Goal: Task Accomplishment & Management: Complete application form

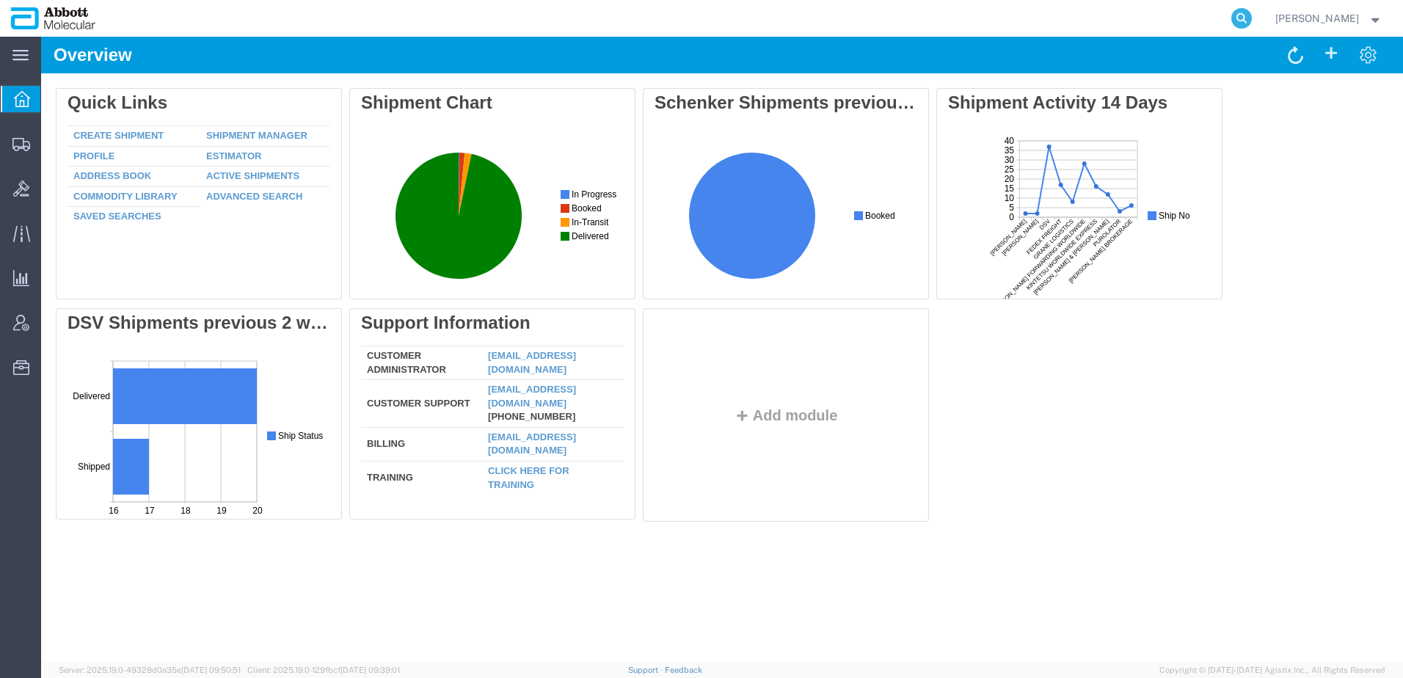
click at [1252, 12] on icon at bounding box center [1241, 18] width 21 height 21
click at [1224, 18] on input "search" at bounding box center [1008, 18] width 446 height 35
paste input "56853958"
type input "56853958"
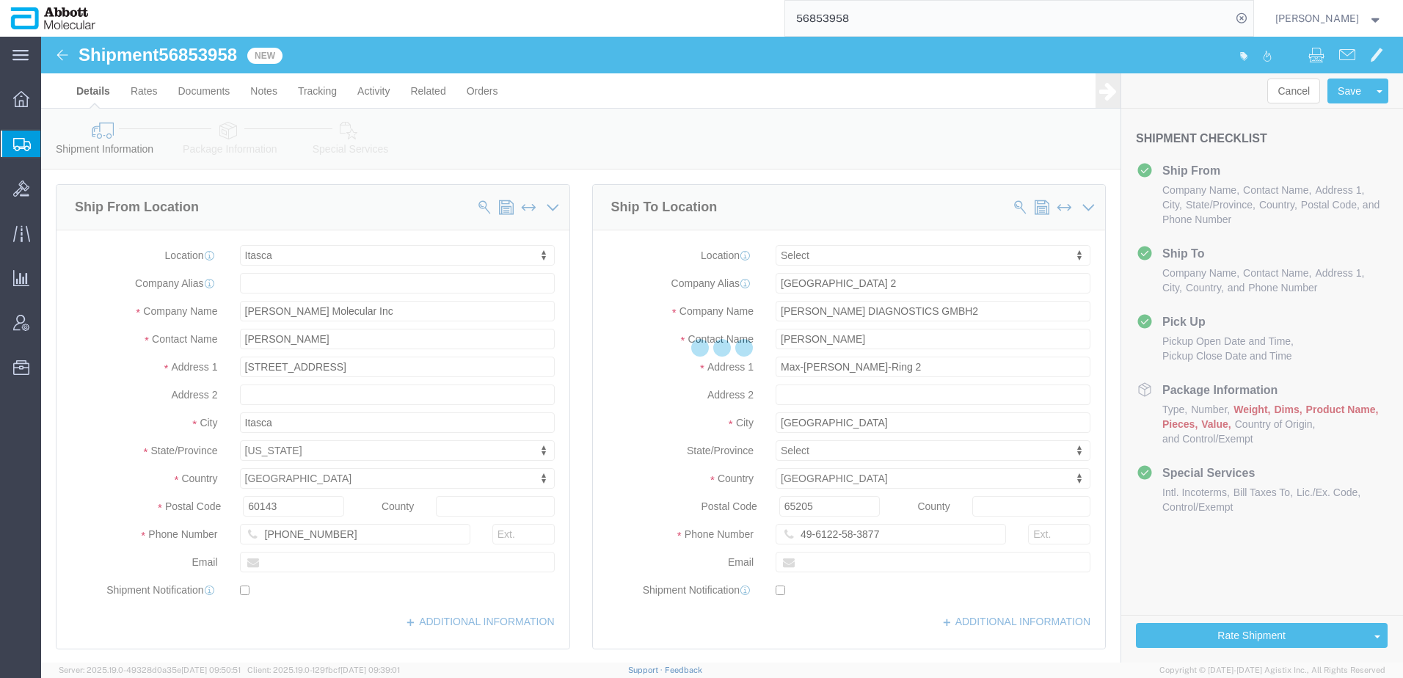
select select "48454"
select select
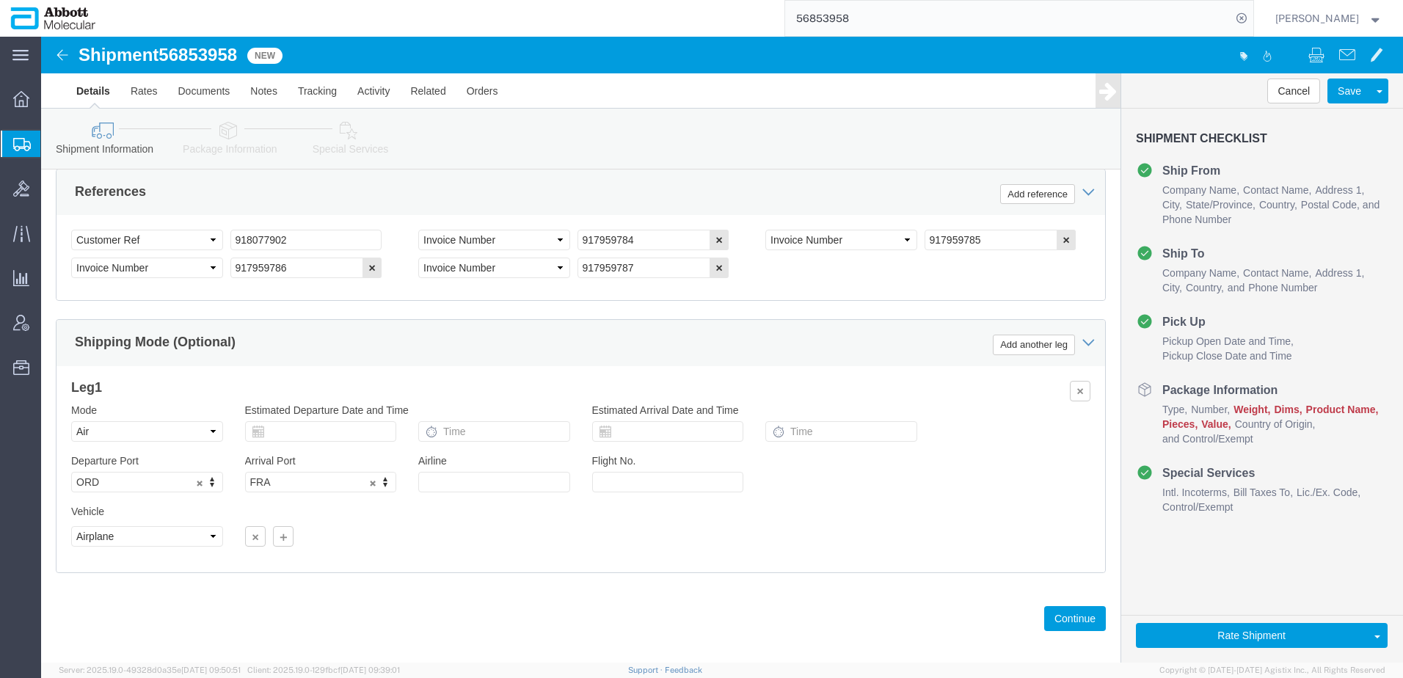
scroll to position [946, 0]
click button "Rate Shipment"
click icon
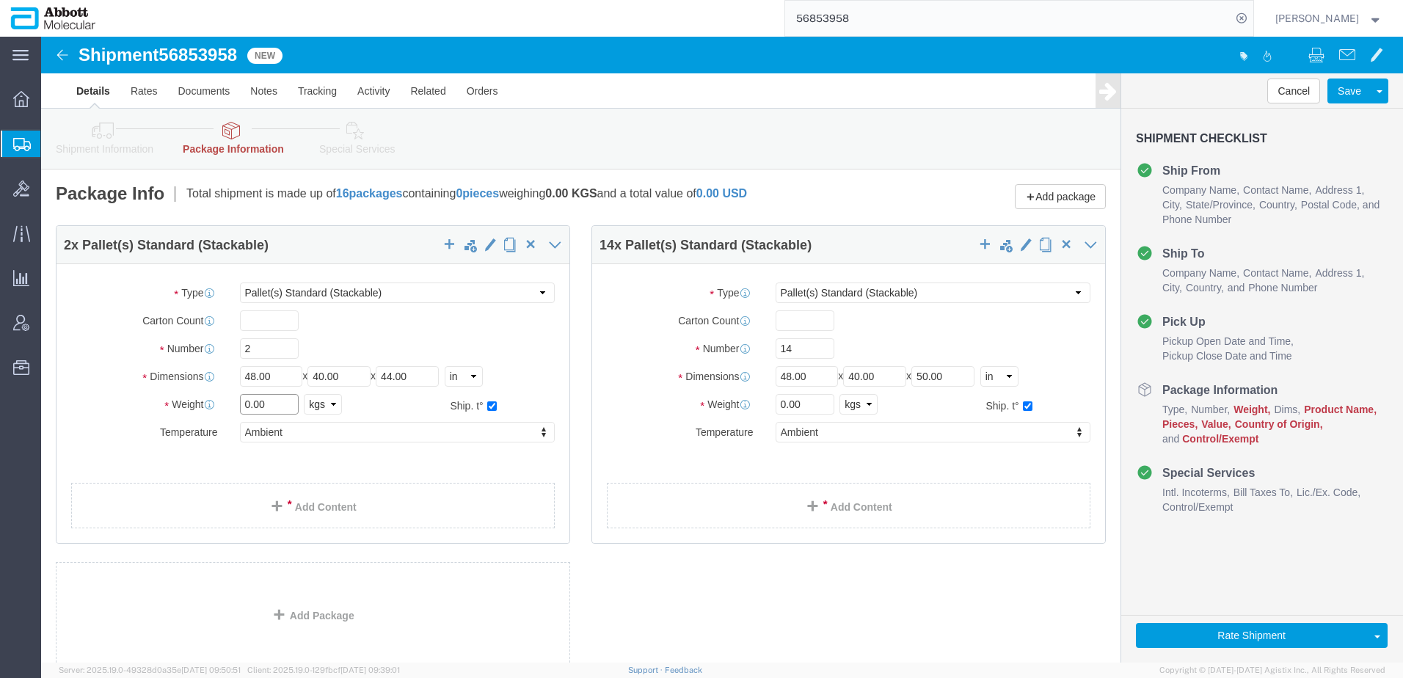
drag, startPoint x: 242, startPoint y: 370, endPoint x: 150, endPoint y: 379, distance: 92.9
click div "Package Type Select Box (B) Box (C) Box (D) Cardboard Box(es) Crate (Instrument…"
type input "233"
drag, startPoint x: 692, startPoint y: 379, endPoint x: 683, endPoint y: 376, distance: 10.0
click div "Package Type Select Box (B) Box (C) Box (D) Cardboard Box(es) Crate (Instrument…"
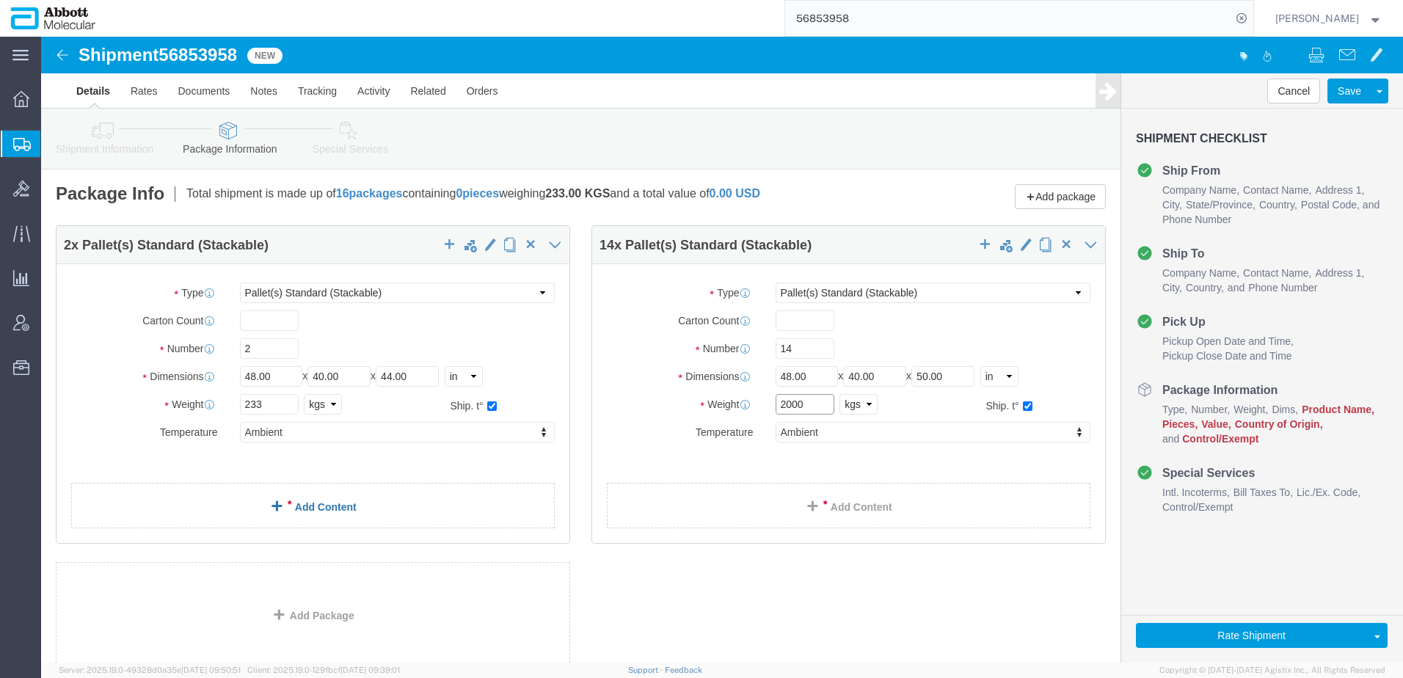
type input "2000"
click link "Add Content"
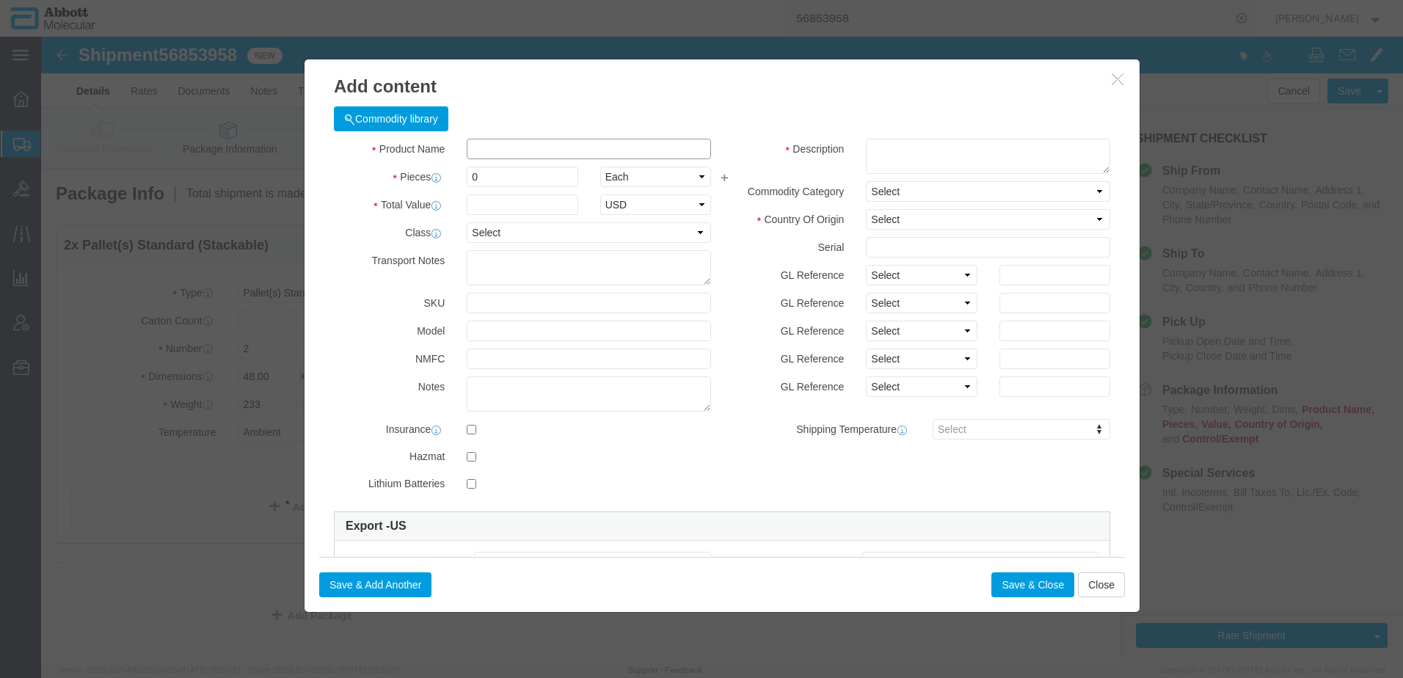
click input "text"
type input "09N1901"
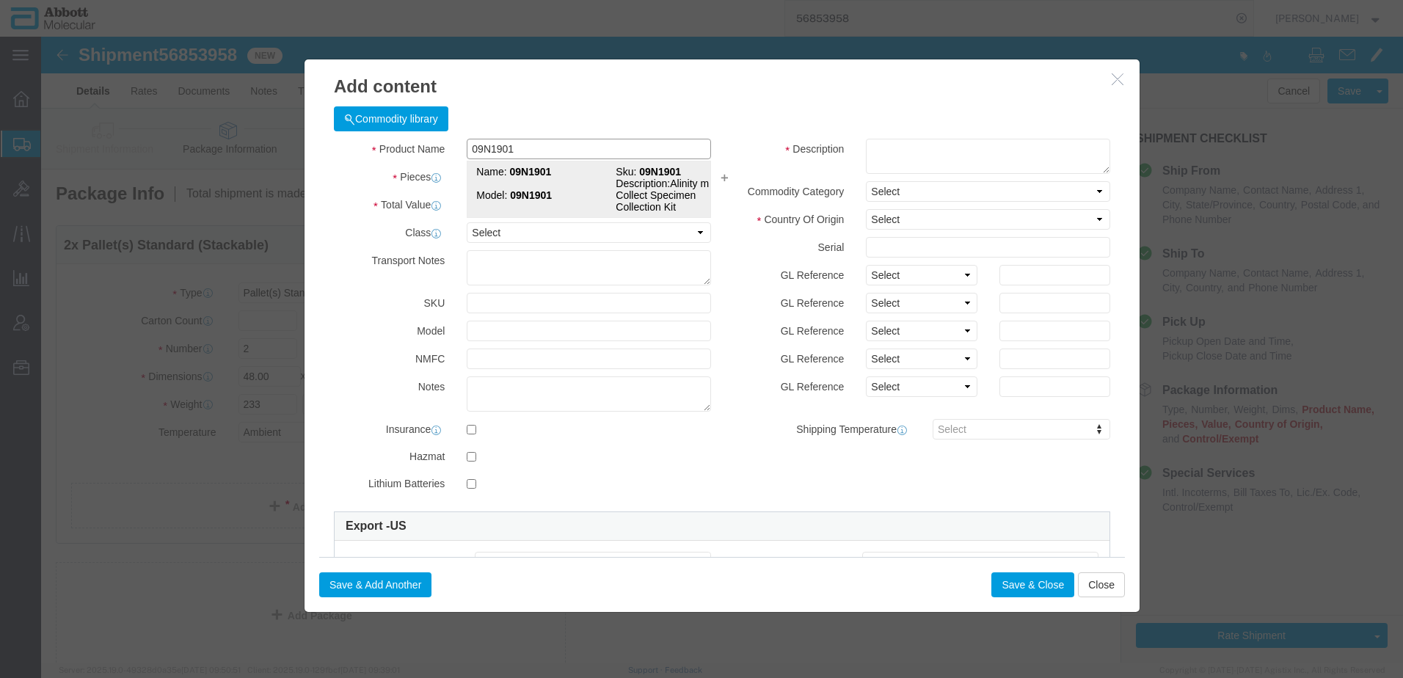
click td "Model: 09N1901"
type input "1"
select select
select select "US"
type input "AMBIENT"
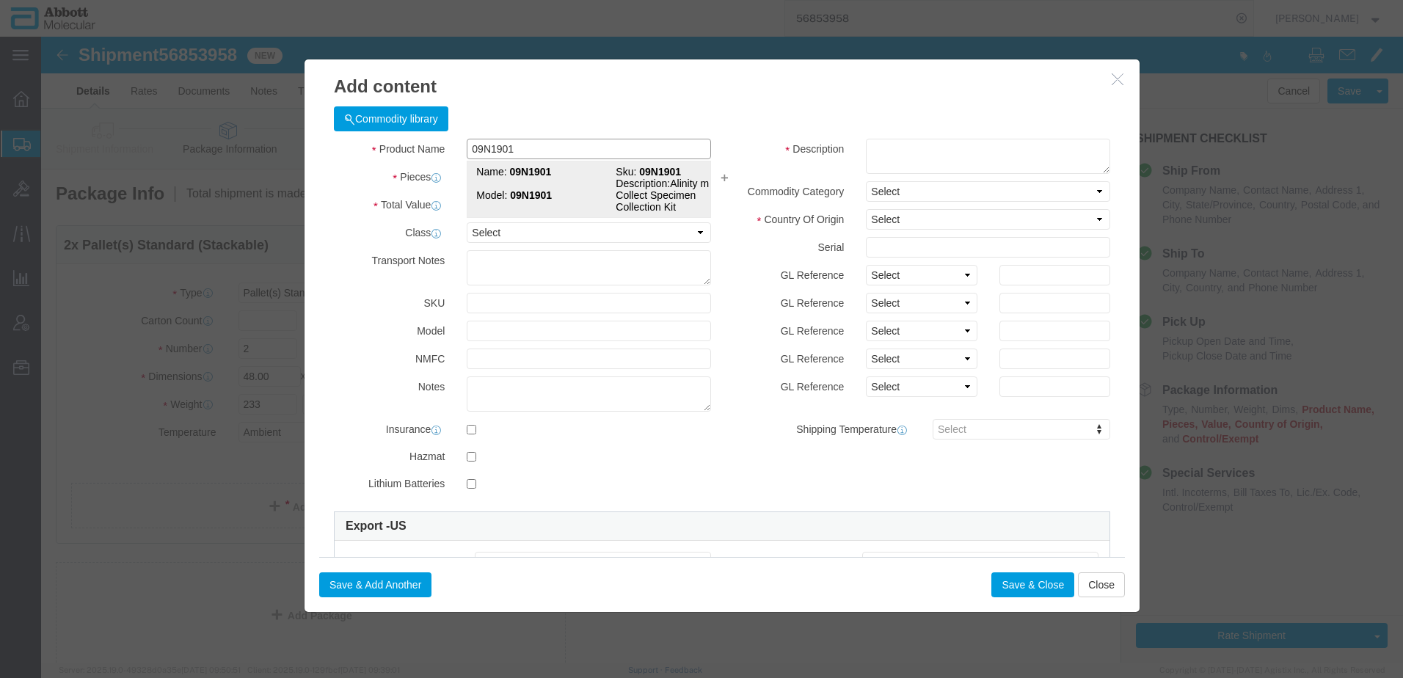
type input "3926909910"
select select "BIS"
checkbox input "false"
type input "09N1901"
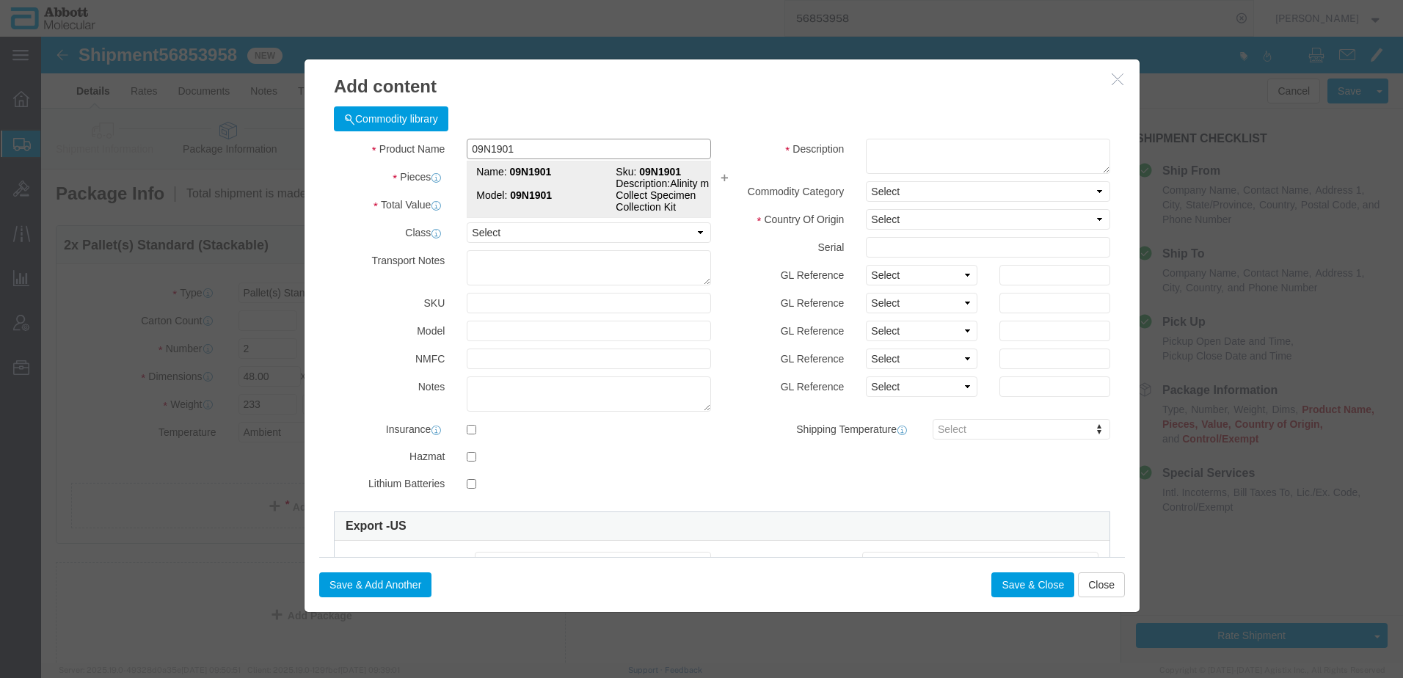
type input "09N1901"
type textarea "Alinity m multi-Collect Specimen Collection Kit"
select select "NLR"
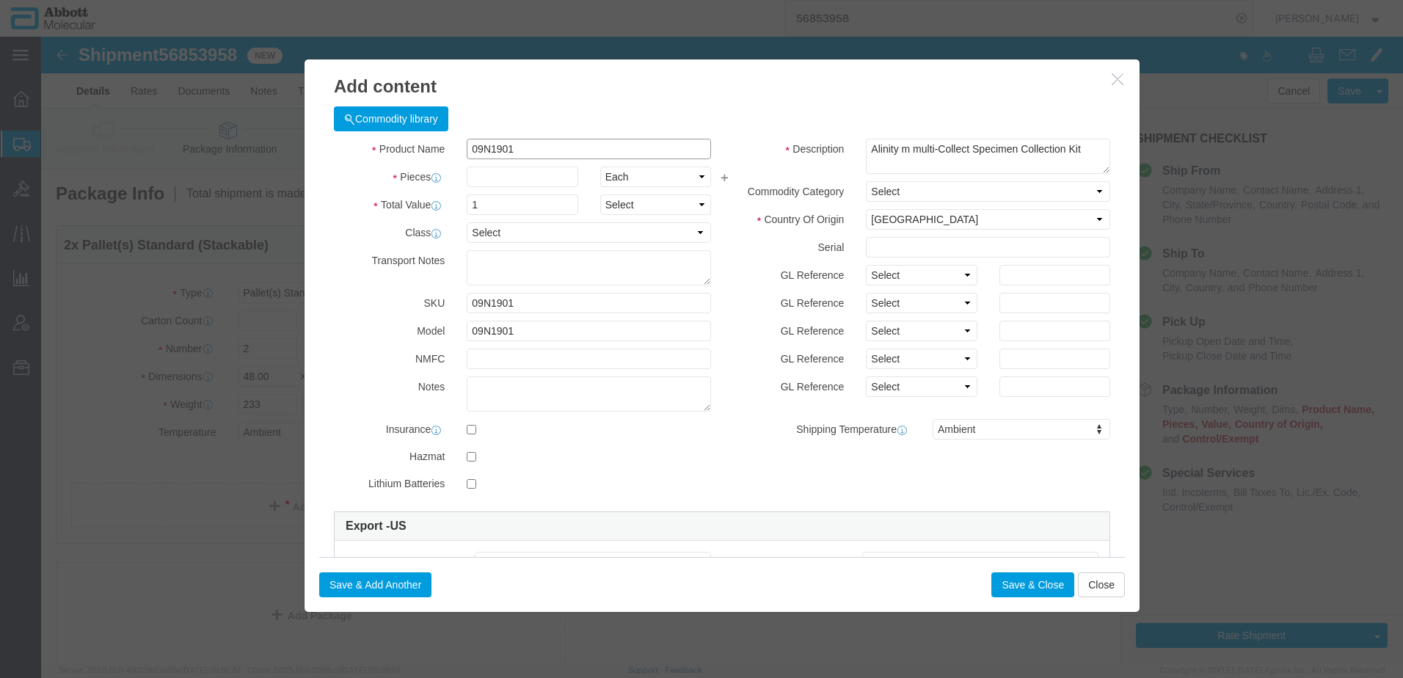
type input "09N1901"
click input "text"
type input "30"
type input "1.00"
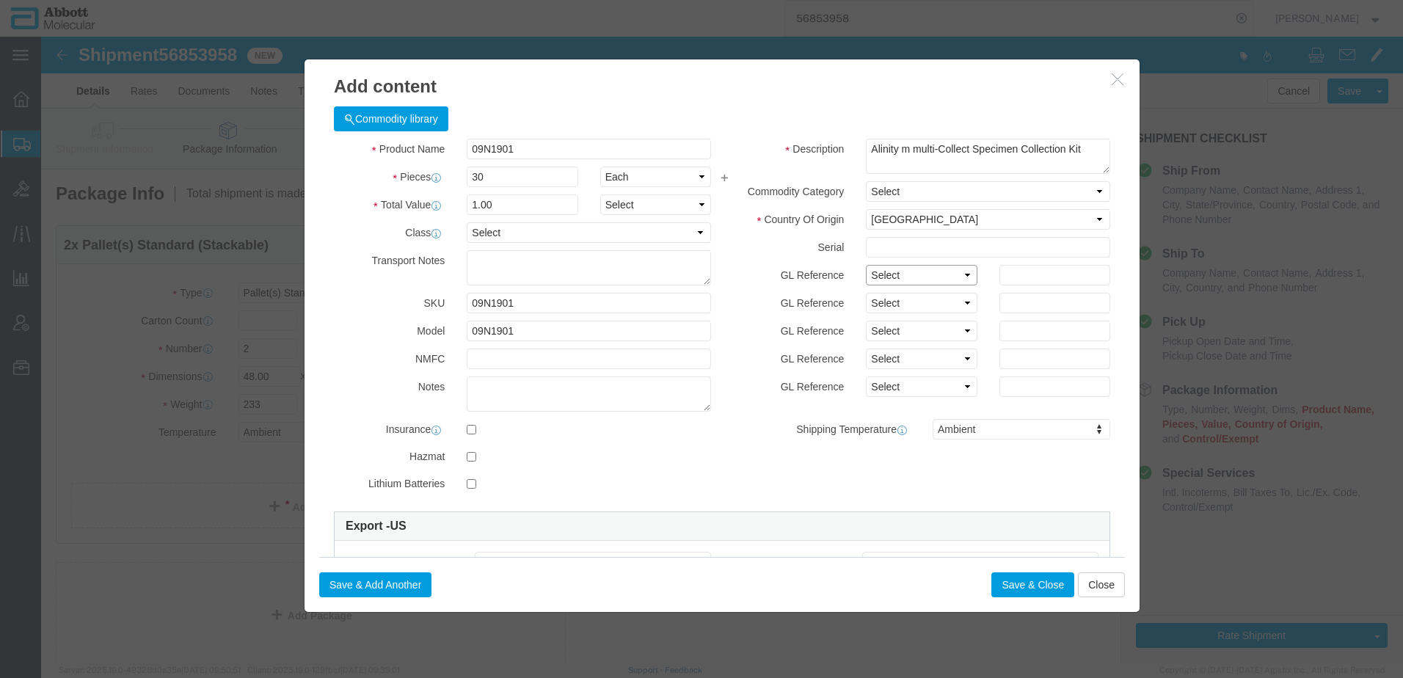
drag, startPoint x: 844, startPoint y: 239, endPoint x: 850, endPoint y: 252, distance: 14.5
click select "Select Account Type Activity ID Airline Appointment Number ASN Batch Number Bil…"
select select "BATCH_NUMBER"
click select "Select Account Type Activity ID Airline Appointment Number ASN Batch Number Bil…"
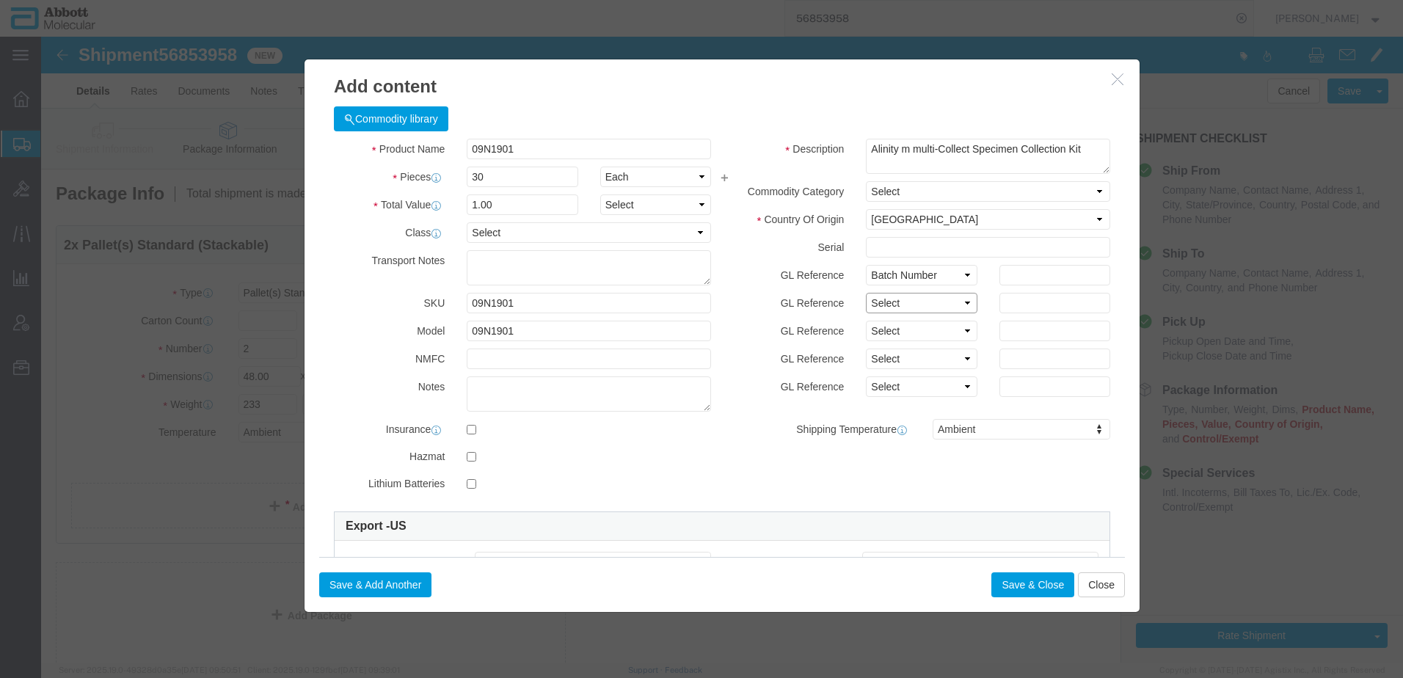
select select "BATCH_NUMBER"
click select "Select Account Type Activity ID Airline Appointment Number ASN Batch Number Bil…"
click input "text"
type input "AMQ124"
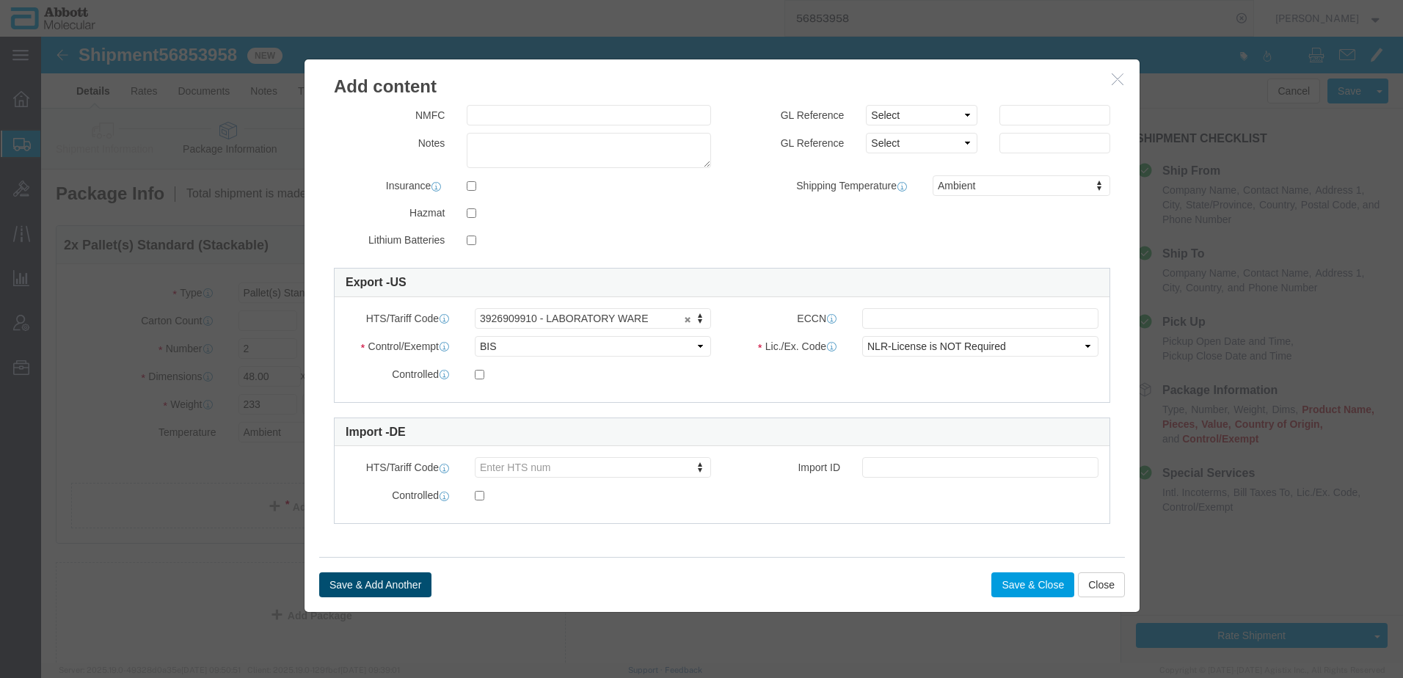
type input "AMQ125"
click button "Save & Add Another"
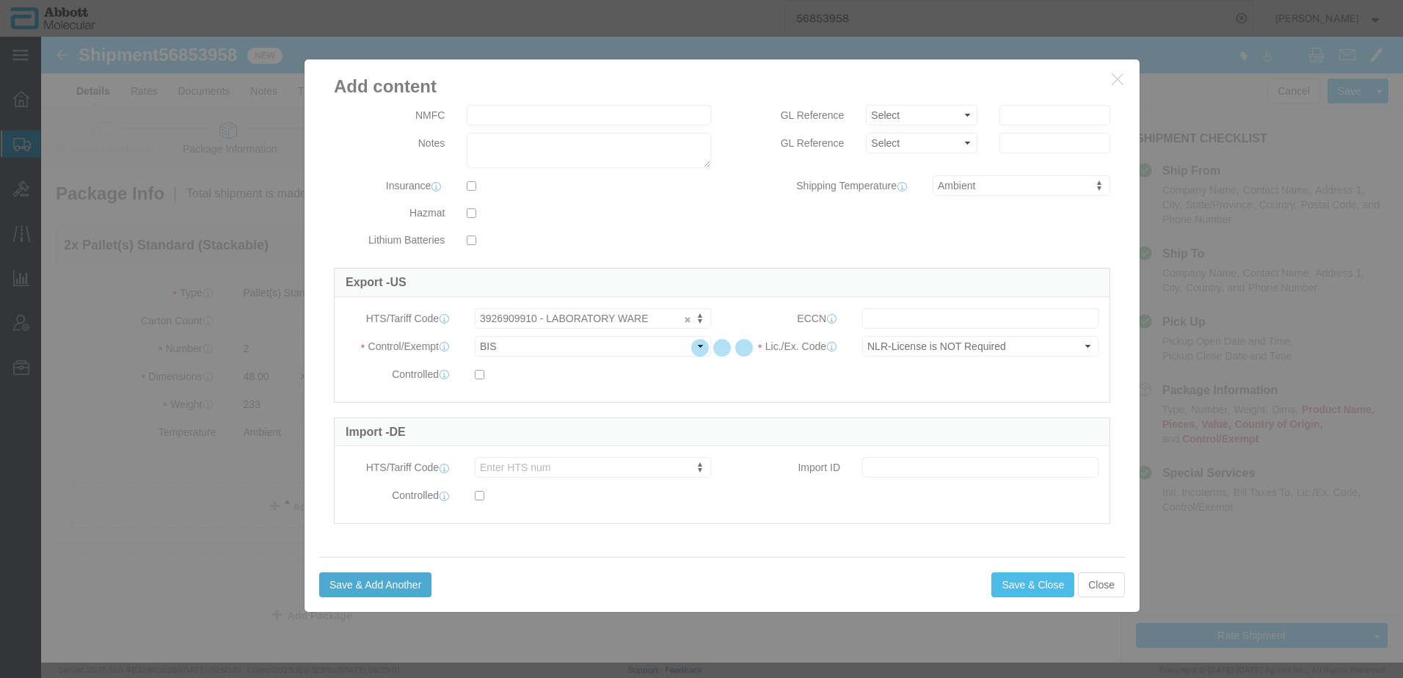
select select "EA"
select select
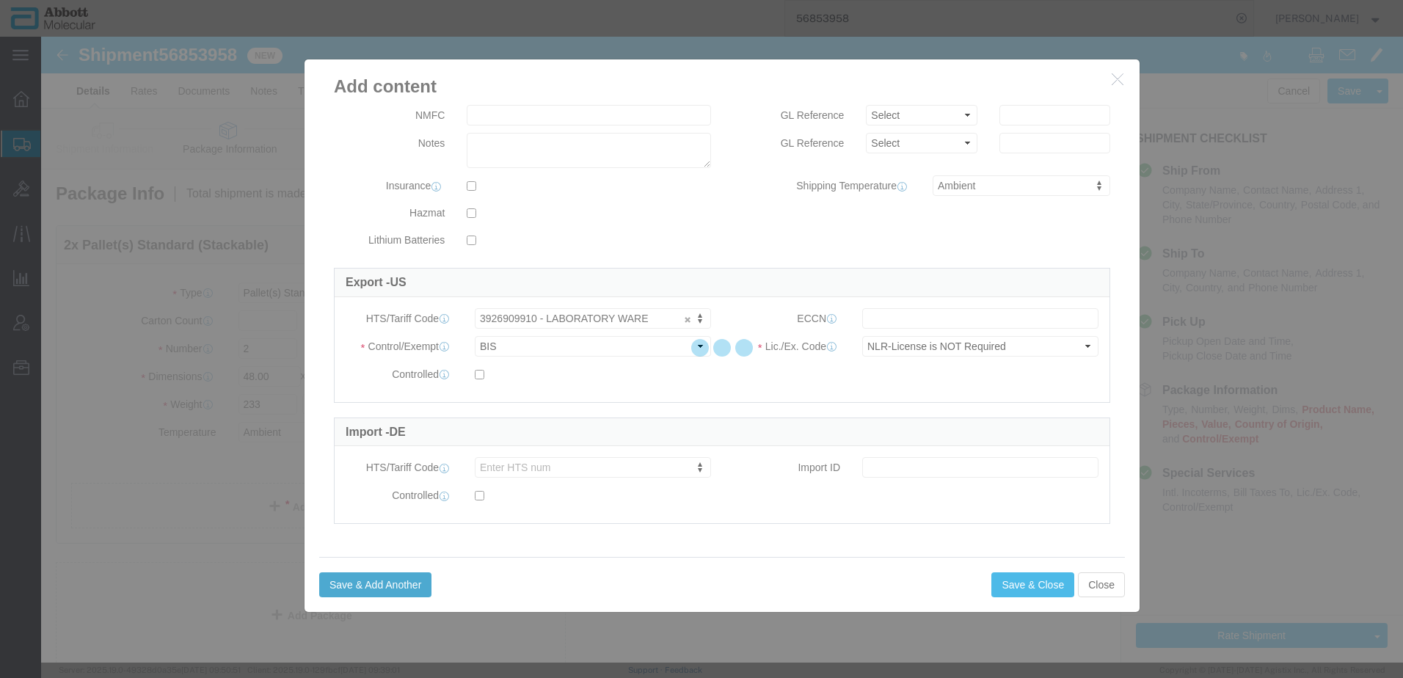
select select
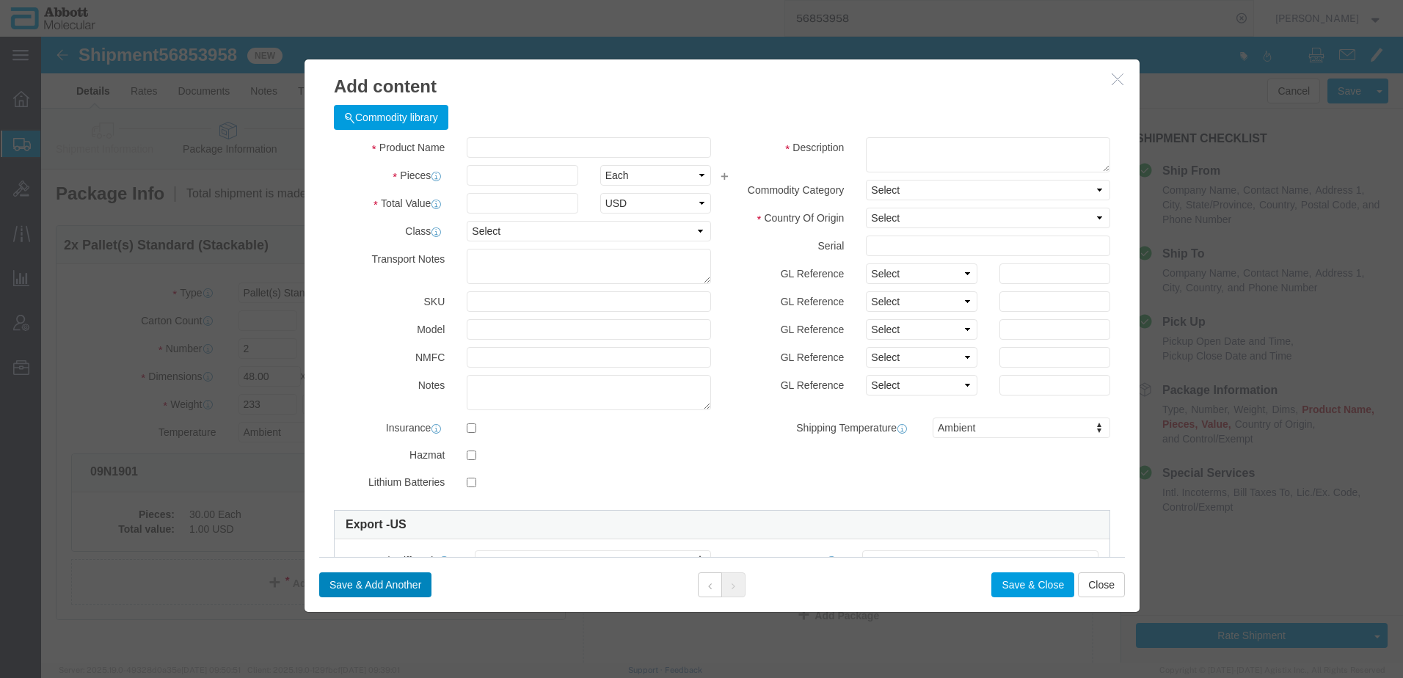
scroll to position [0, 0]
click input "text"
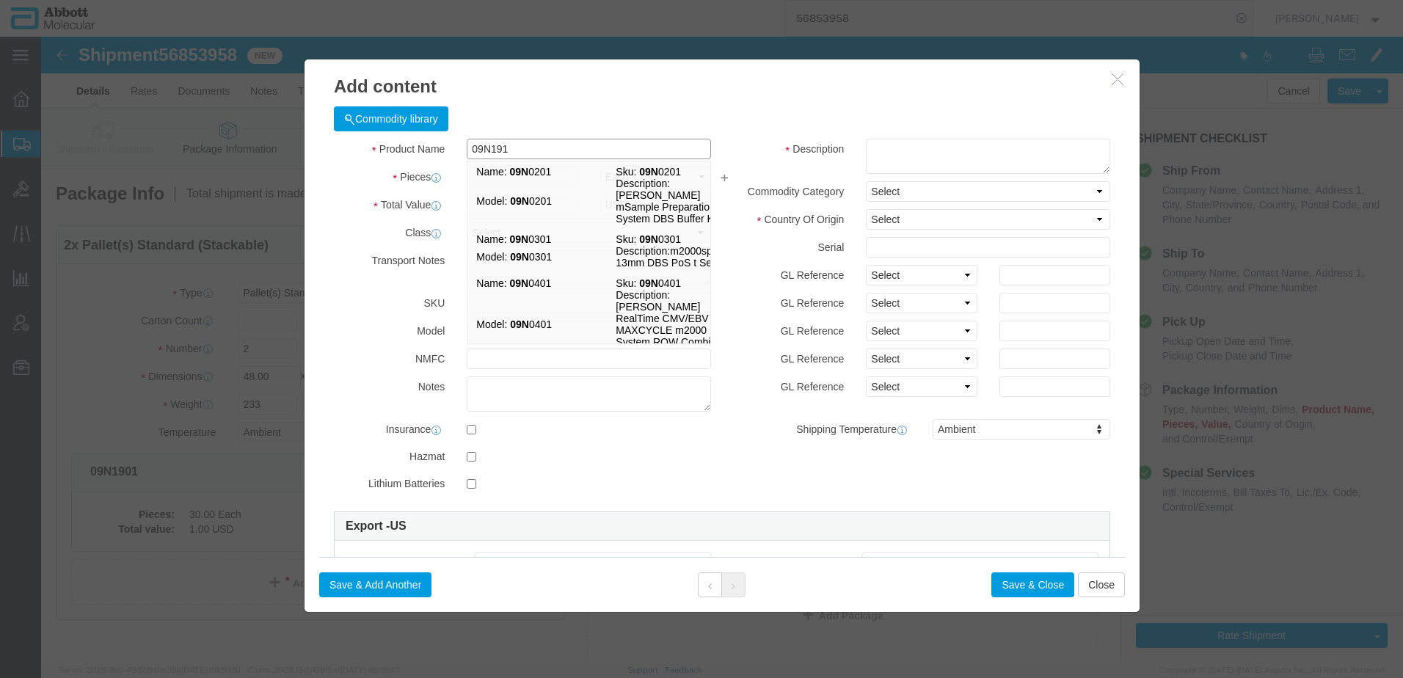
type input "09N1910"
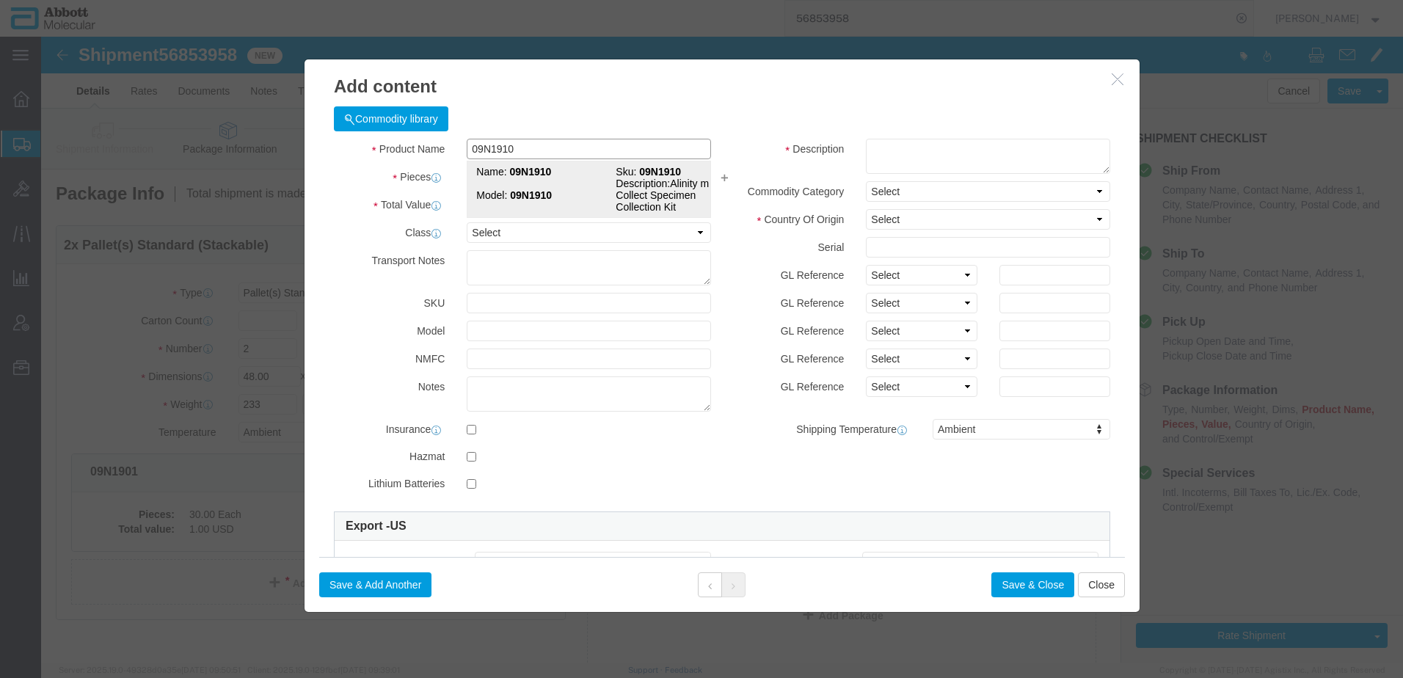
click td "Model: 09N1910"
type input "1"
select select
select select "US"
type input "AMBIENT"
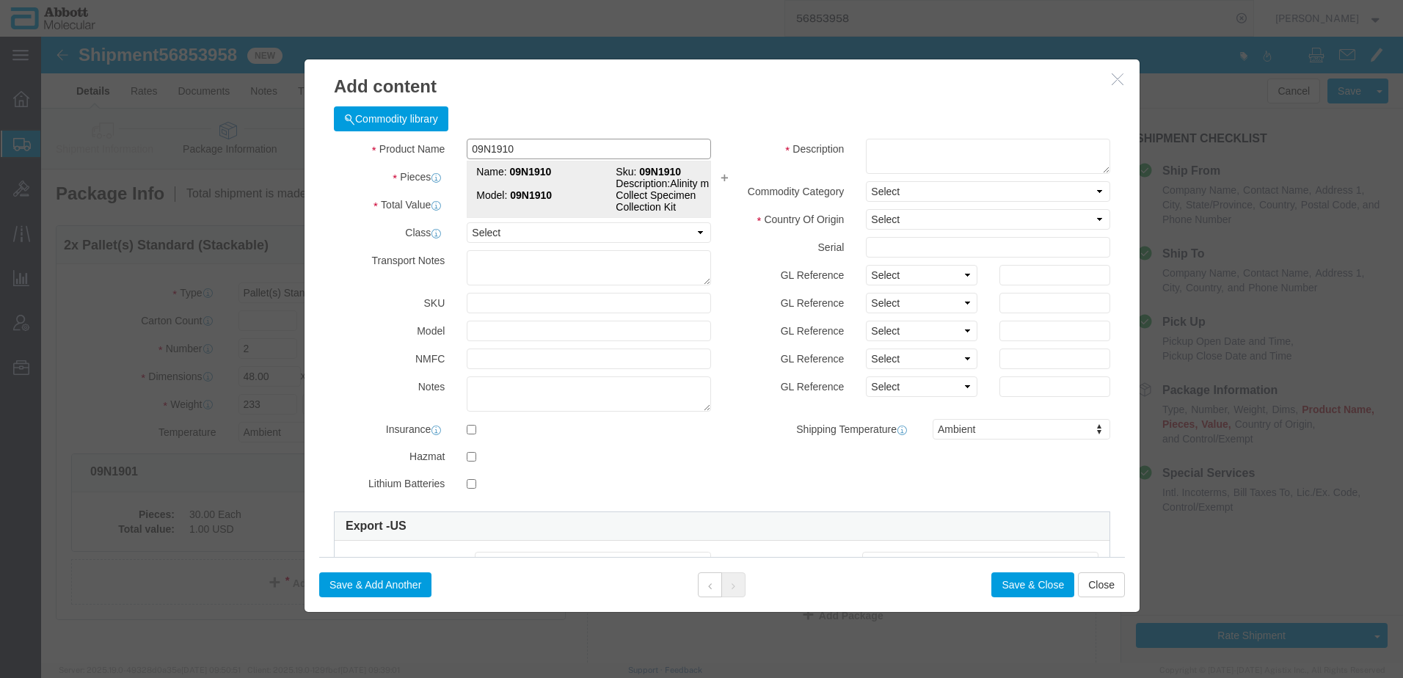
type input "3926909910"
select select "BIS"
checkbox input "false"
type input "09N1910"
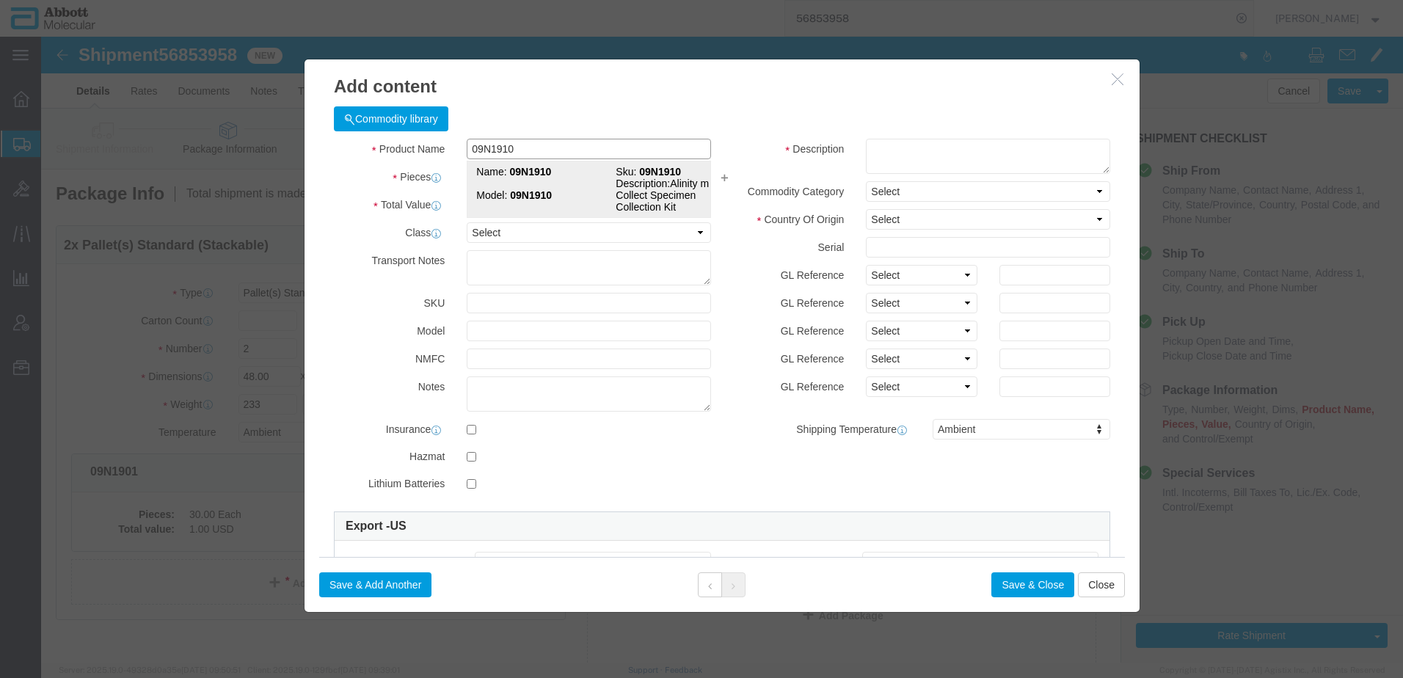
type input "09N1910"
type textarea "Alinity m multi-Collect Specimen Collection Kit"
select select "NLR"
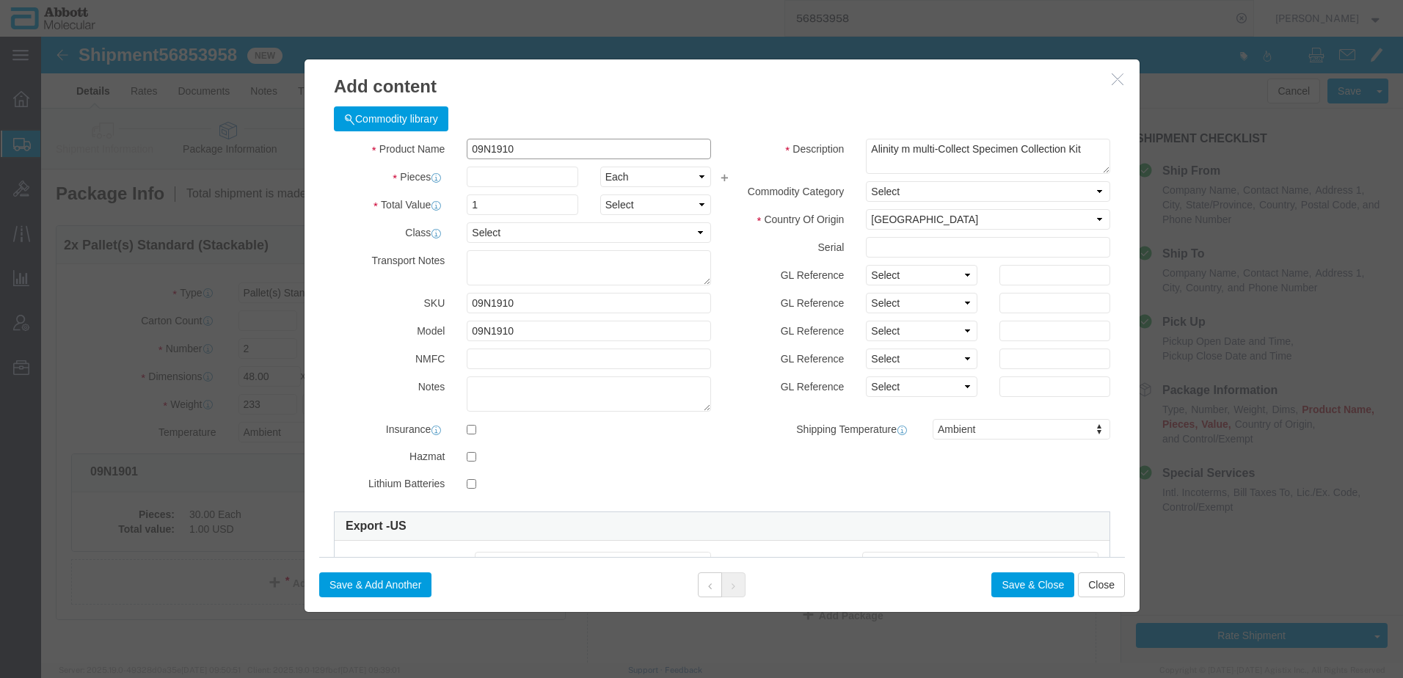
type input "09N1910"
click div "Product Name 09N1910 09N1910 Pieces Select Bag Barrels 100Board Feet Bottle Box…"
click input "text"
type input "120"
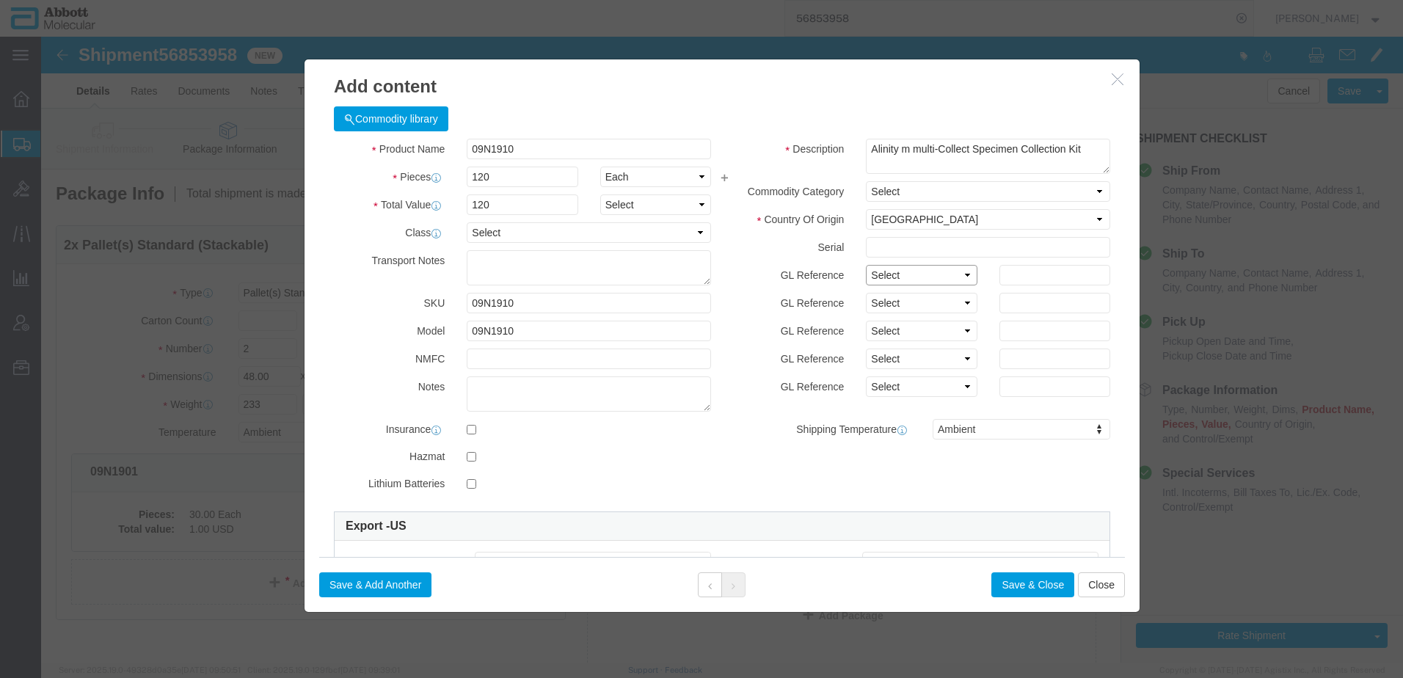
drag, startPoint x: 850, startPoint y: 233, endPoint x: 848, endPoint y: 247, distance: 14.8
click select "Select Account Type Activity ID Airline Appointment Number ASN Batch Number Bil…"
select select "BATCH_NUMBER"
click select "Select Account Type Activity ID Airline Appointment Number ASN Batch Number Bil…"
click input "text"
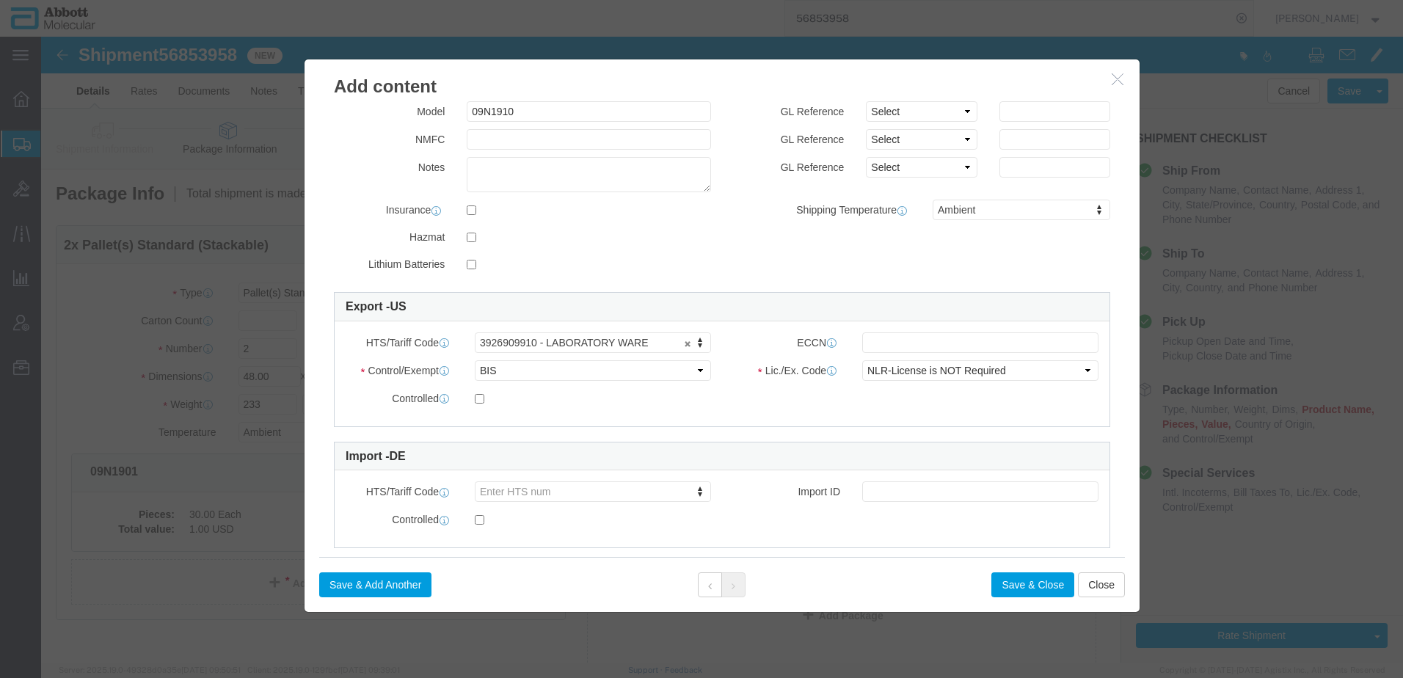
scroll to position [220, 0]
type input "AMR092"
click button "Save & Close"
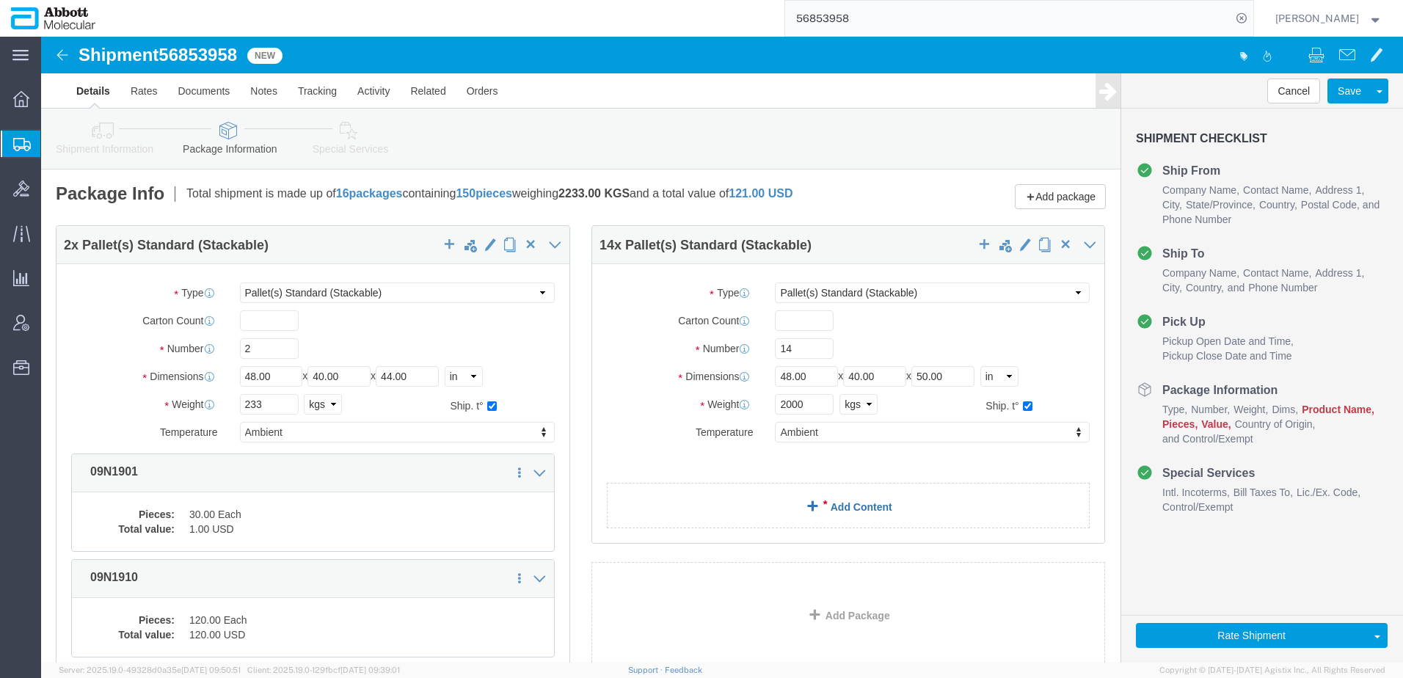
click span
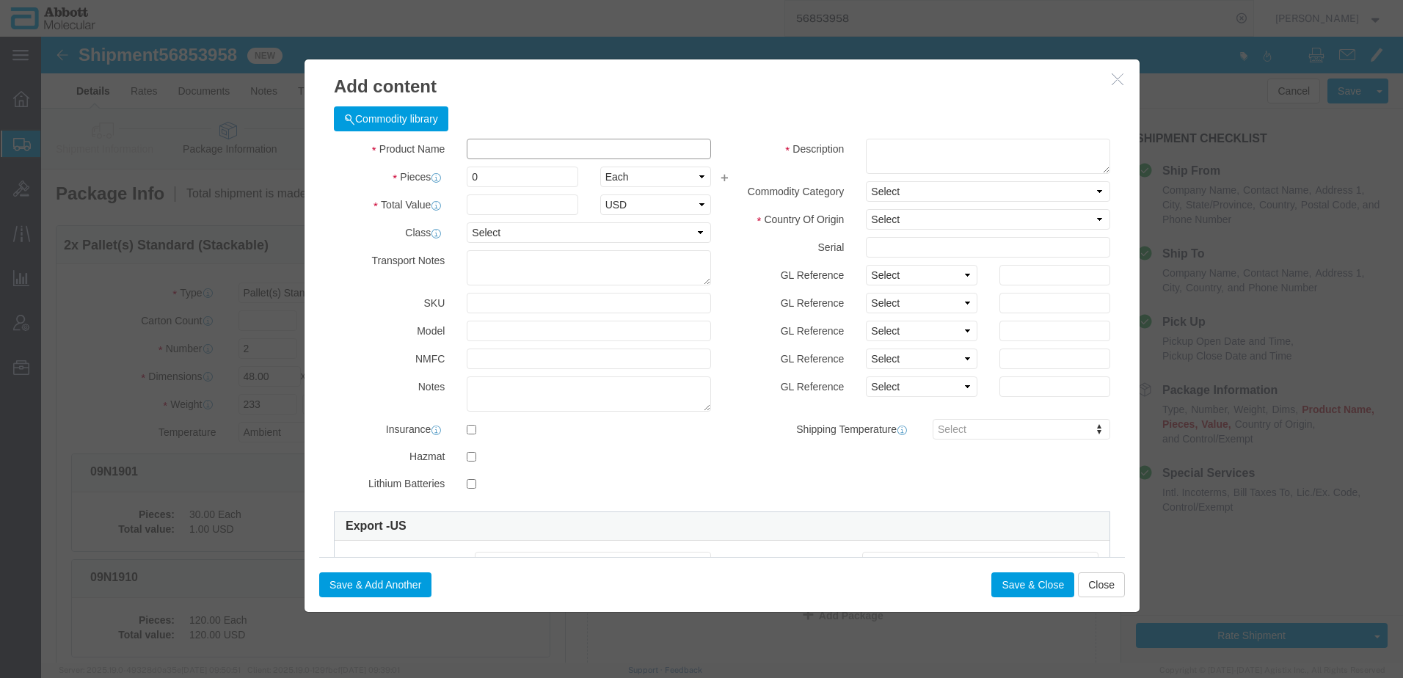
click input "text"
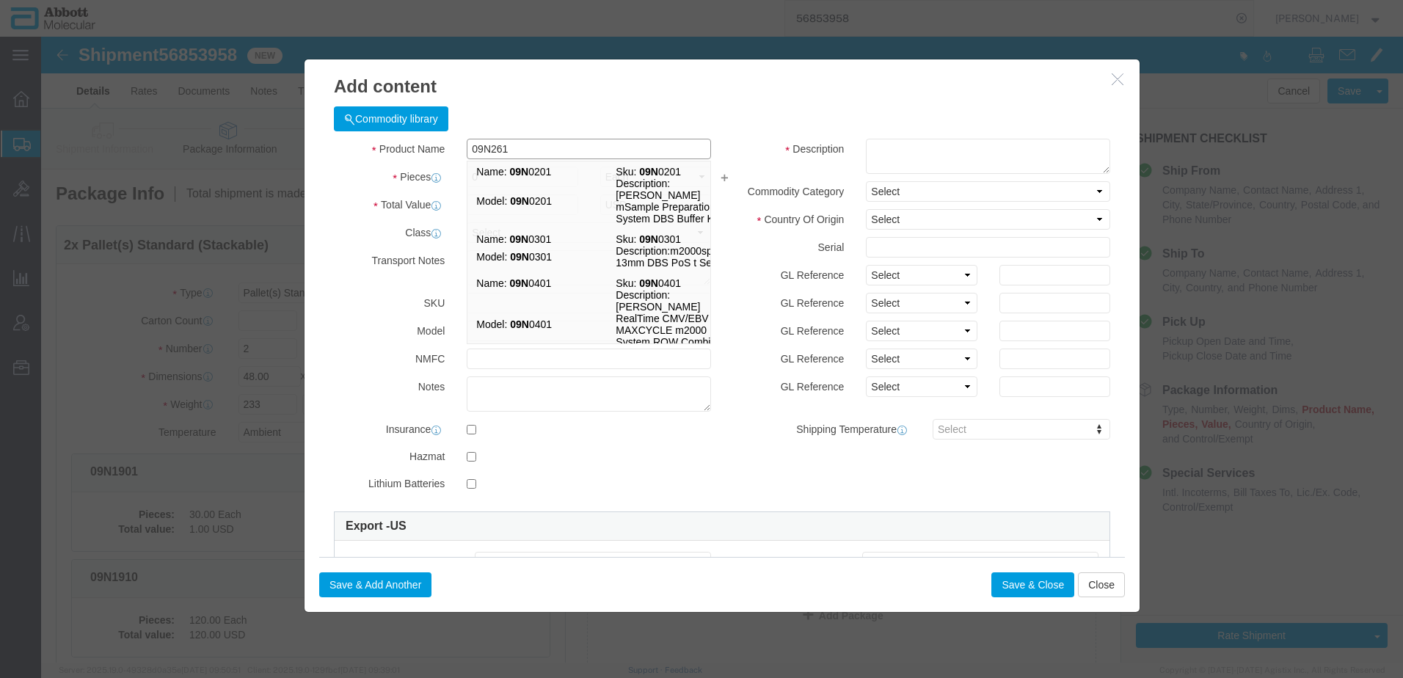
type input "09N2613"
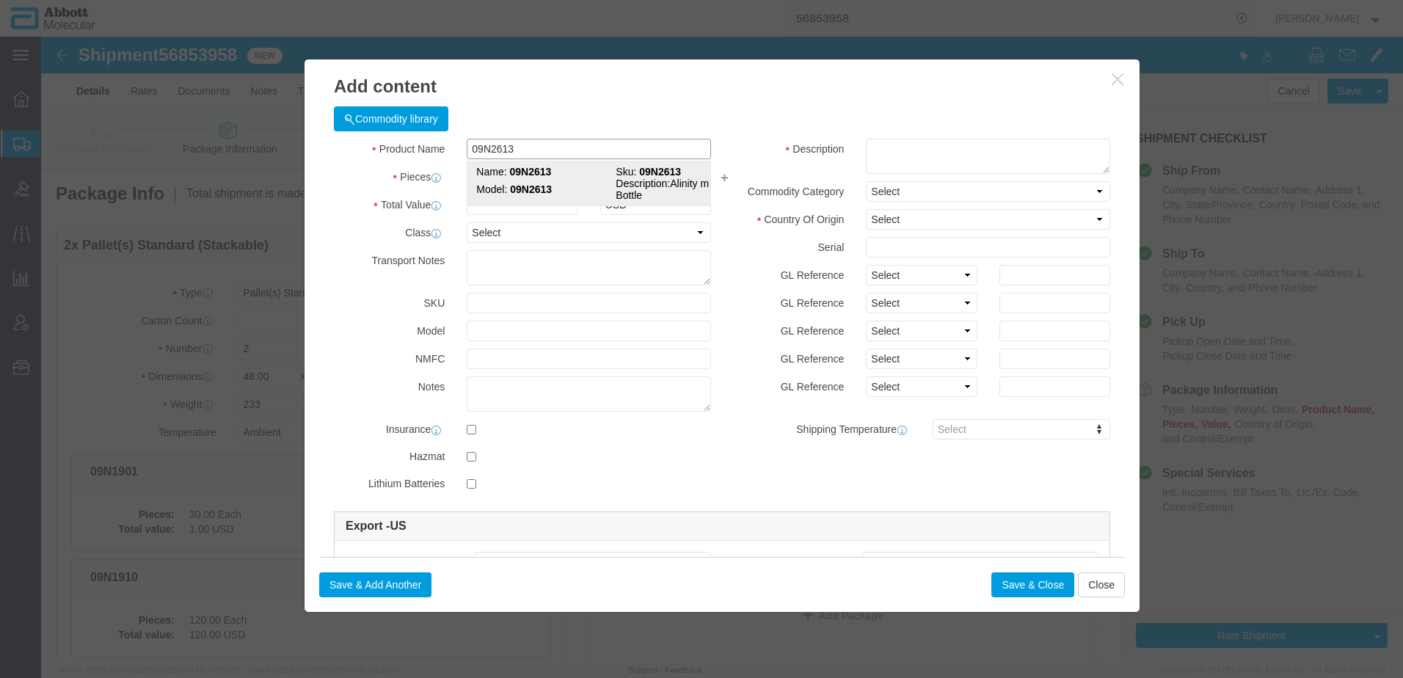
click strong "09N2613"
type input "1"
select select
select select "US"
type input "AMBIENT"
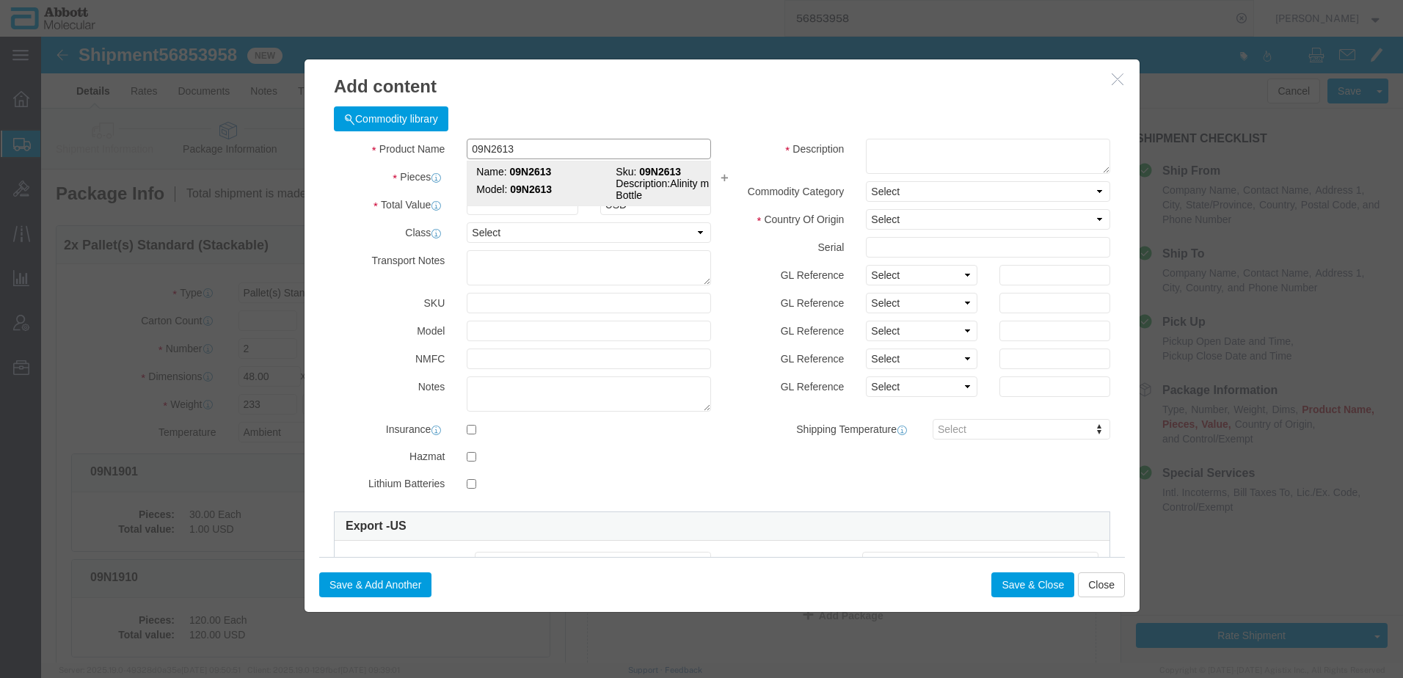
type input "3923300090"
select select "BIS"
checkbox input "false"
type input "09N2613"
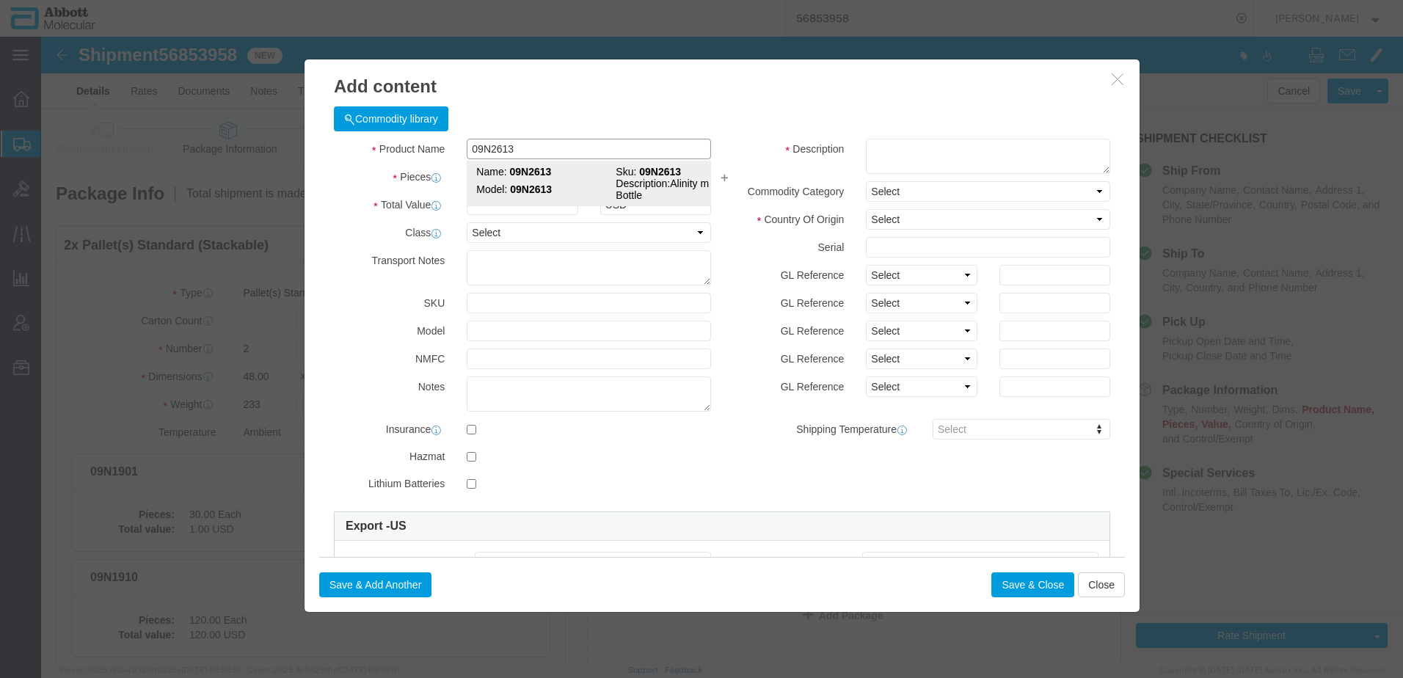
type input "09N2613"
type textarea "Alinity m Waste Bottle"
select select "NLR"
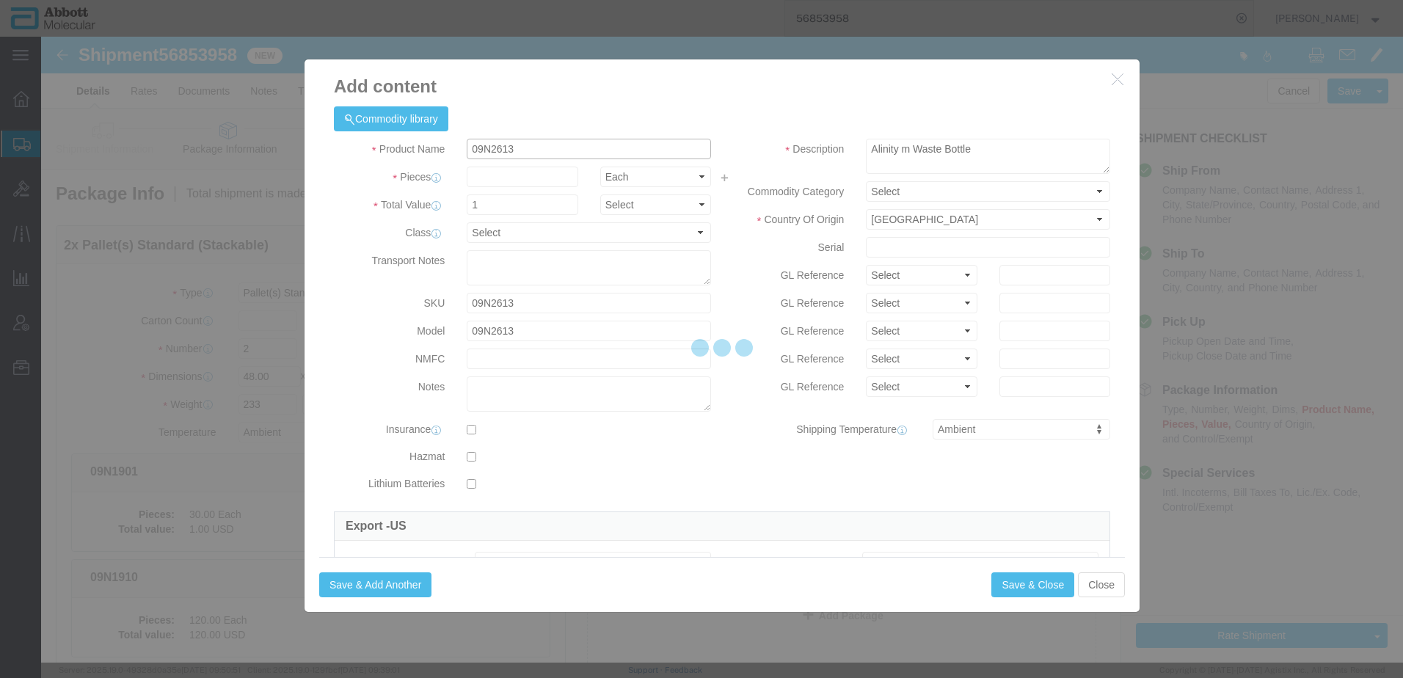
type input "09N2613"
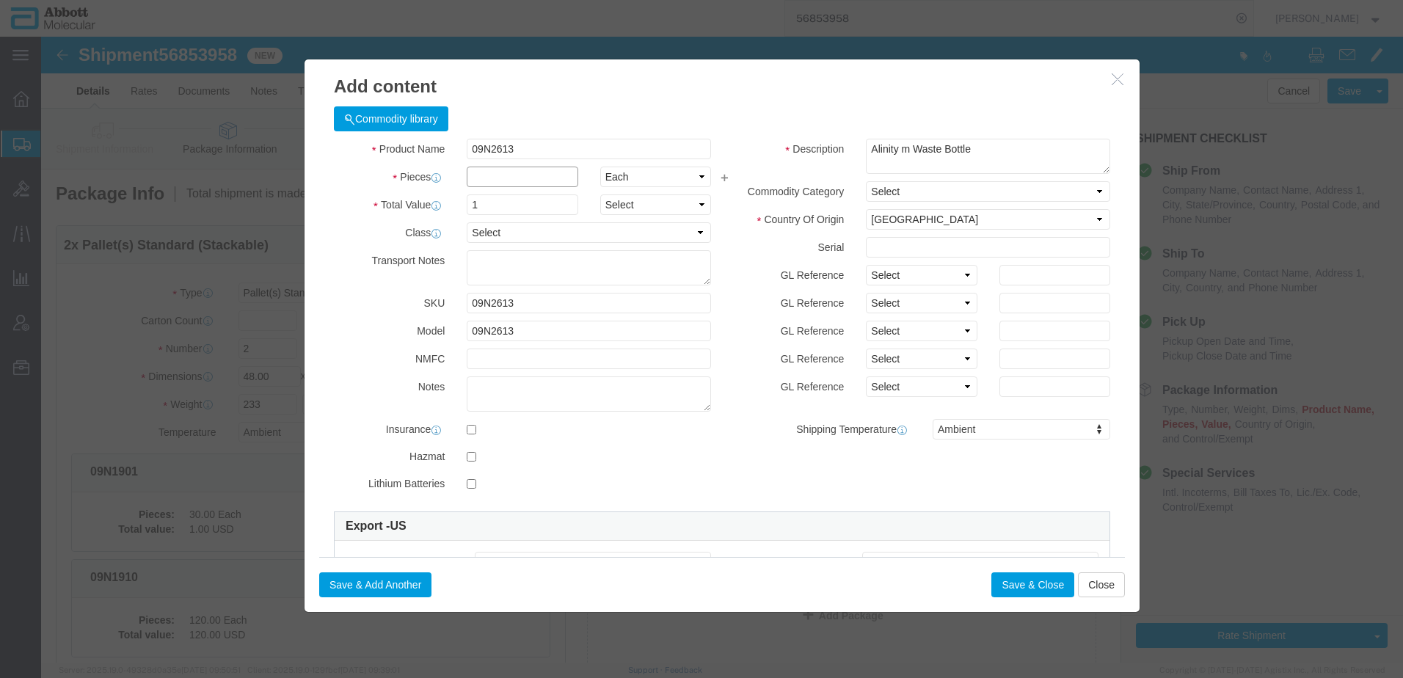
click input "text"
type input "10"
click select "Select Account Type Activity ID Airline Appointment Number ASN Batch Number Bil…"
select select "BATCH_NUMBER"
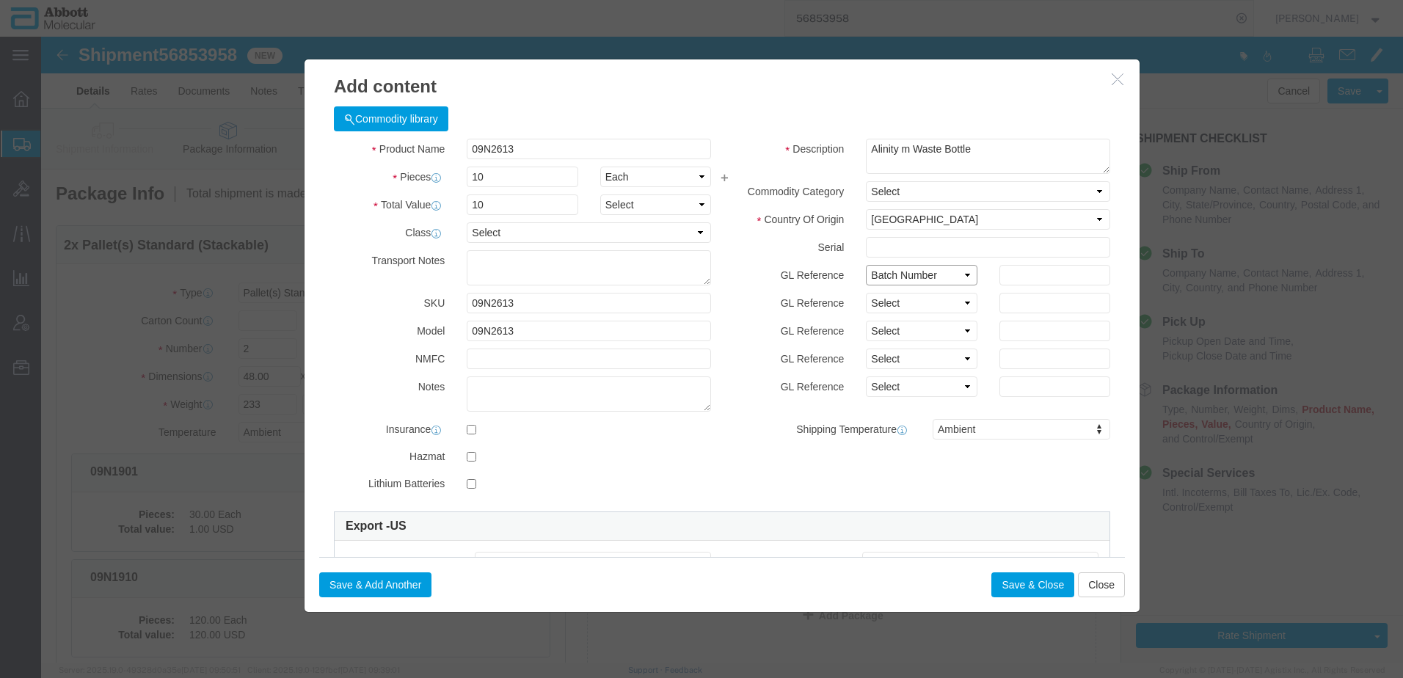
click select "Select Account Type Activity ID Airline Appointment Number ASN Batch Number Bil…"
click input "text"
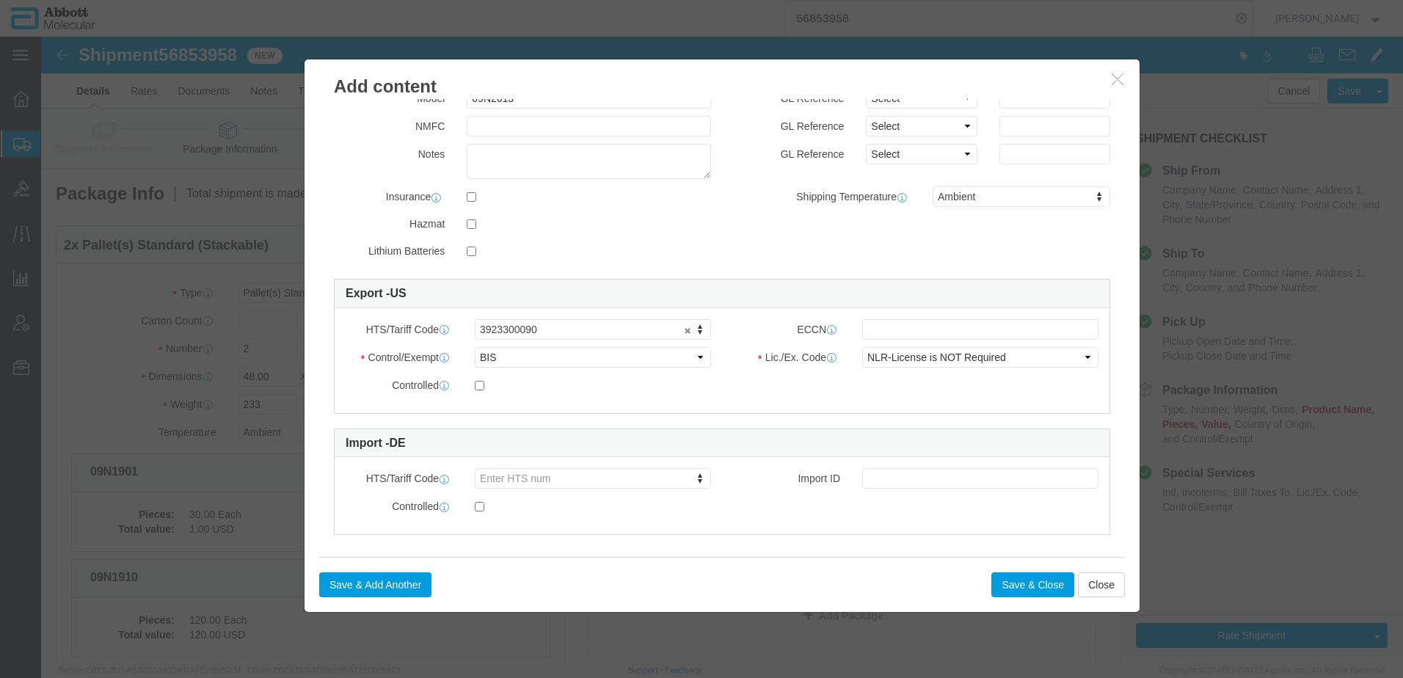
scroll to position [244, 0]
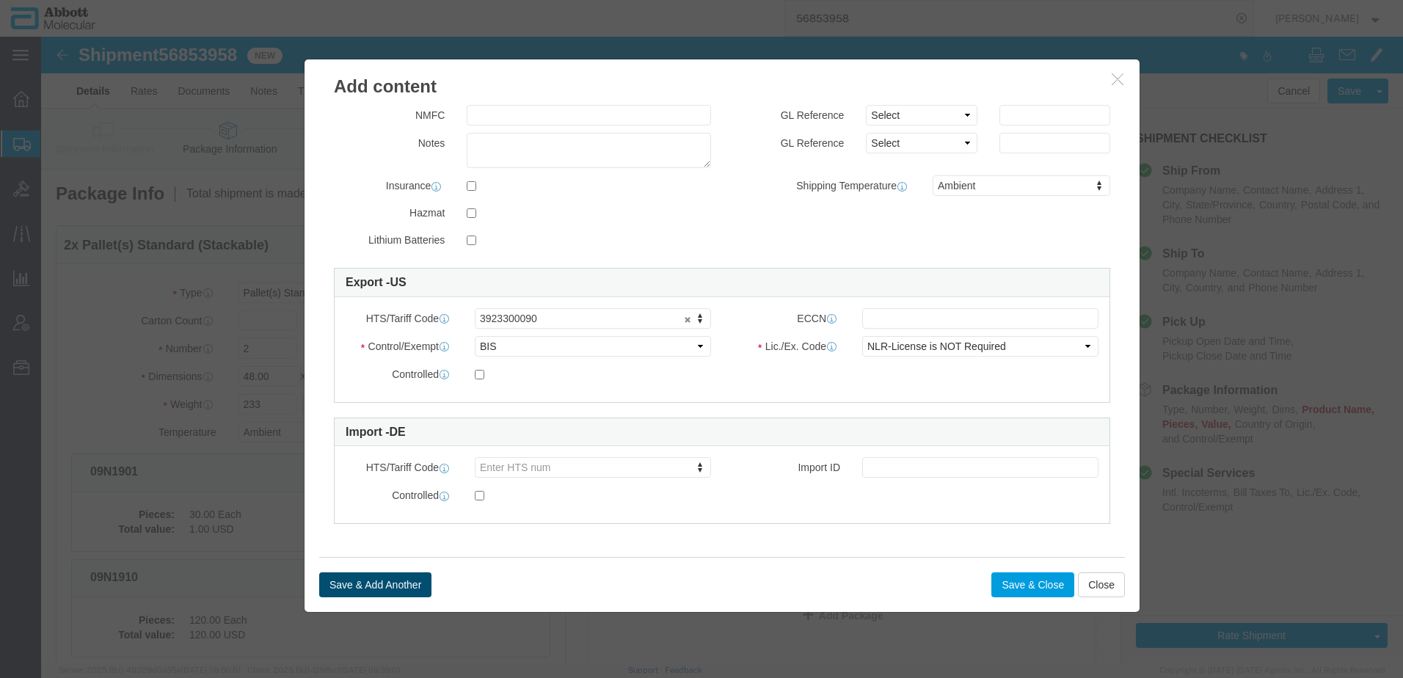
type input "081632"
click button "Save & Add Another"
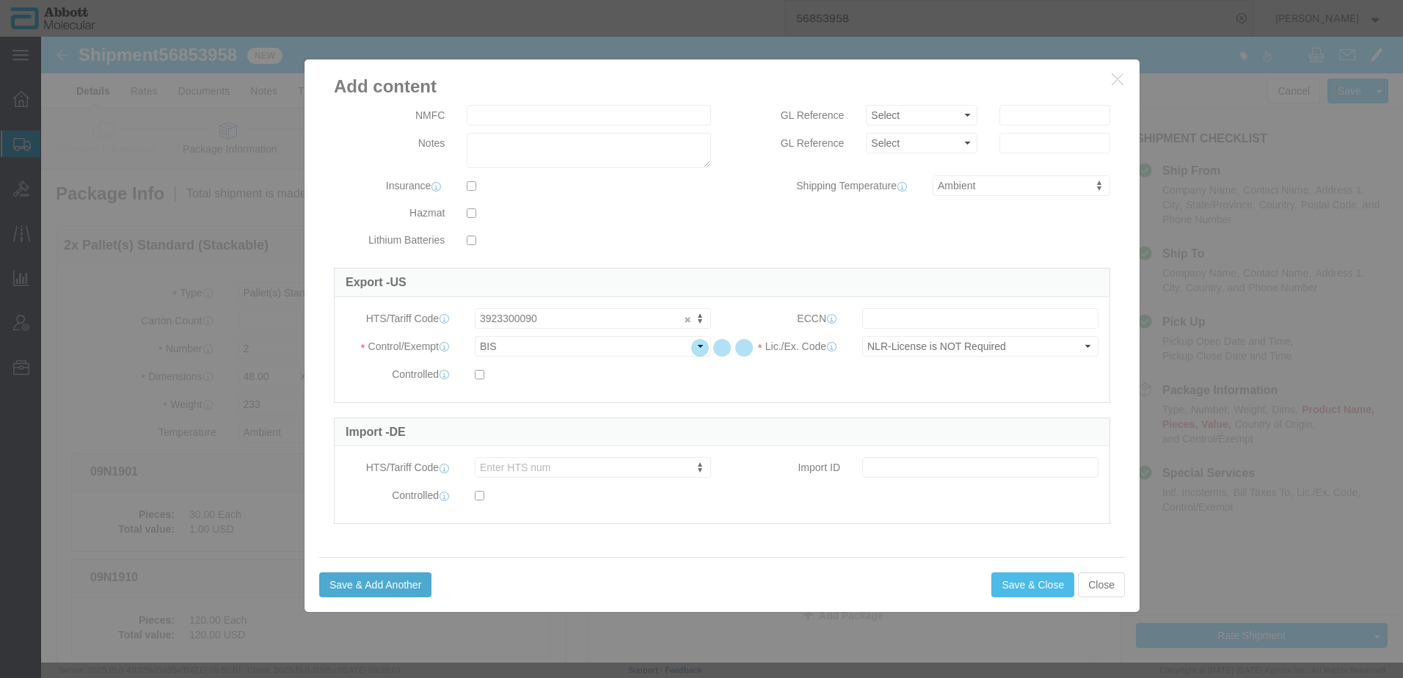
select select "EA"
select select
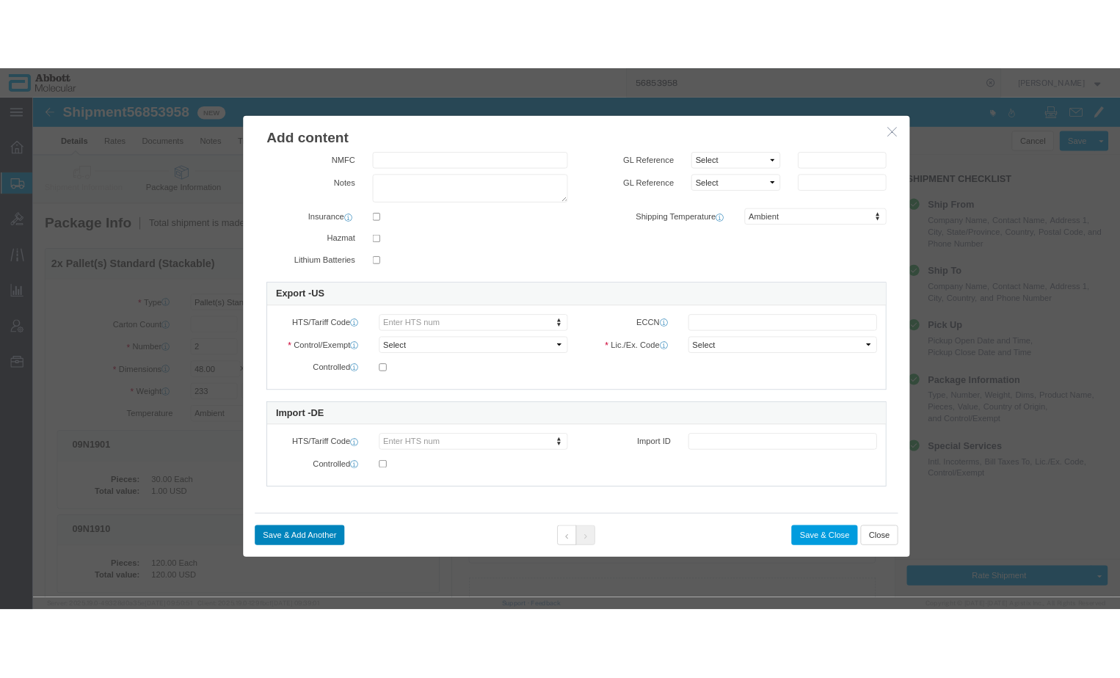
scroll to position [0, 0]
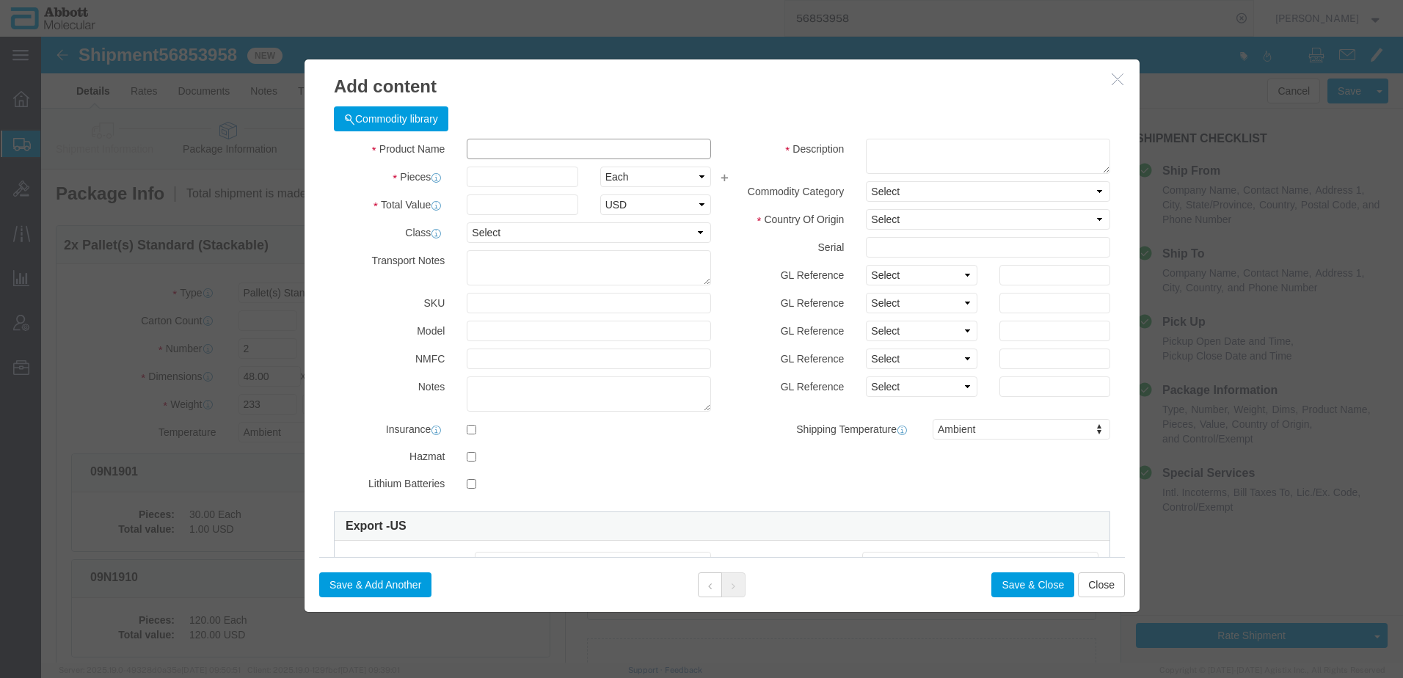
click input "text"
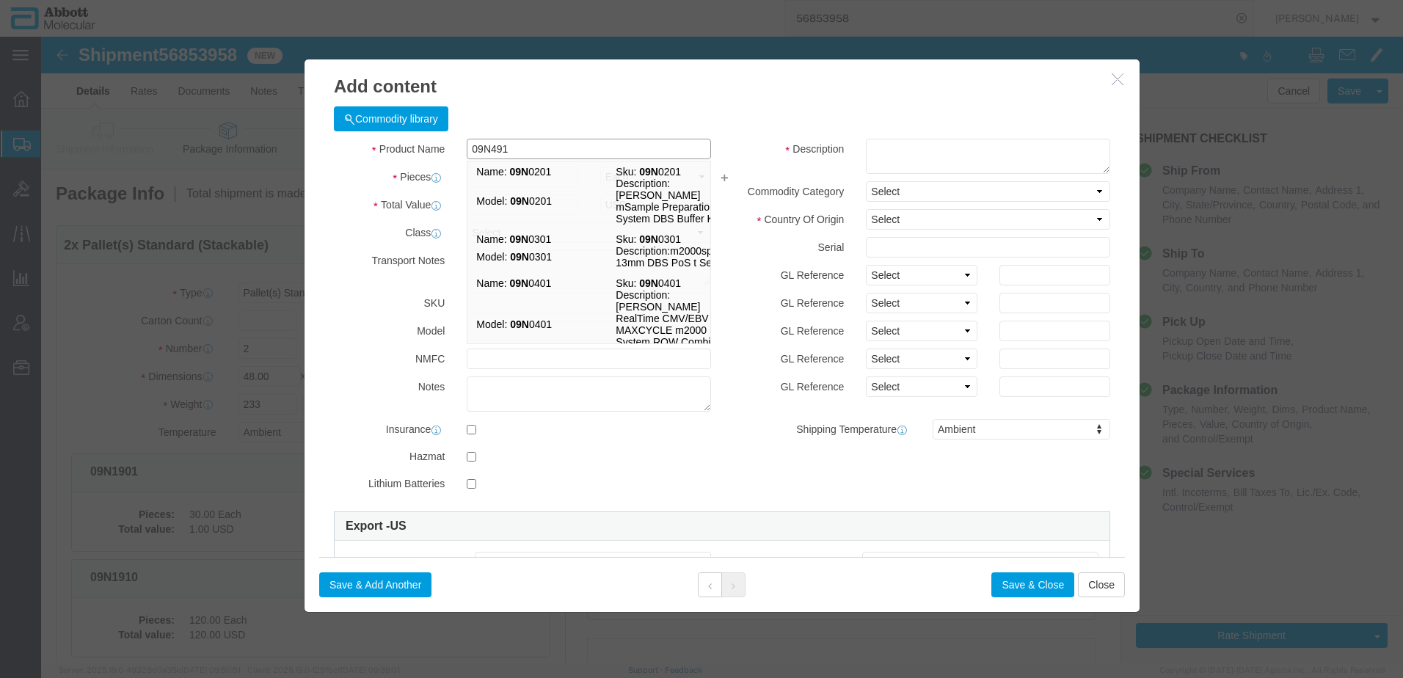
type input "09N4912"
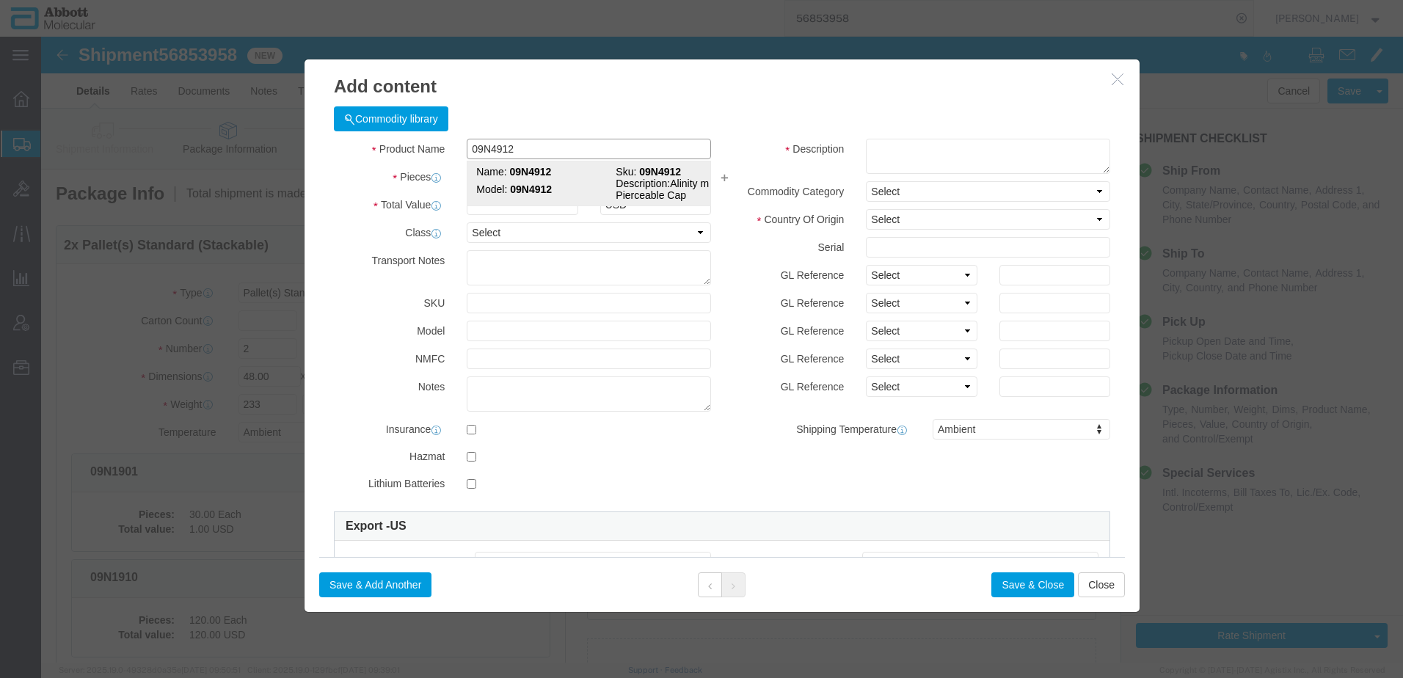
click td "Model: 09N4912"
type input "1"
select select
select select "US"
type input "AMBIENT"
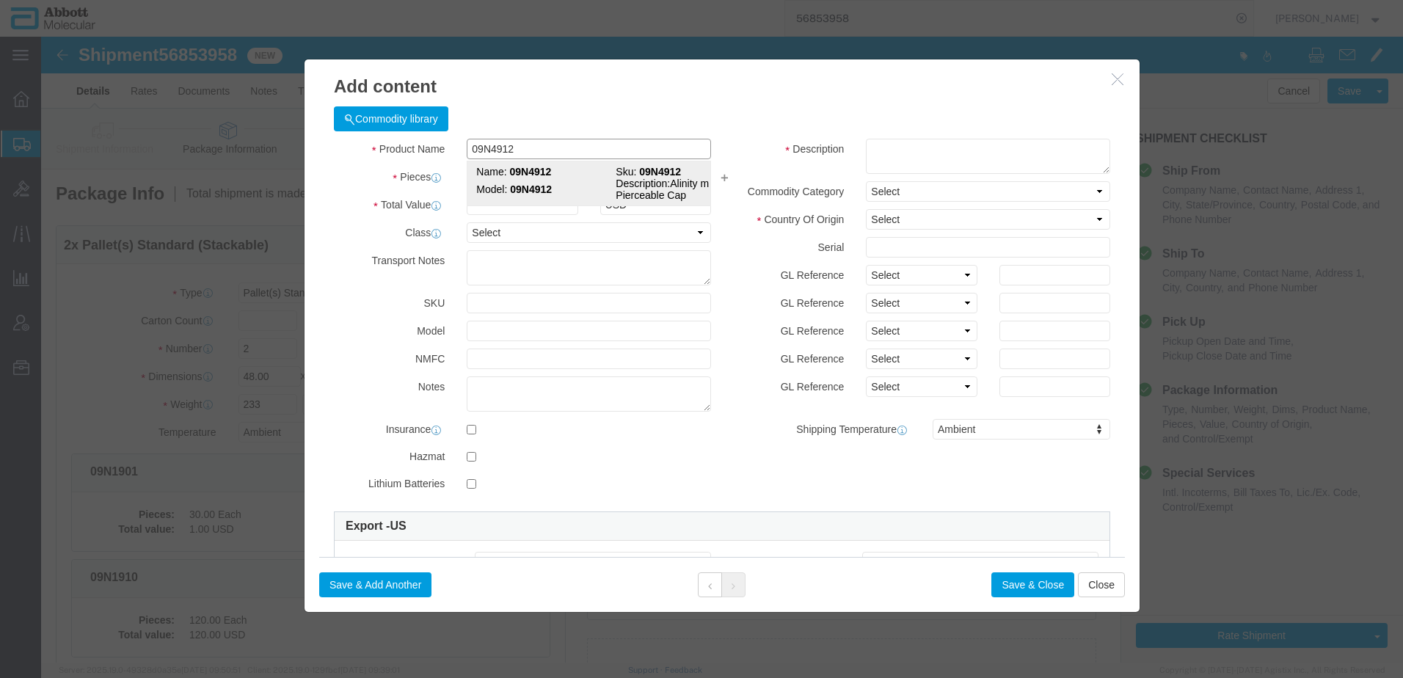
type input "3923500000"
select select "BIS"
checkbox input "false"
type input "09N4912"
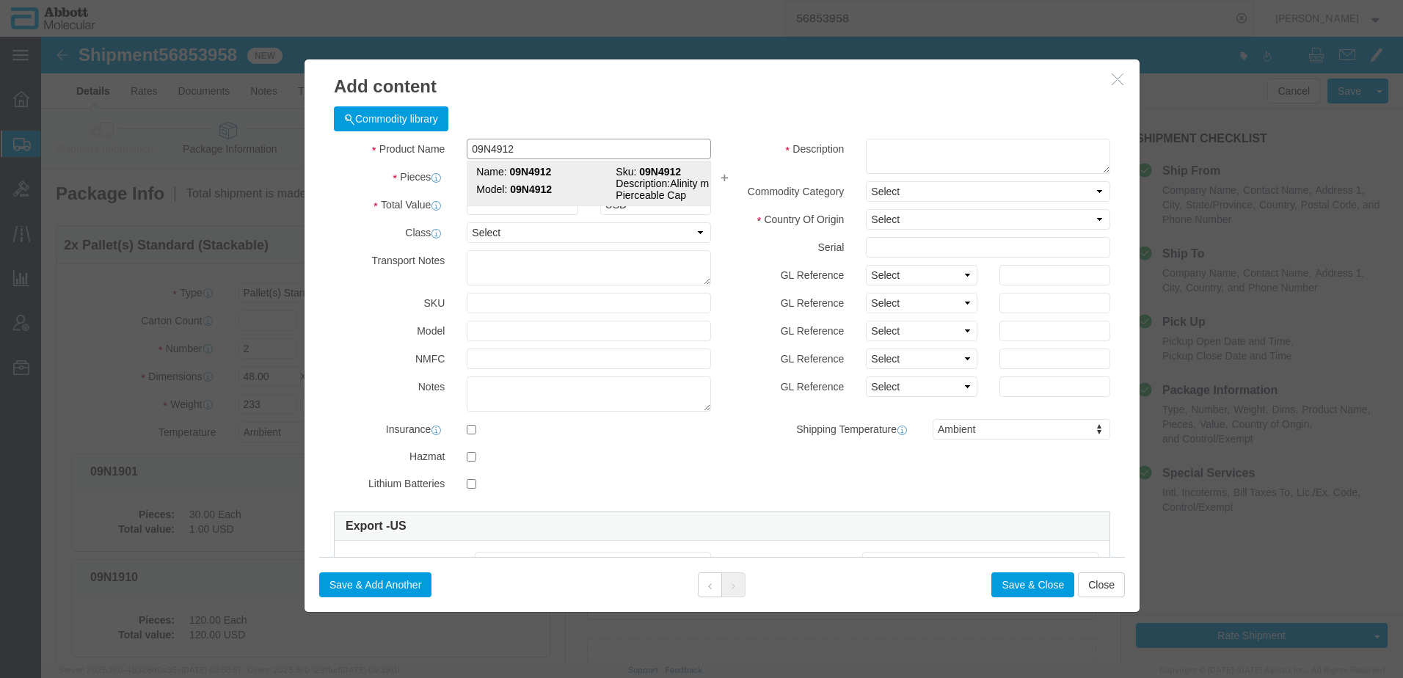
type input "09N4912"
type textarea "Alinity m Pierceable Cap"
select select "NLR"
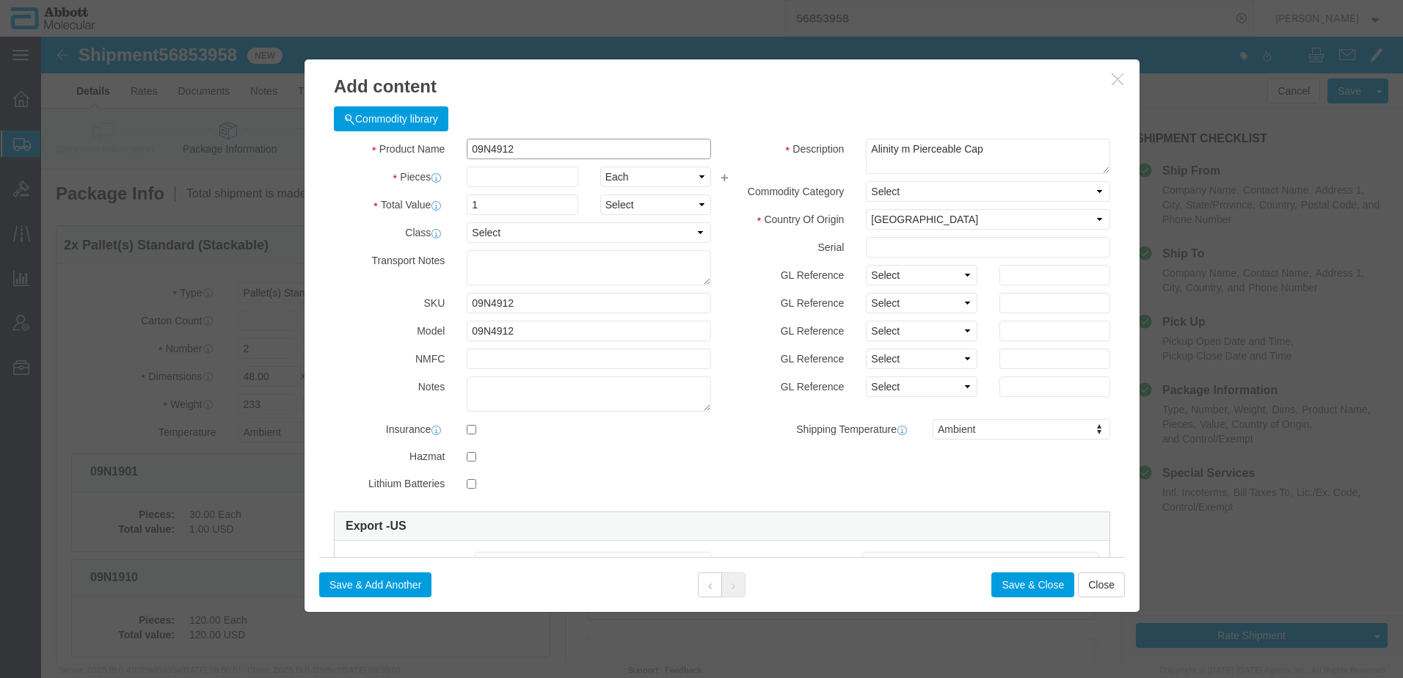
type input "09N4912"
click input "text"
type input "35"
click select "Select Account Type Activity ID Airline Appointment Number ASN Batch Number Bil…"
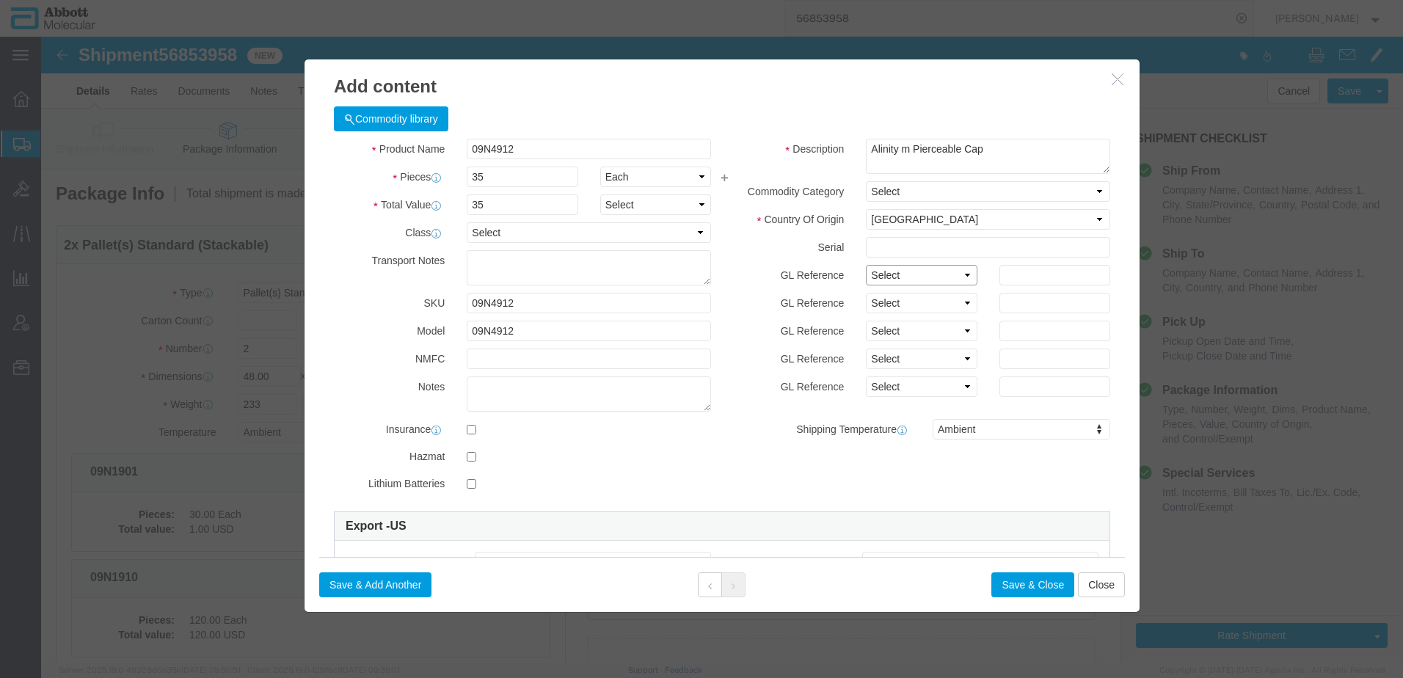
select select "BATCH_NUMBER"
click select "Select Account Type Activity ID Airline Appointment Number ASN Batch Number Bil…"
drag, startPoint x: 851, startPoint y: 266, endPoint x: 854, endPoint y: 277, distance: 11.4
click select "Select Account Type Activity ID Airline Appointment Number ASN Batch Number Bil…"
select select "BATCH_NUMBER"
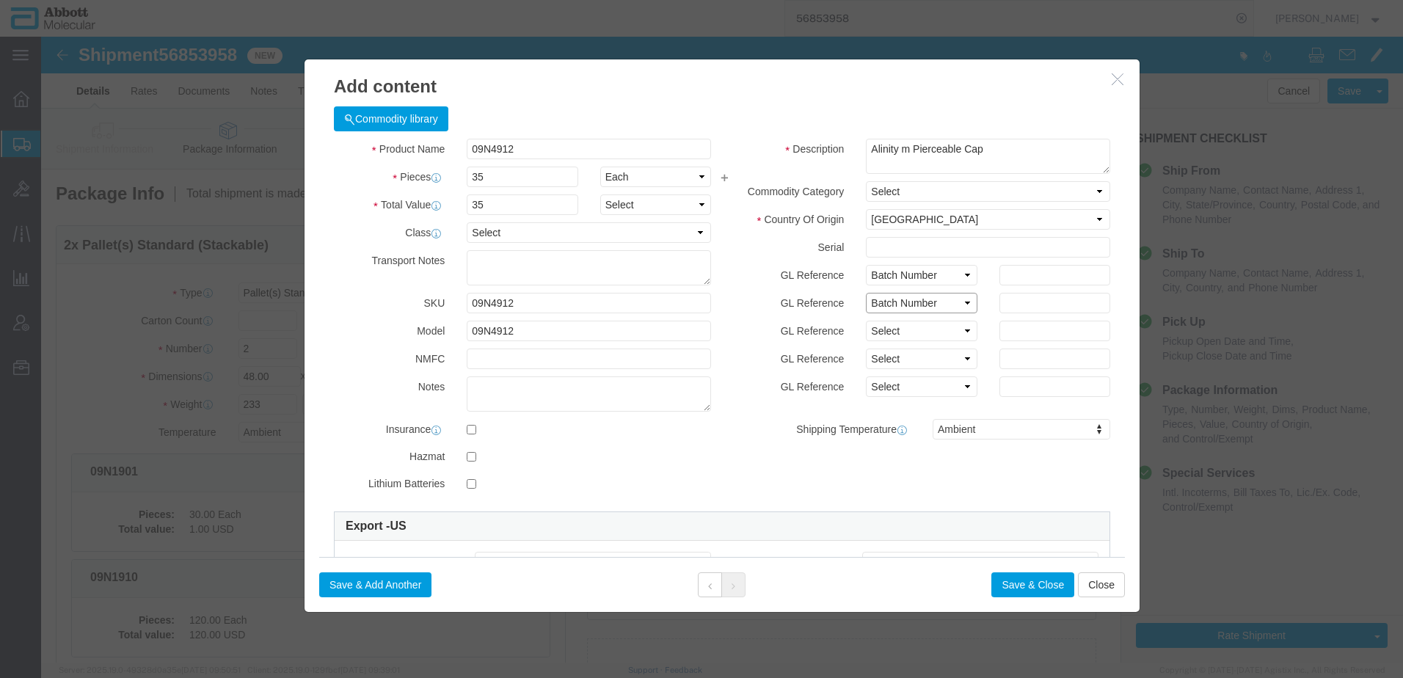
click select "Select Account Type Activity ID Airline Appointment Number ASN Batch Number Bil…"
click input "text"
type input "APC095"
type input "APC096"
click button "Save & Add Another"
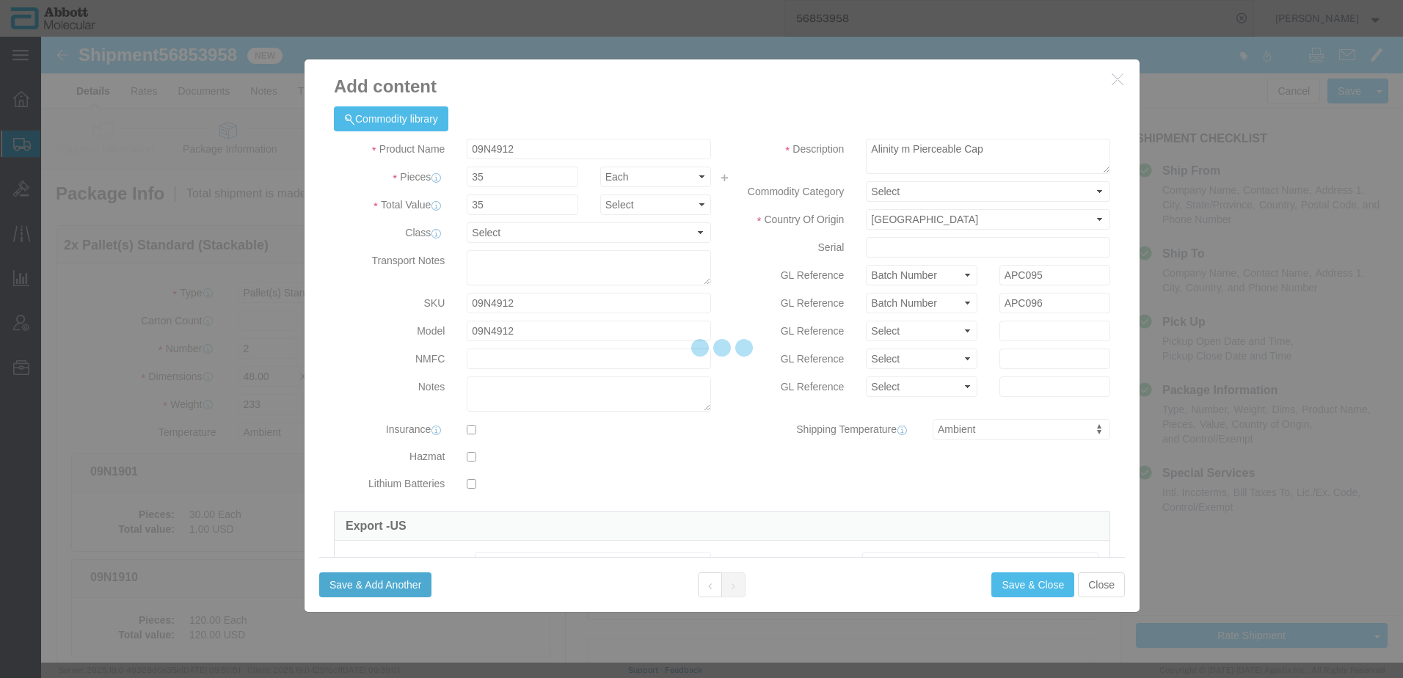
select select "EA"
select select
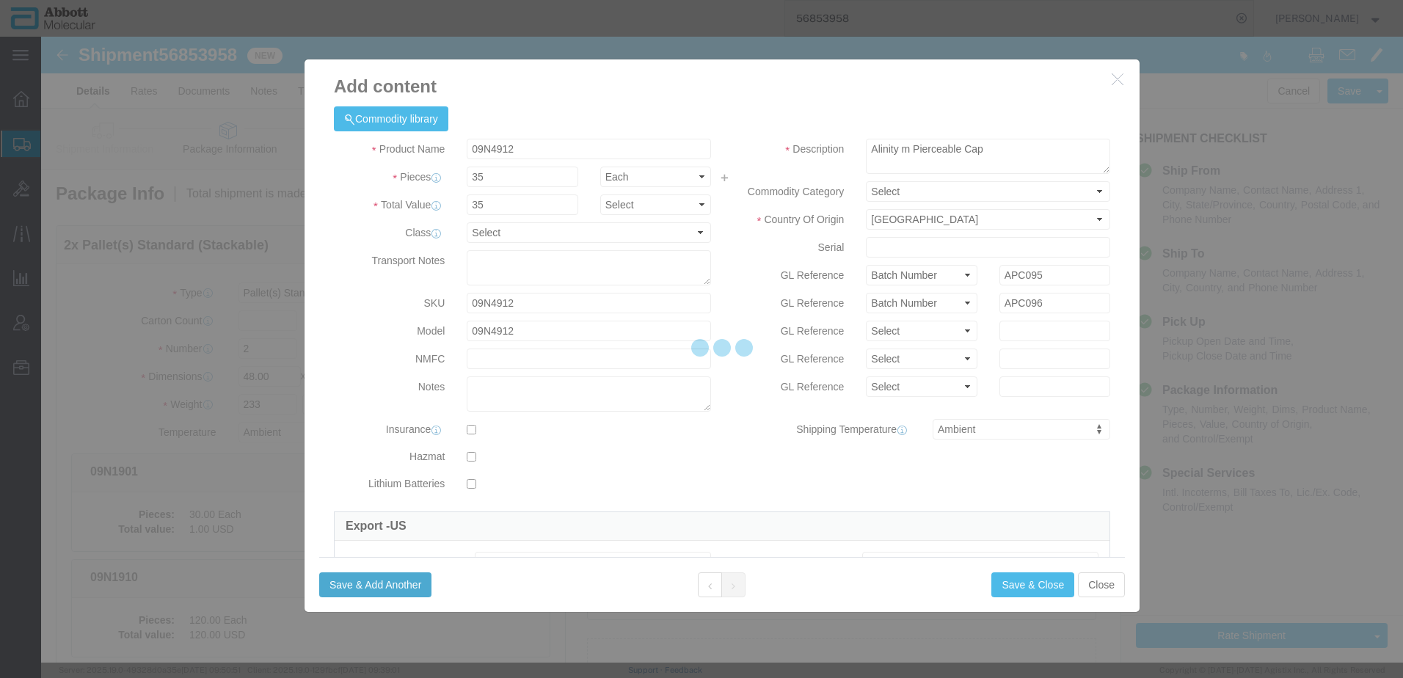
select select
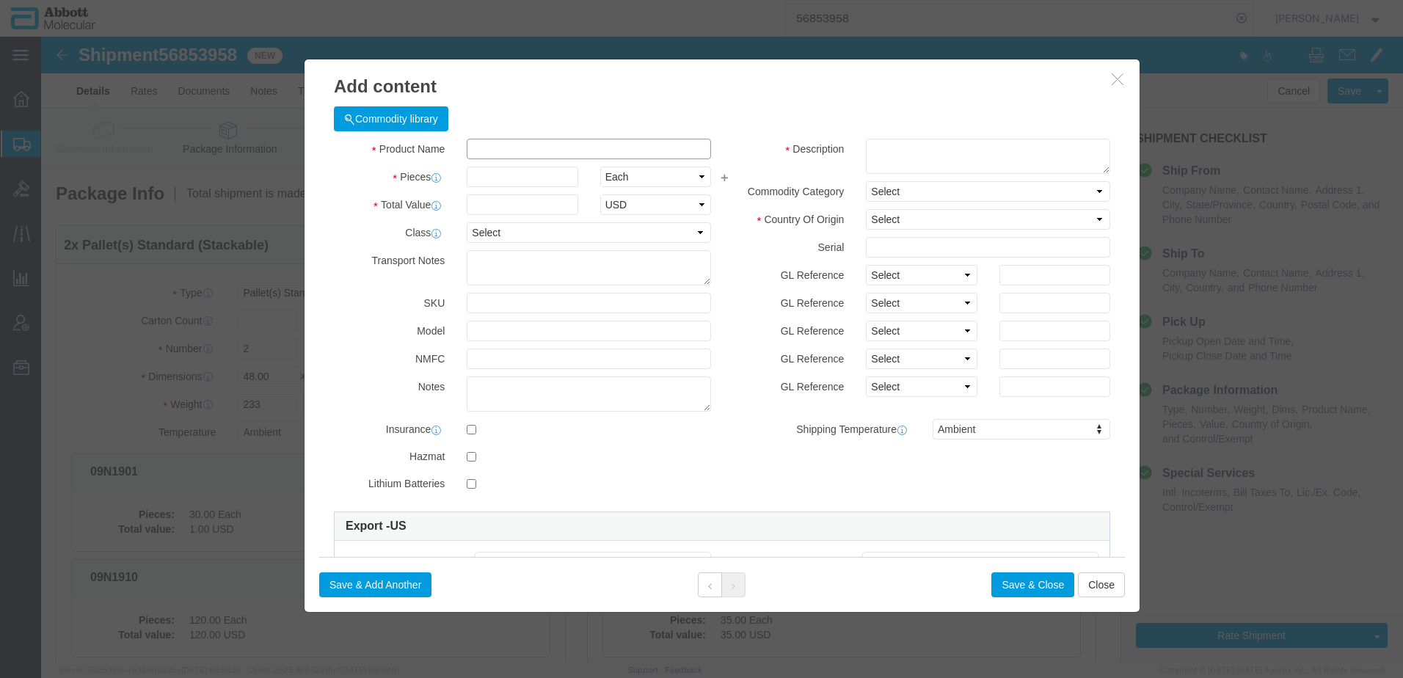
click input "text"
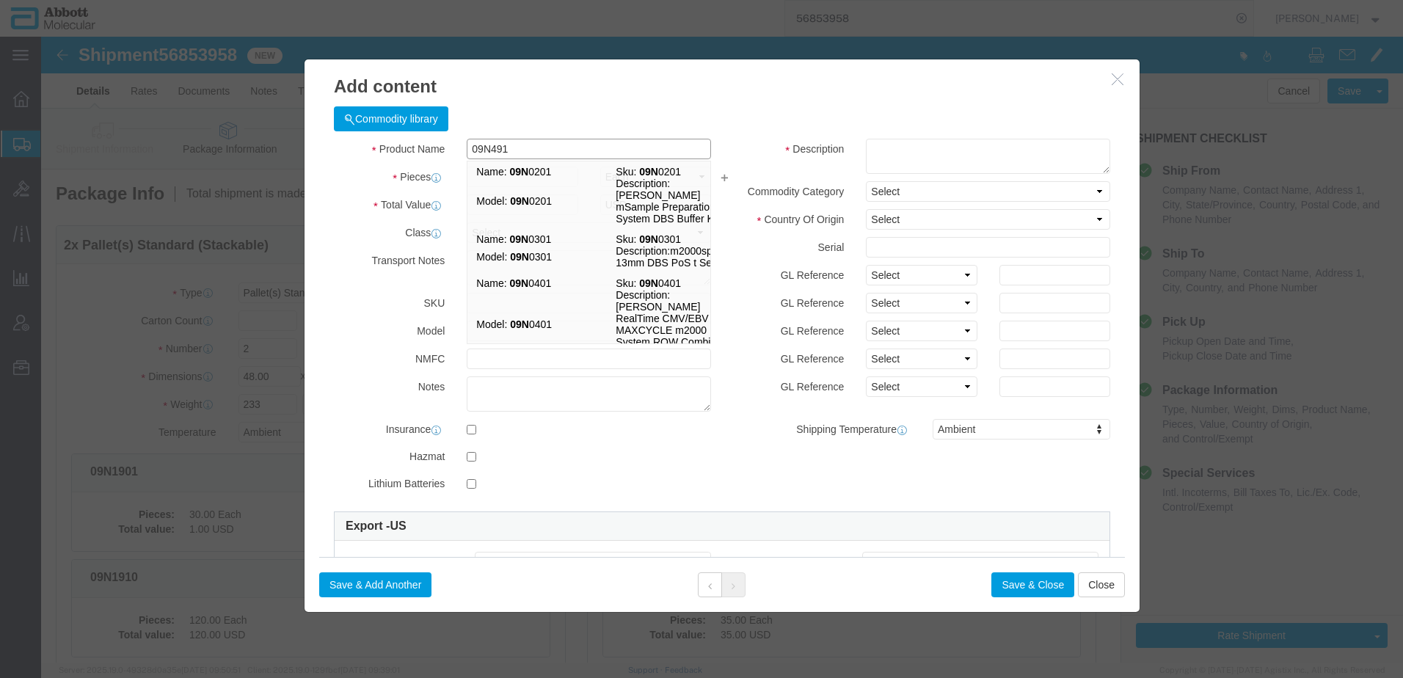
type input "09N4913"
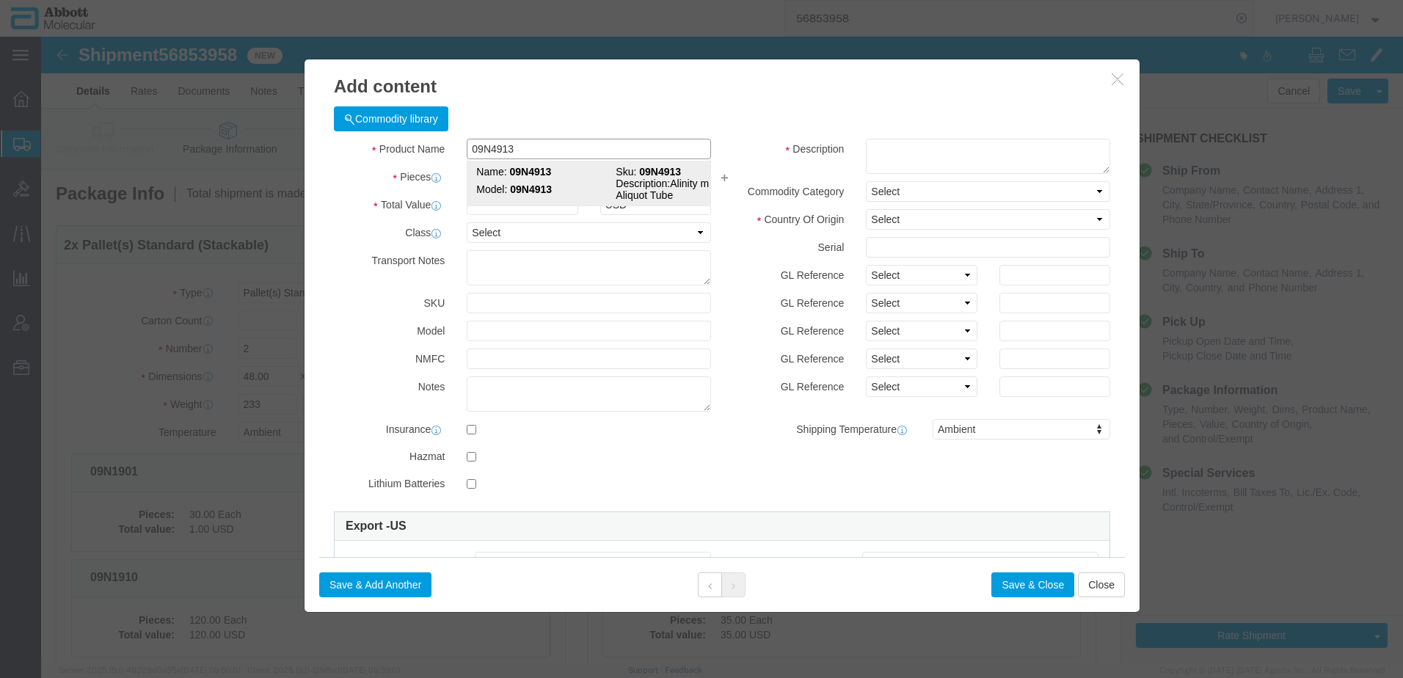
click td "Model: 09N4913"
type input "1"
select select
select select "US"
type input "AMBIENT"
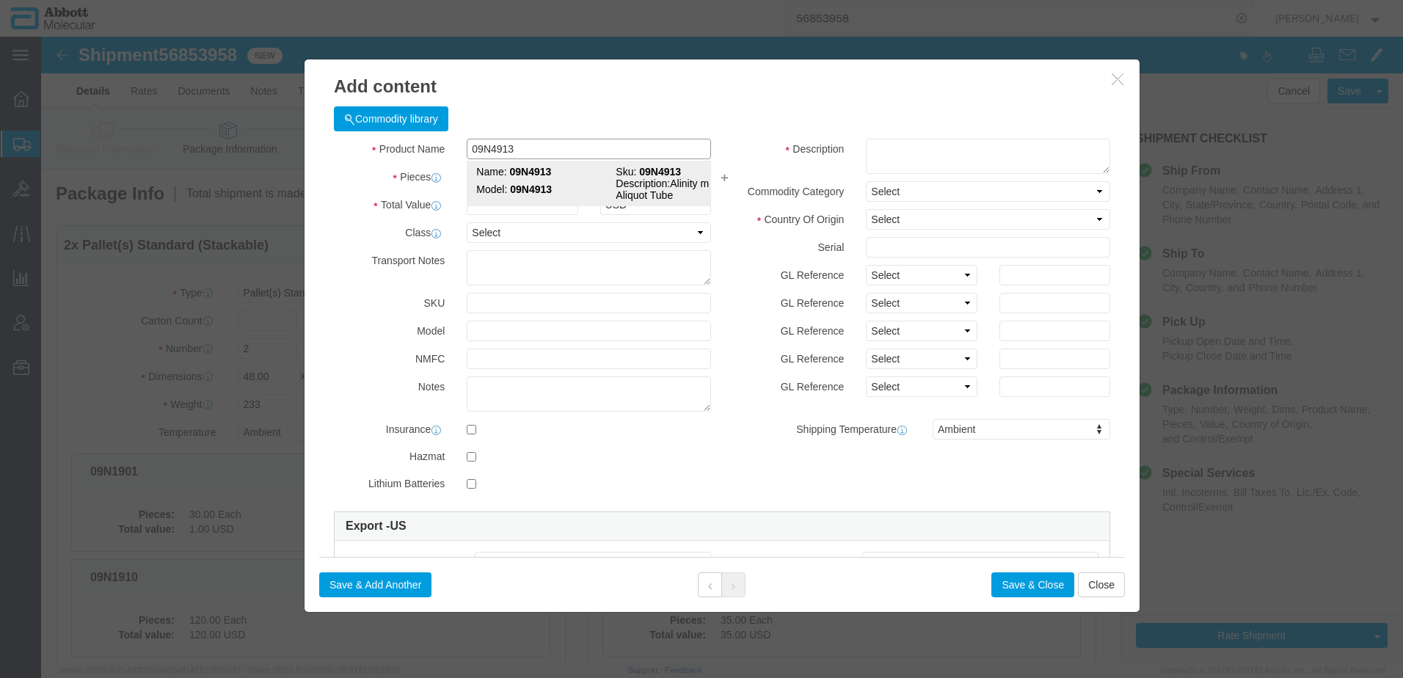
type input "3923900080"
select select "BIS"
checkbox input "false"
type input "09N4913"
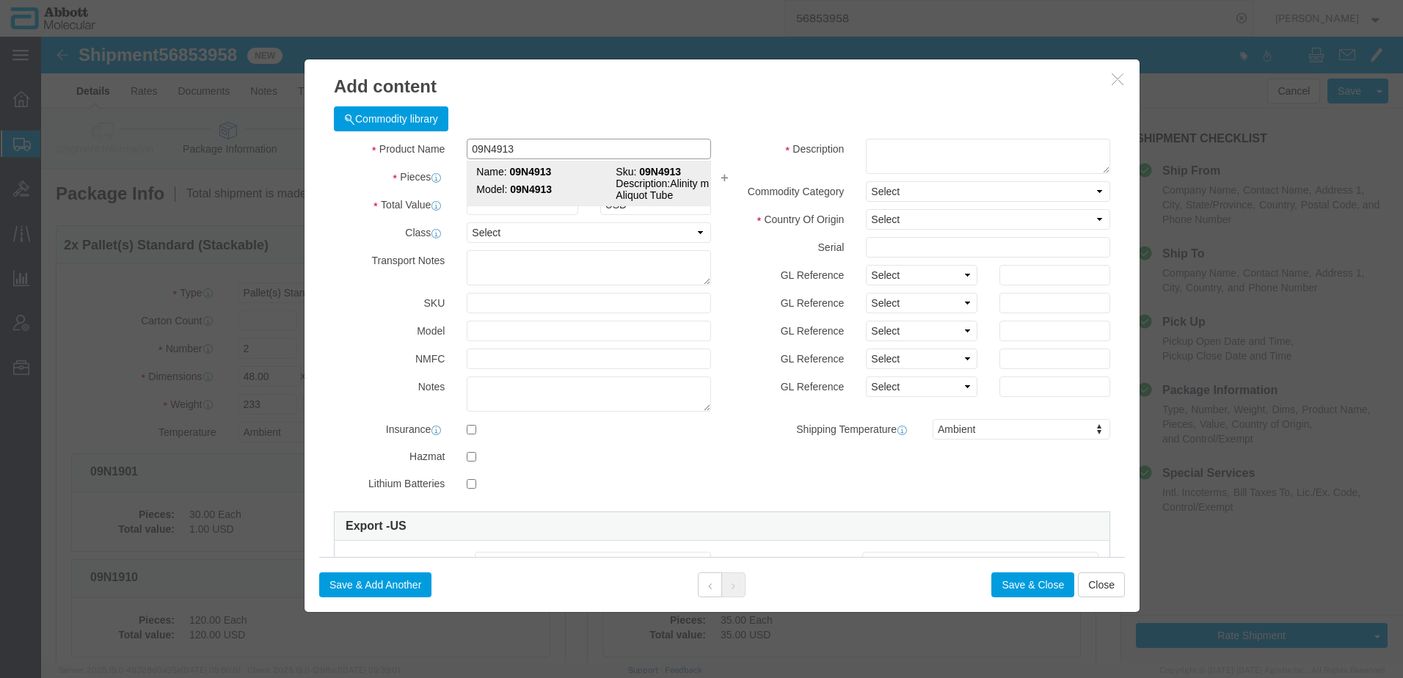
type input "09N4913"
type textarea "Alinity m Aliquot Tube"
select select "NLR"
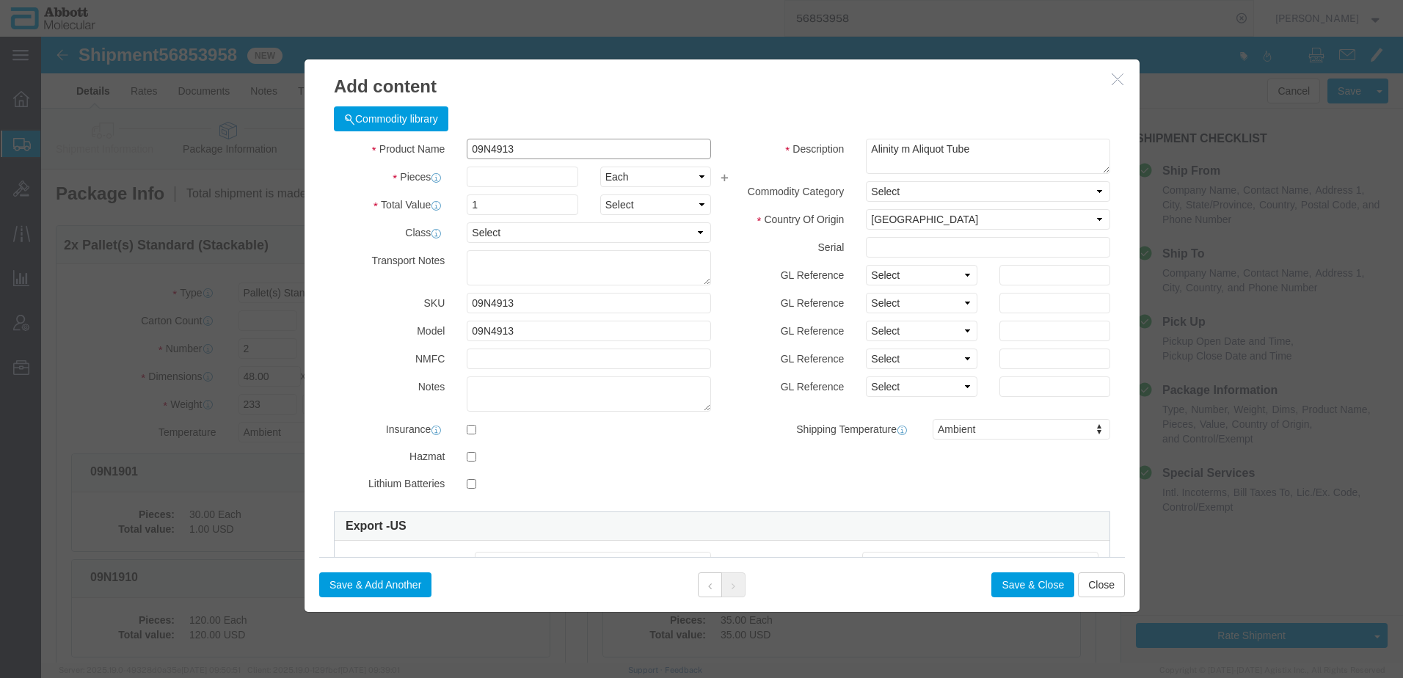
type input "09N4913"
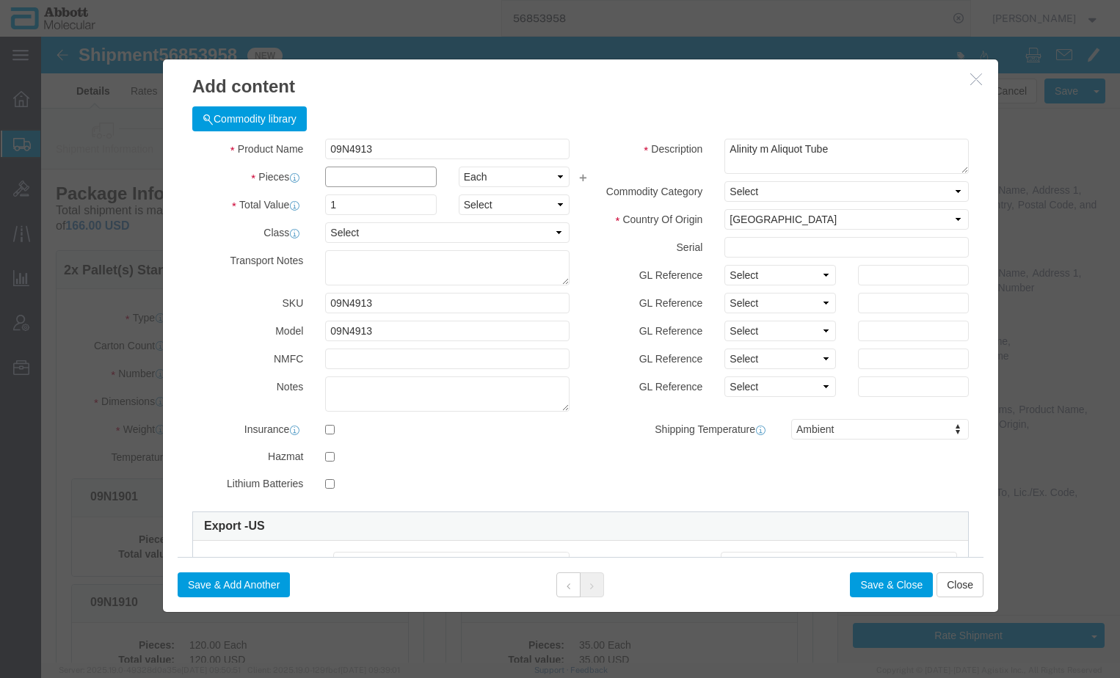
click input "text"
type input "30"
click select "Select Account Type Activity ID Airline Appointment Number ASN Batch Number Bil…"
select select "BATCH_NUMBER"
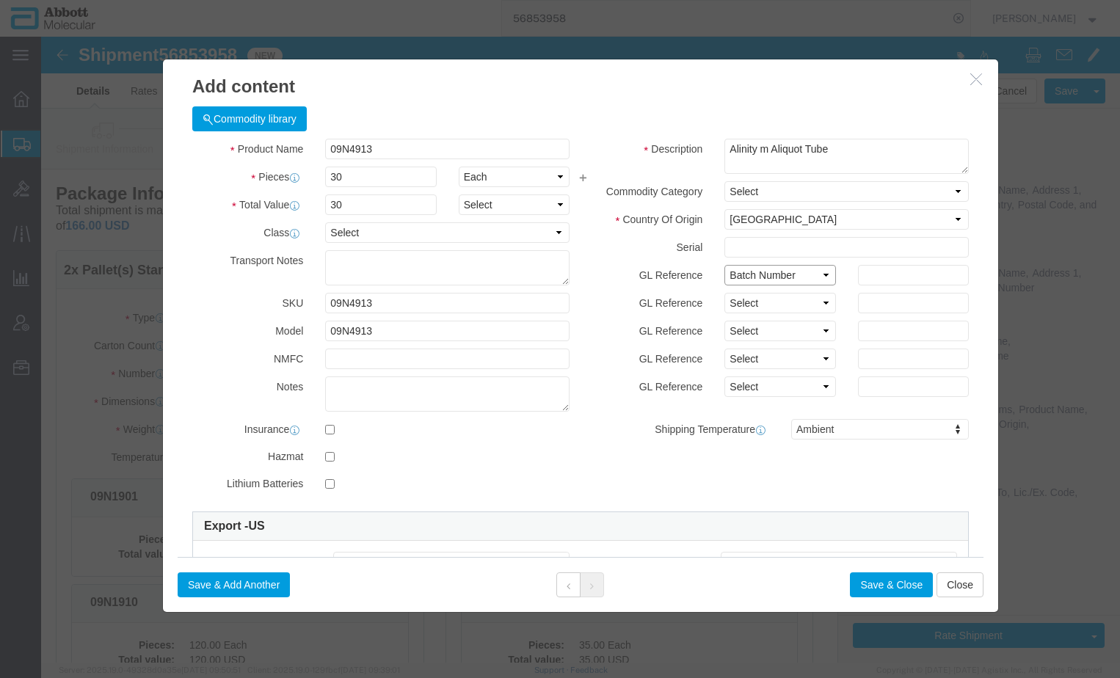
click select "Select Account Type Activity ID Airline Appointment Number ASN Batch Number Bil…"
click input "text"
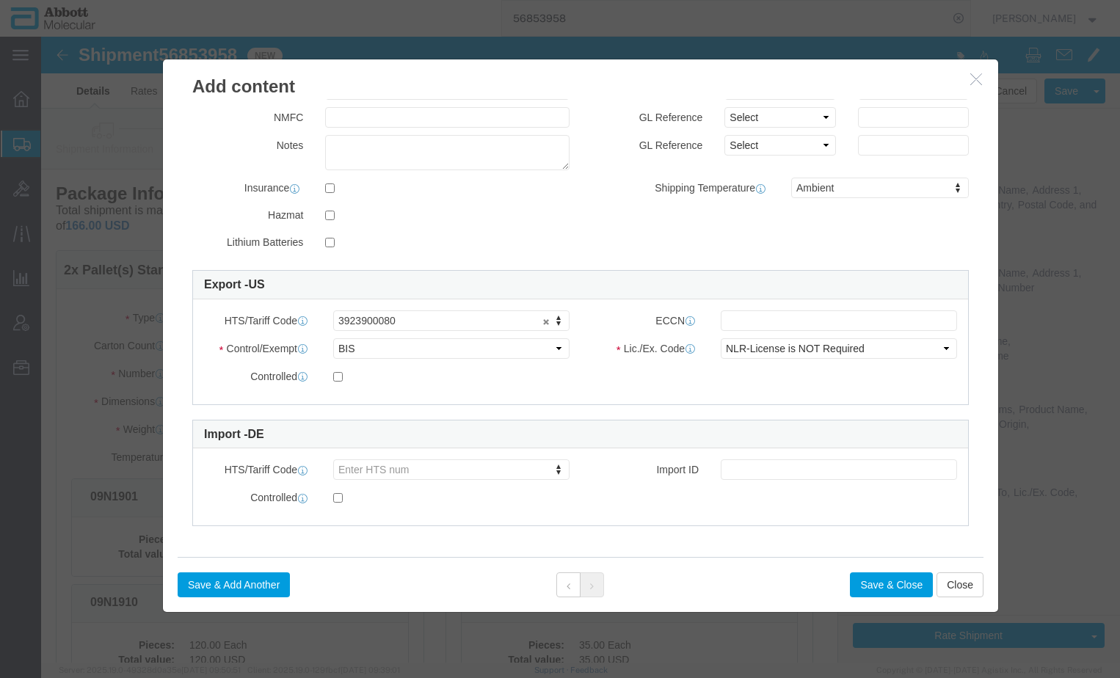
scroll to position [244, 0]
type input "AAT099"
click button "Save & Add Another"
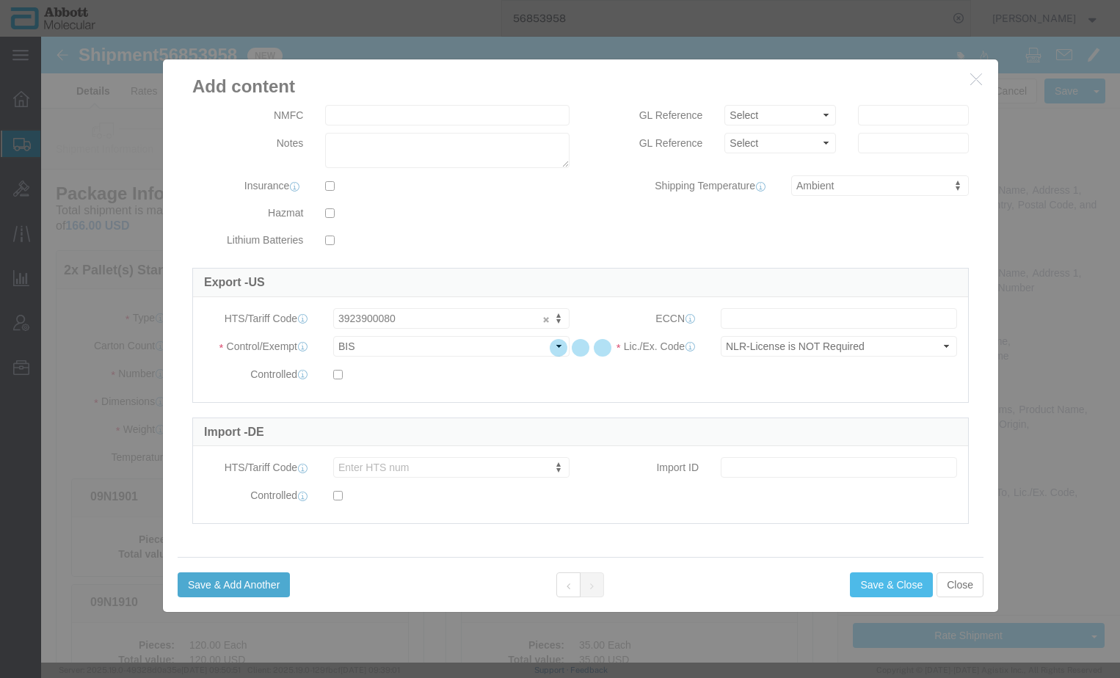
select select "EA"
select select
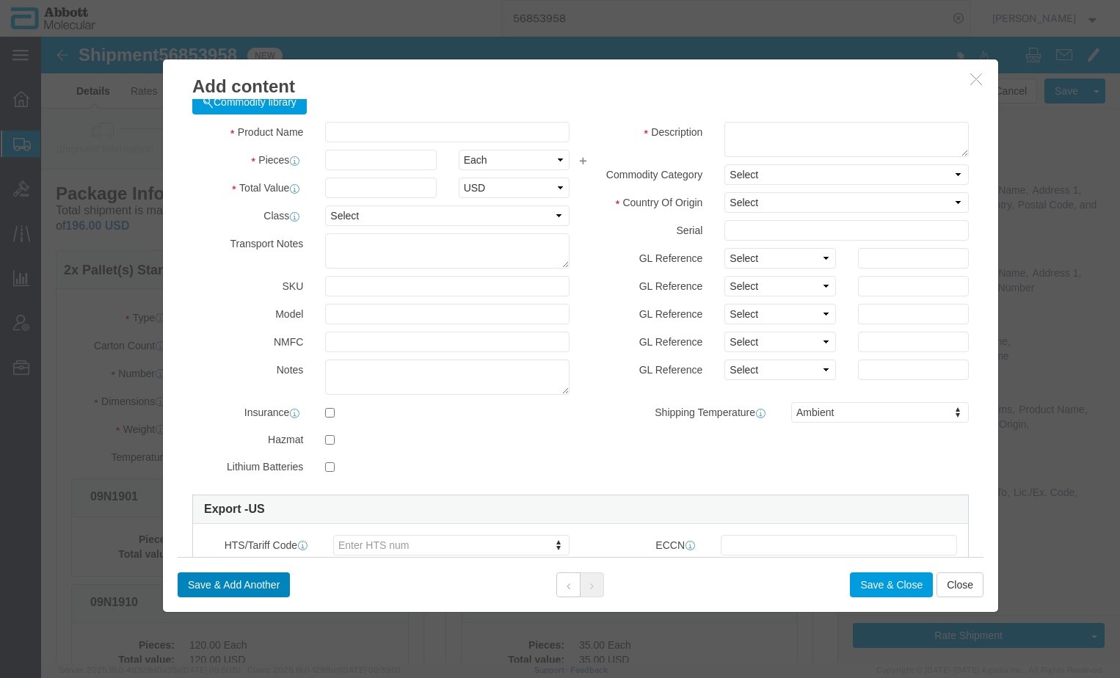
scroll to position [0, 0]
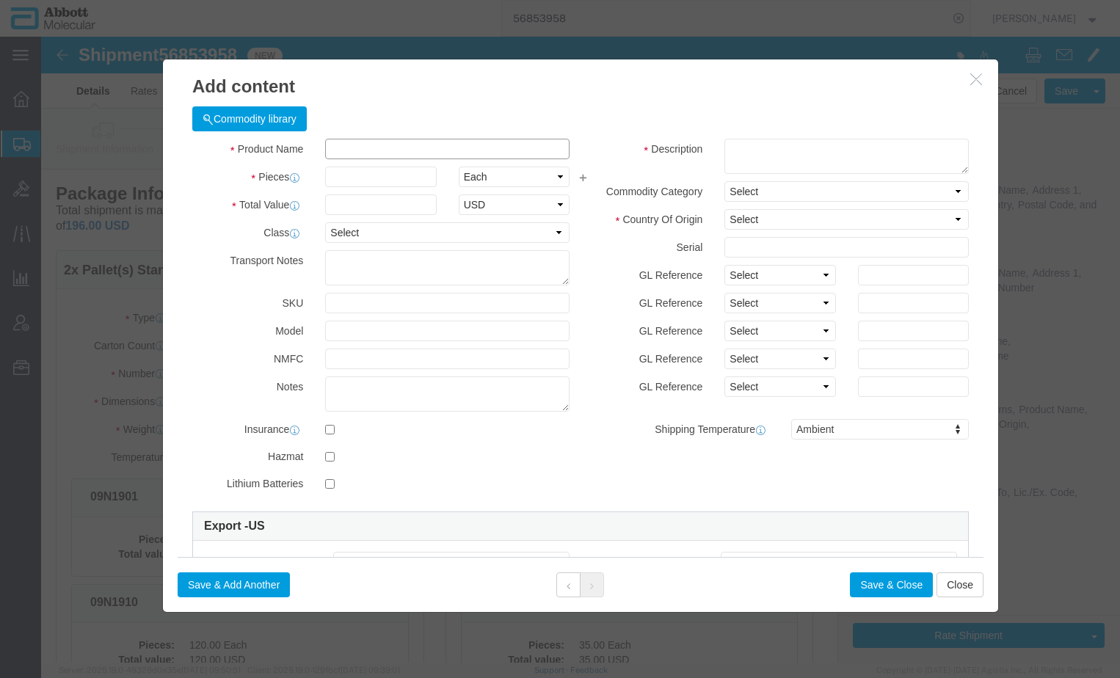
click input "text"
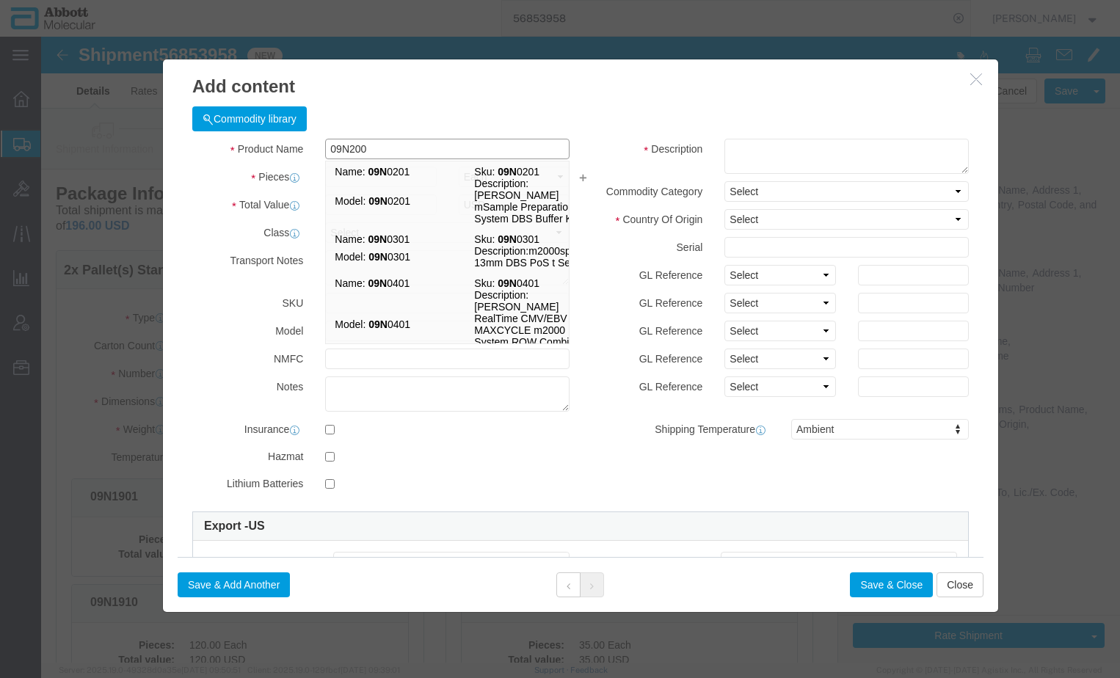
type input "09N2004"
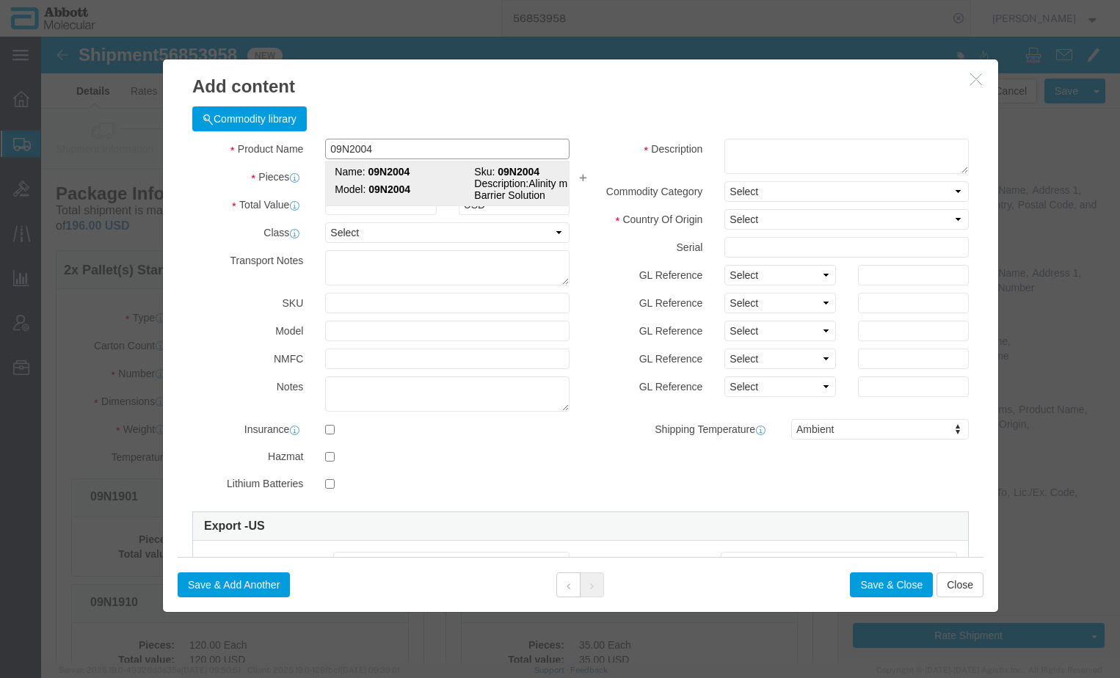
drag, startPoint x: 352, startPoint y: 139, endPoint x: 327, endPoint y: 143, distance: 26.1
click strong "09N2004"
type input "1"
select select
select select "US"
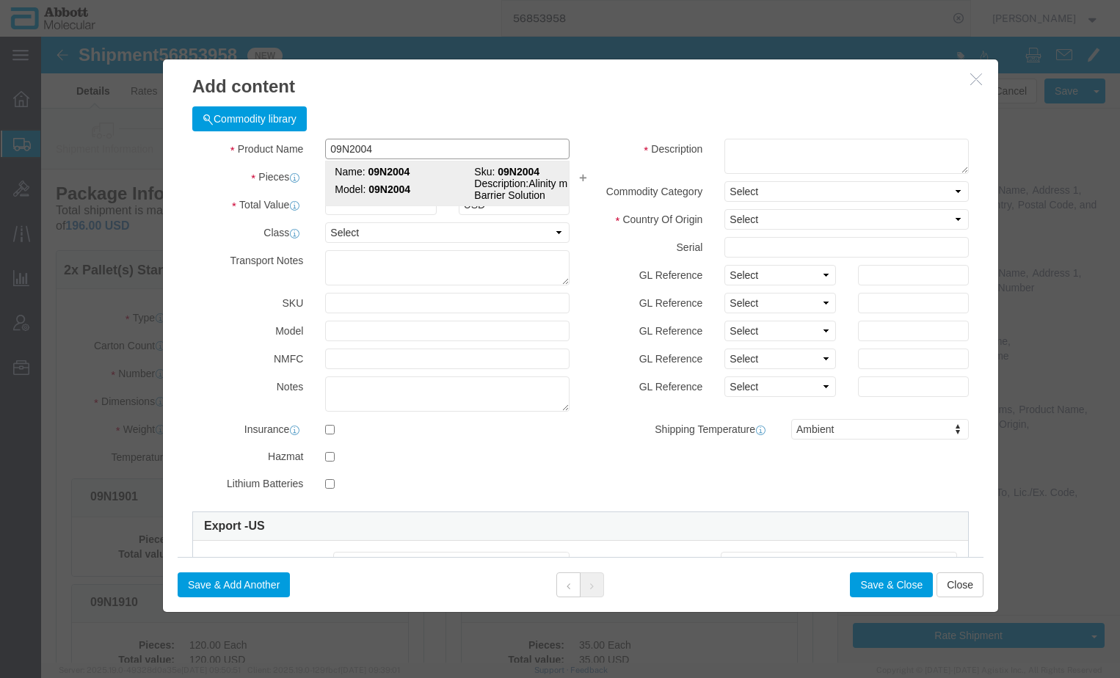
type input "AMBIENT"
type input "2710194540"
select select "BIS"
checkbox input "false"
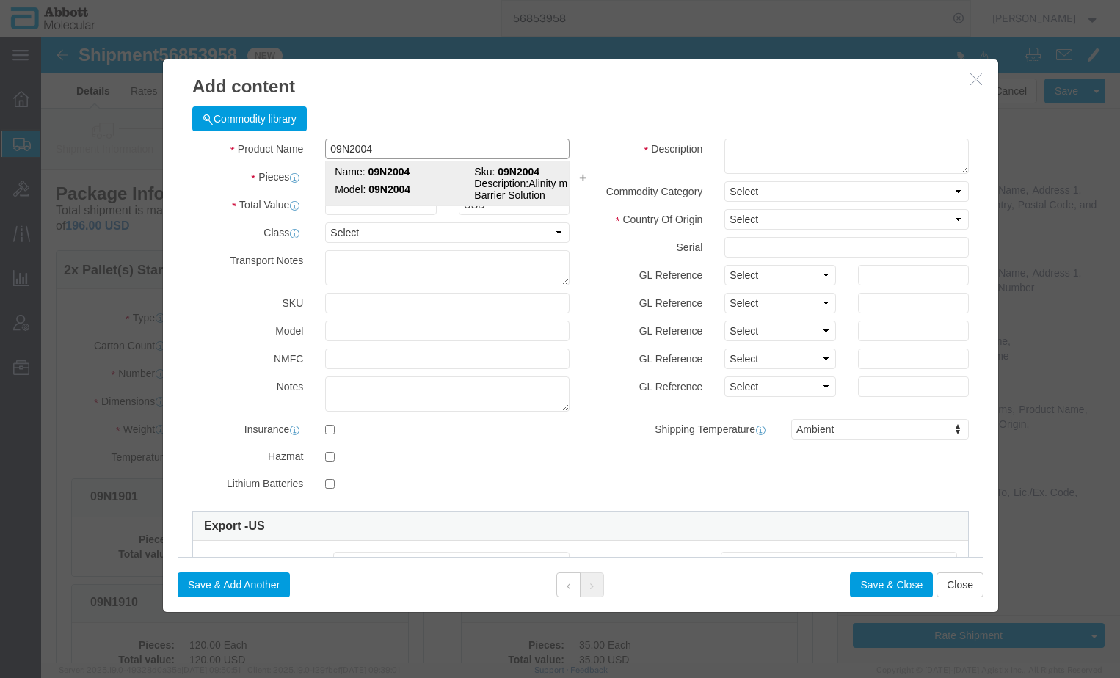
type input "09N2004"
type textarea "Alinity m Vapor Barrier Solution"
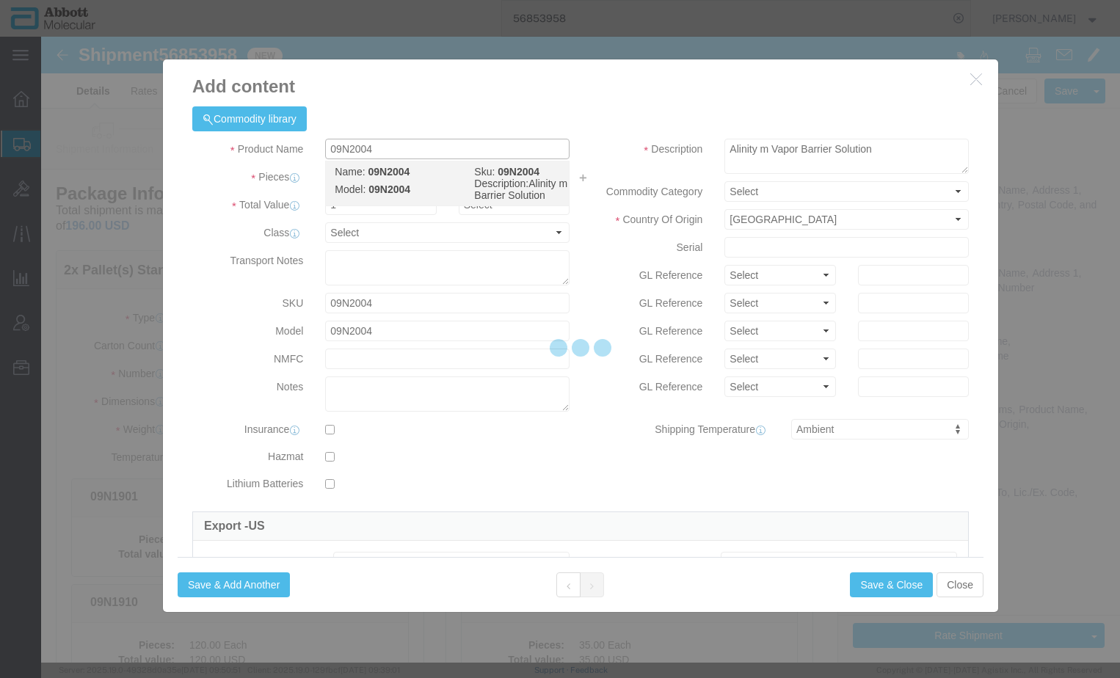
select select "NLR"
type input "09N2004"
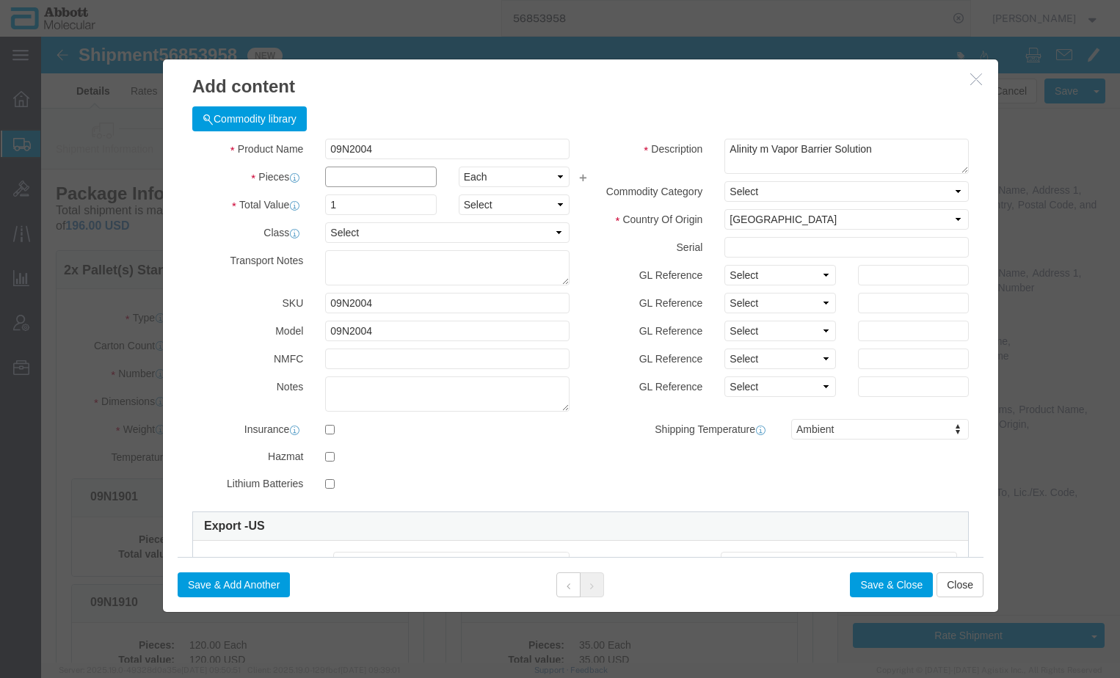
drag, startPoint x: 362, startPoint y: 178, endPoint x: 321, endPoint y: 141, distance: 55.1
click input "text"
type input "150"
click select "Select Account Type Activity ID Airline Appointment Number ASN Batch Number Bil…"
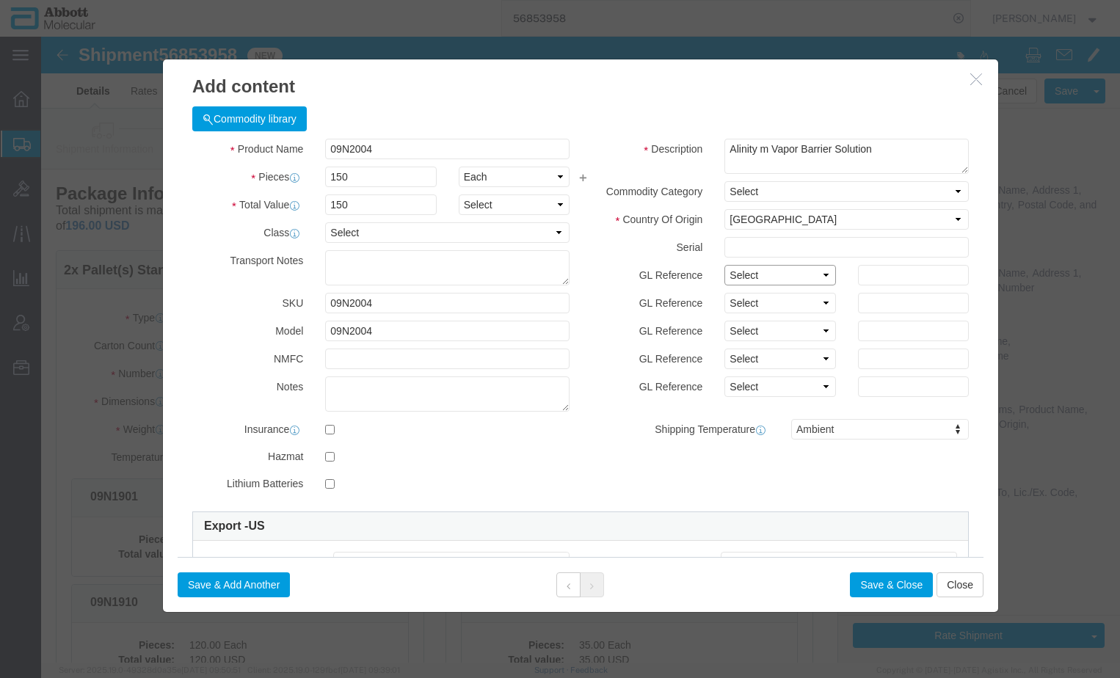
select select "BATCH_NUMBER"
click select "Select Account Type Activity ID Airline Appointment Number ASN Batch Number Bil…"
click input "text"
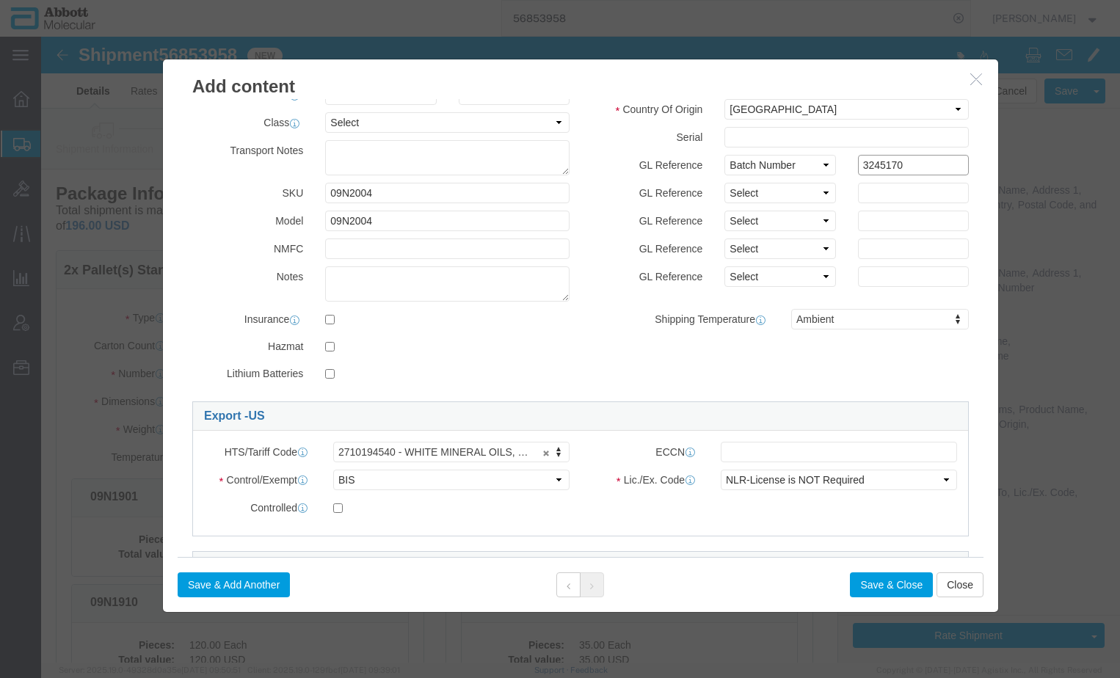
scroll to position [220, 0]
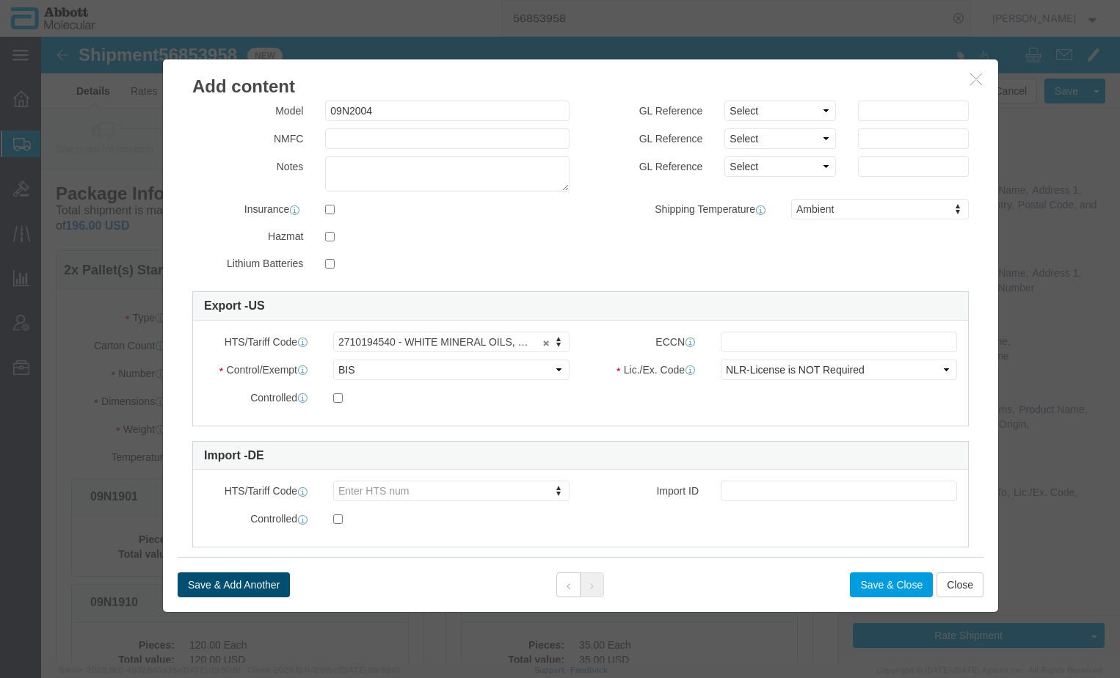
type input "3245170"
click button "Save & Add Another"
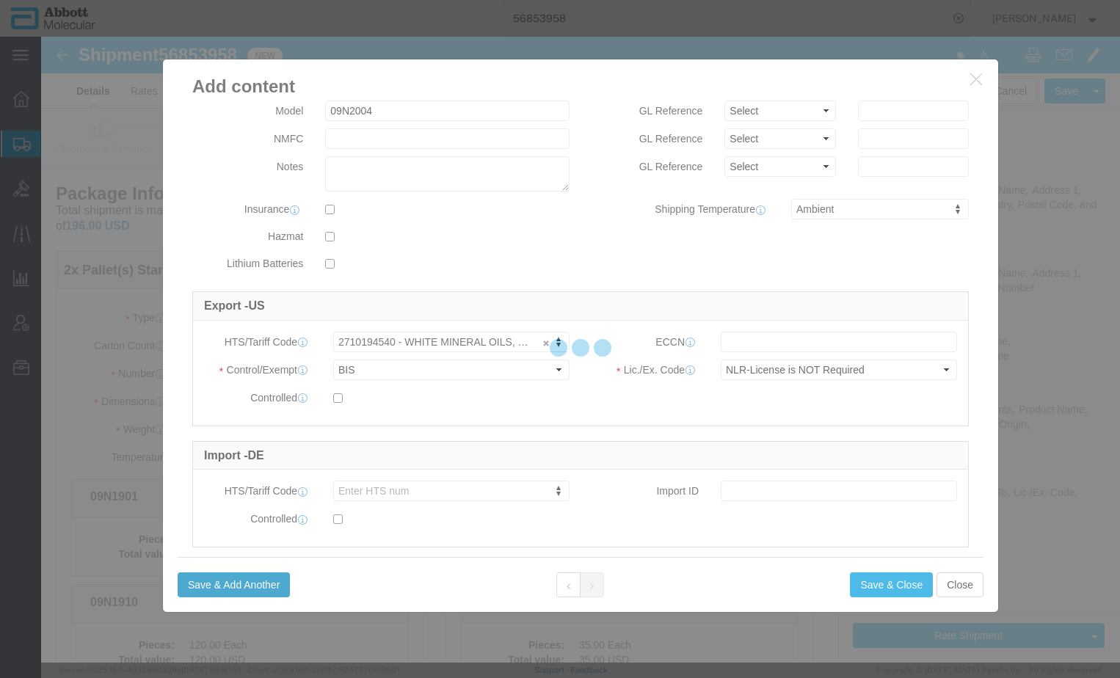
select select "EA"
select select
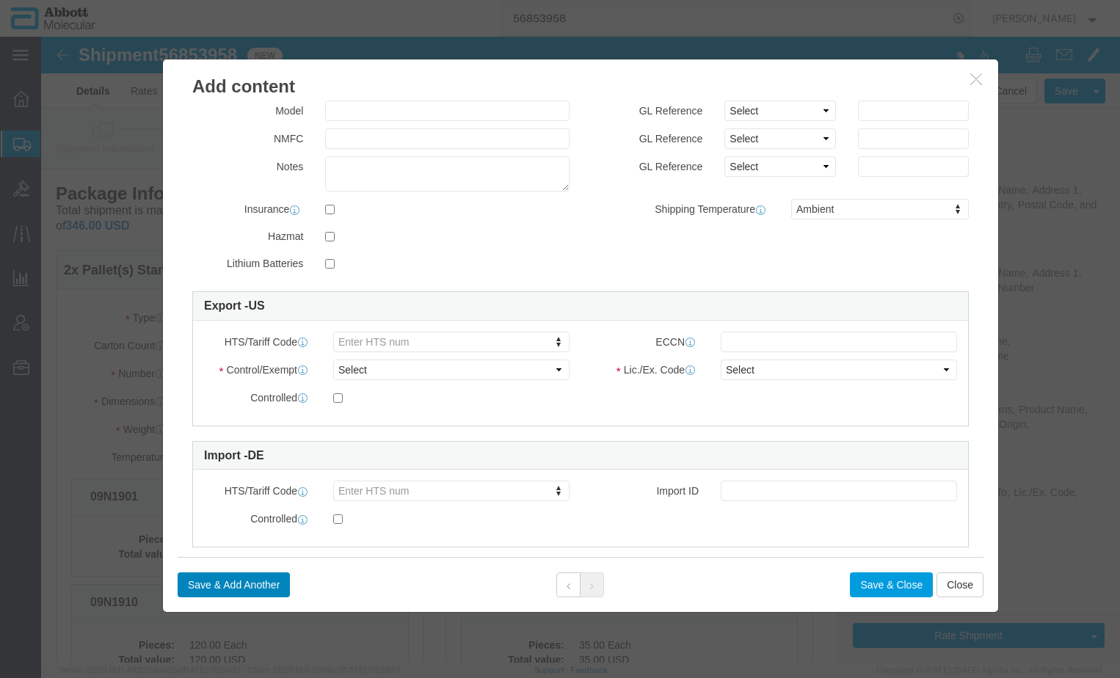
scroll to position [0, 0]
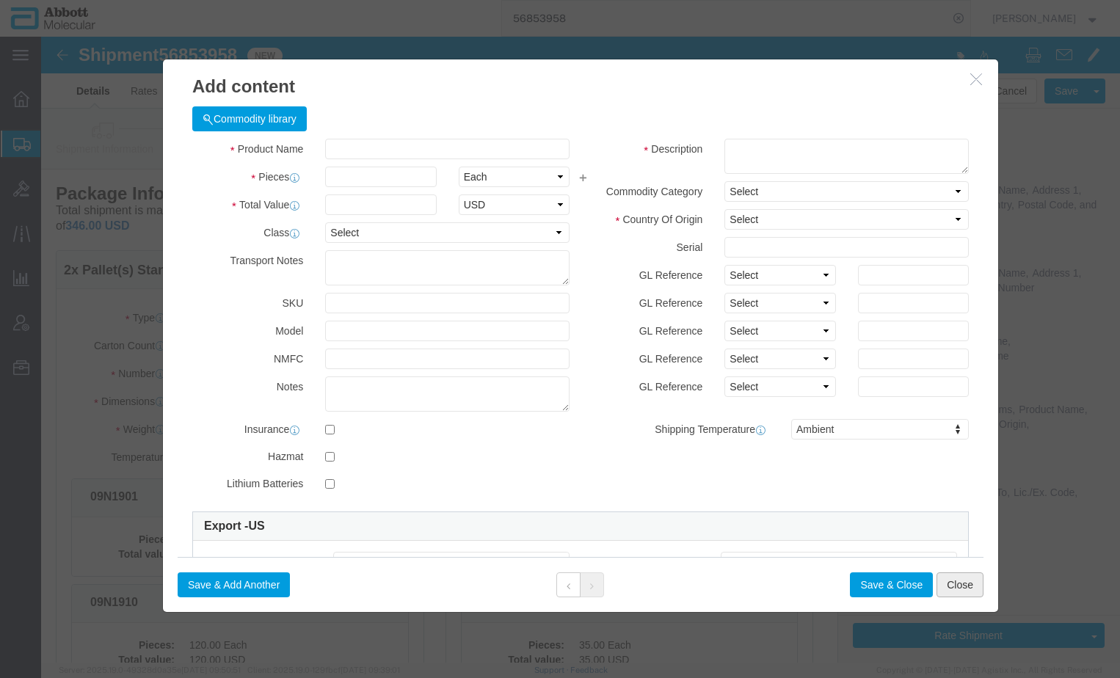
click button "Close"
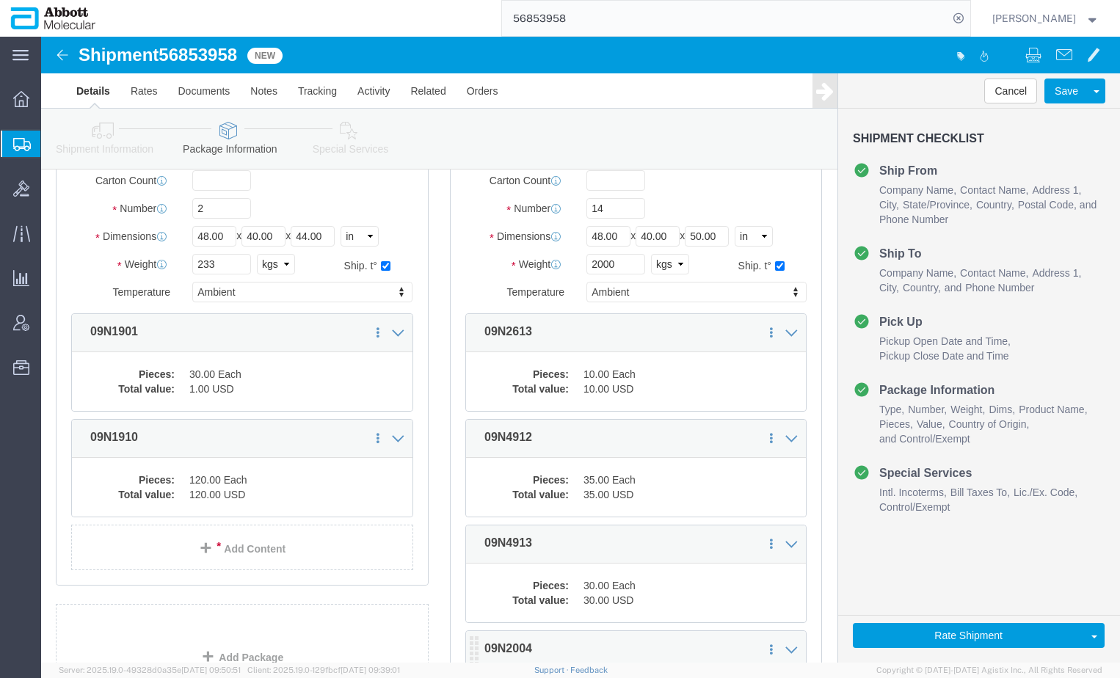
scroll to position [402, 0]
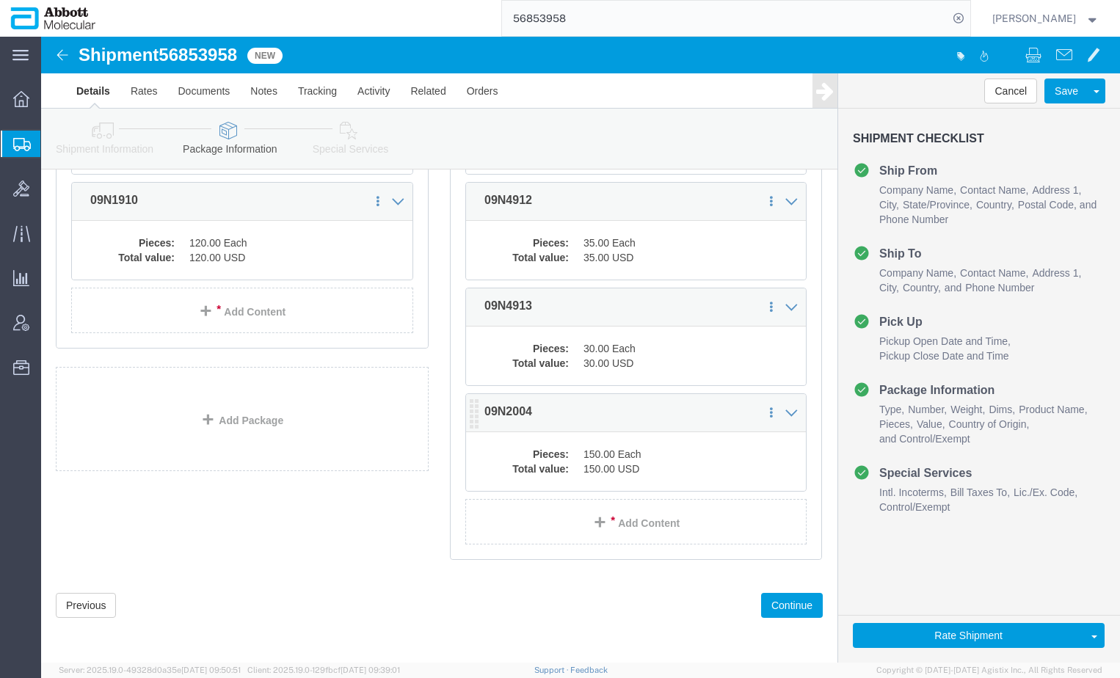
click div "Pieces: 150.00 Each Total value: 150.00 USD"
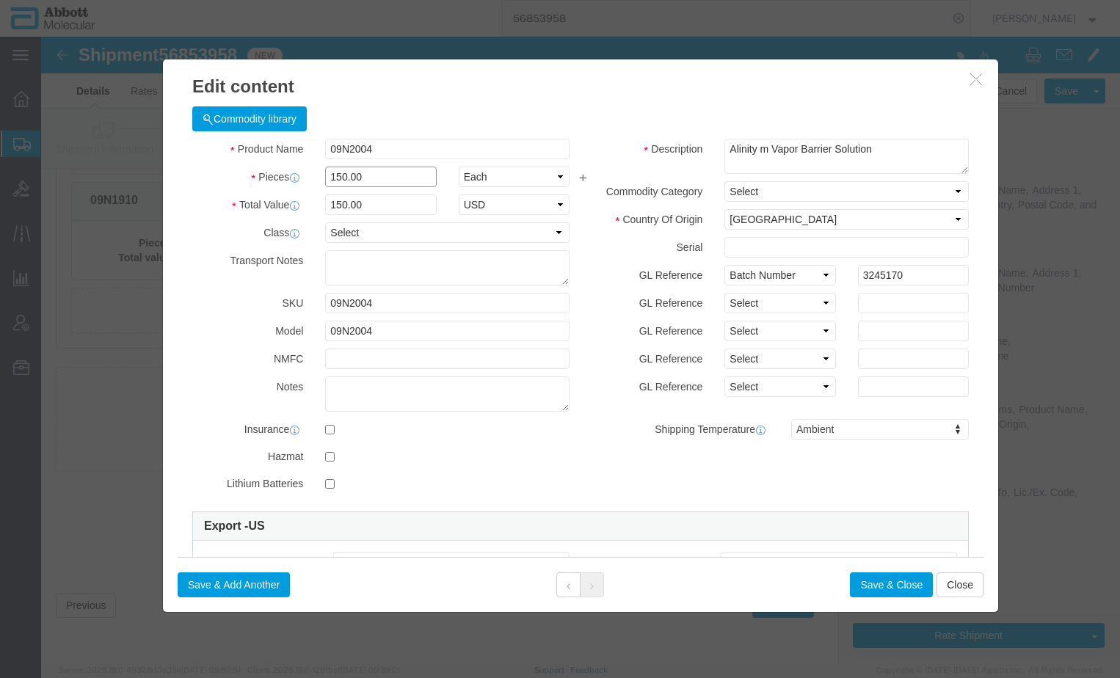
drag, startPoint x: 335, startPoint y: 134, endPoint x: 200, endPoint y: 153, distance: 135.8
click div "Product Name 09N2004 Pieces 150.00 Select Bag Barrels 100Board Feet Bottle Box …"
type input "225"
click textarea
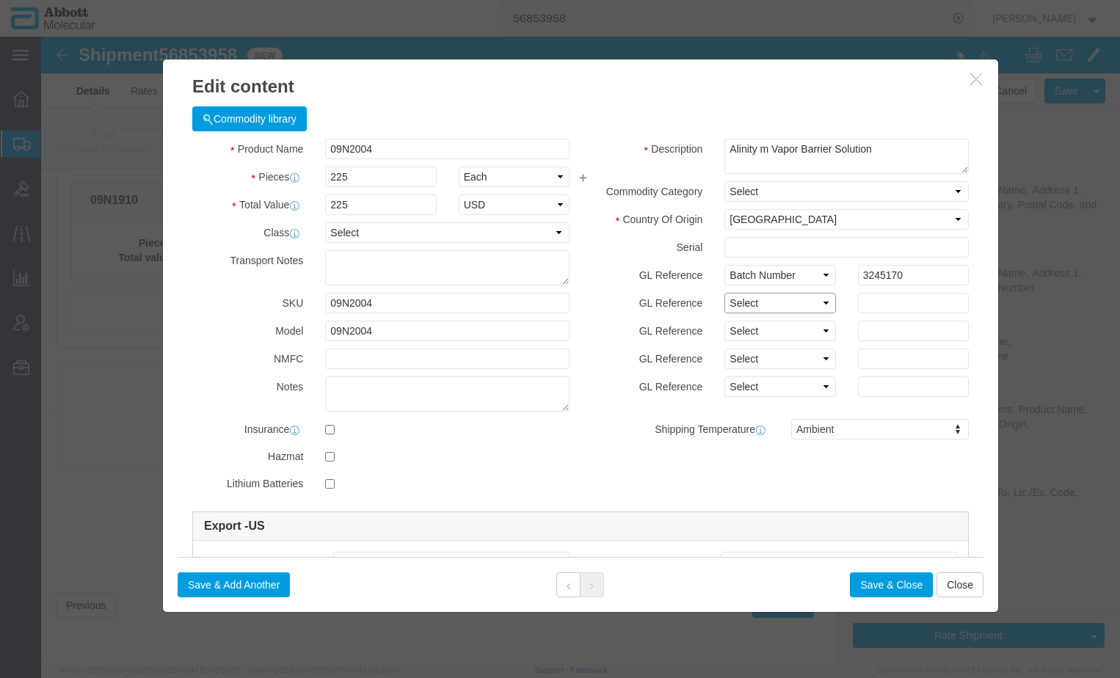
click select "Select Account Type Activity ID Airline Appointment Number ASN Batch Number Bil…"
select select "BATCH_NUMBER"
click select "Select Account Type Activity ID Airline Appointment Number ASN Batch Number Bil…"
click input "text"
type input "3297554"
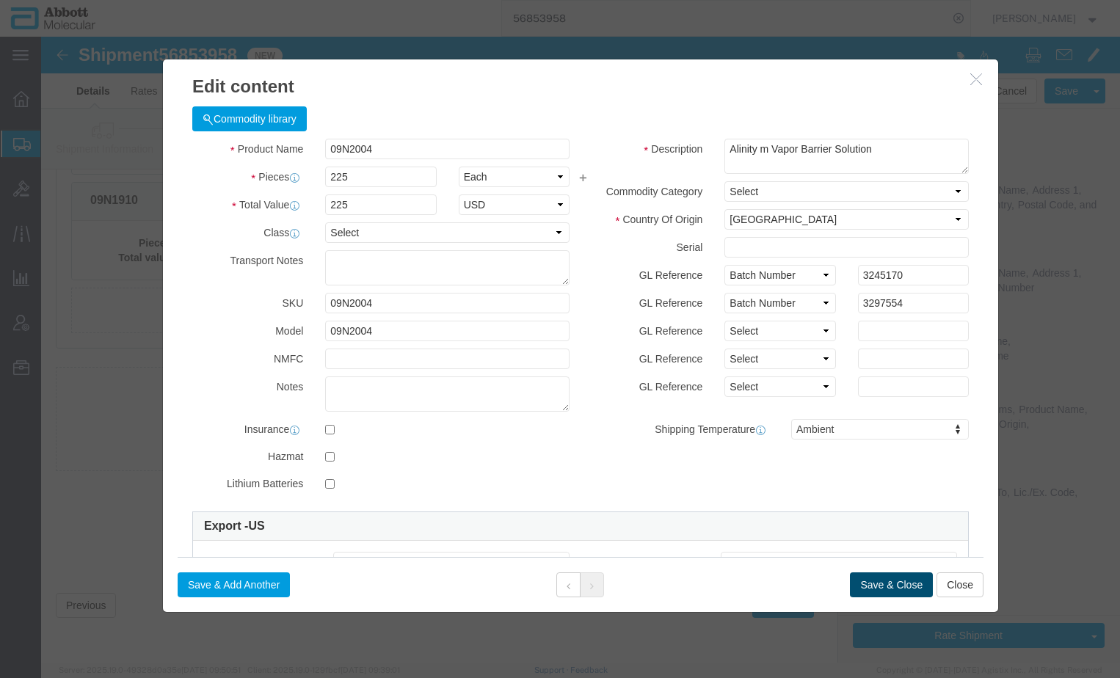
click button "Save & Close"
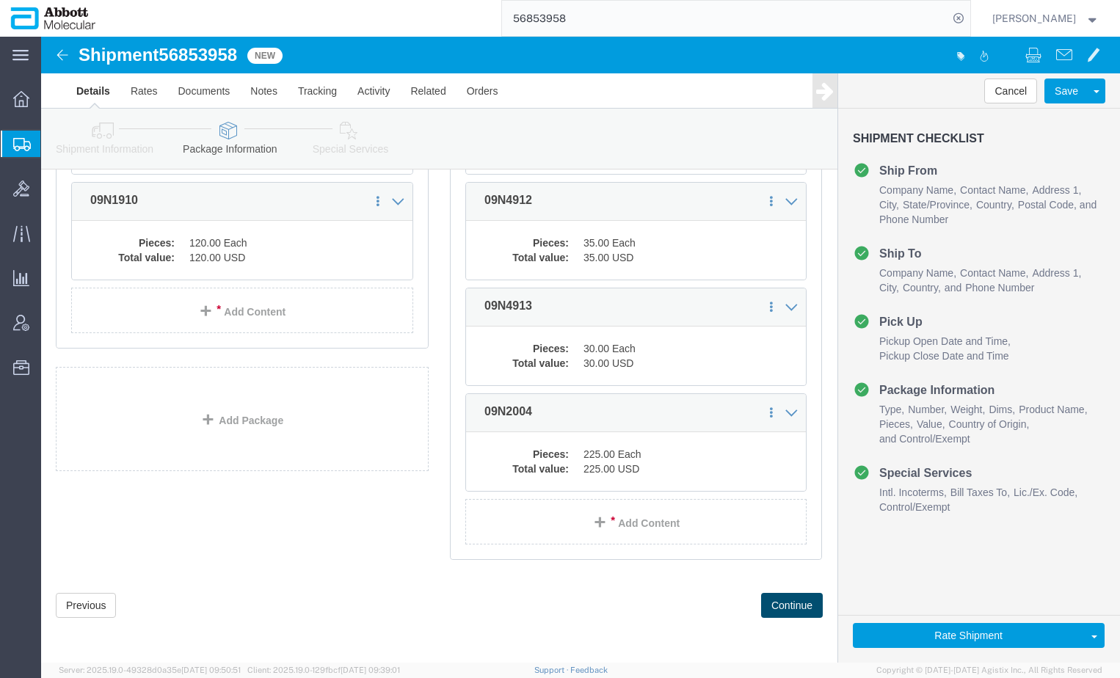
click button "Continue"
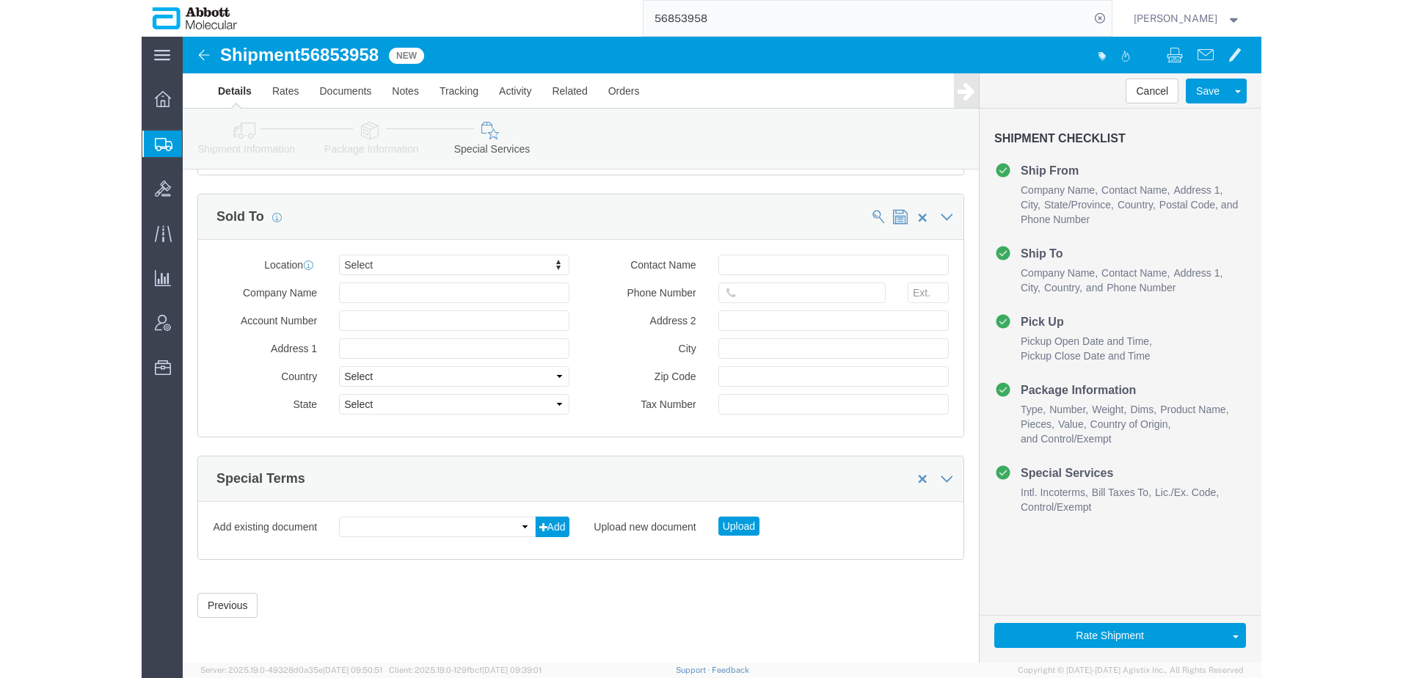
scroll to position [1177, 0]
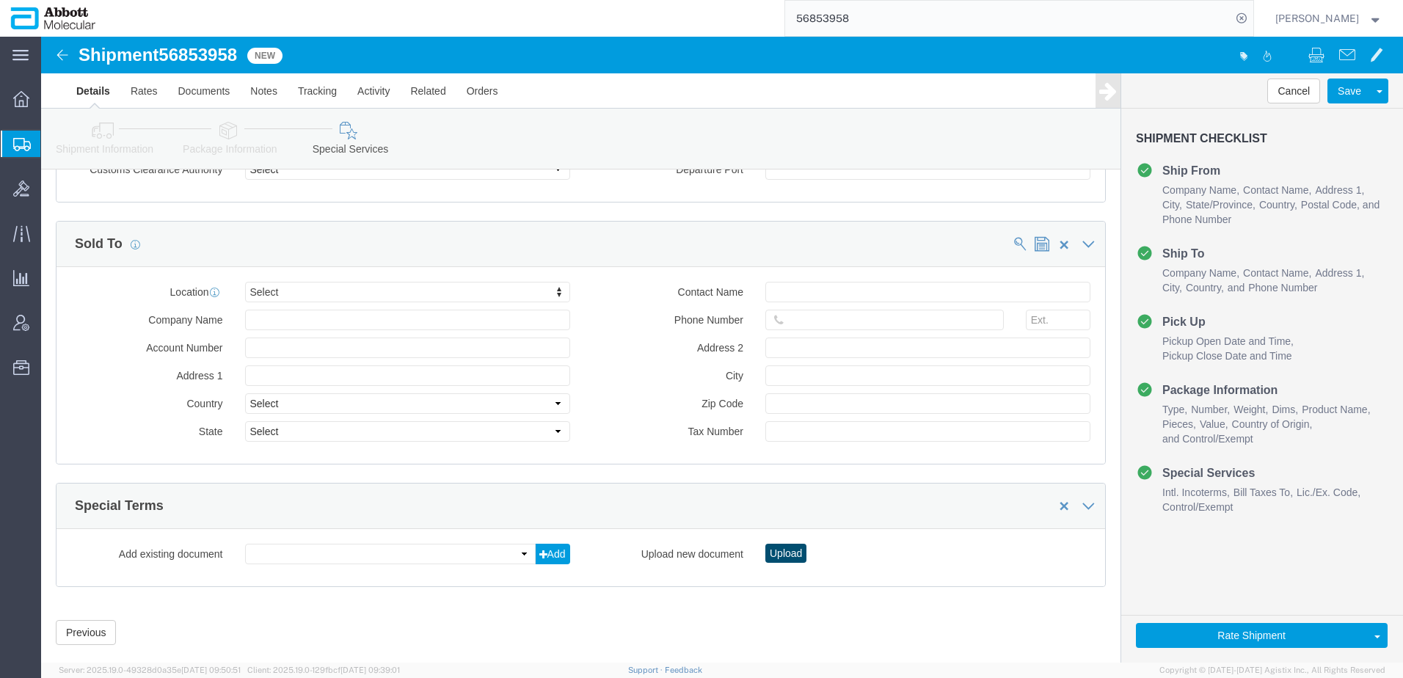
click button "Upload"
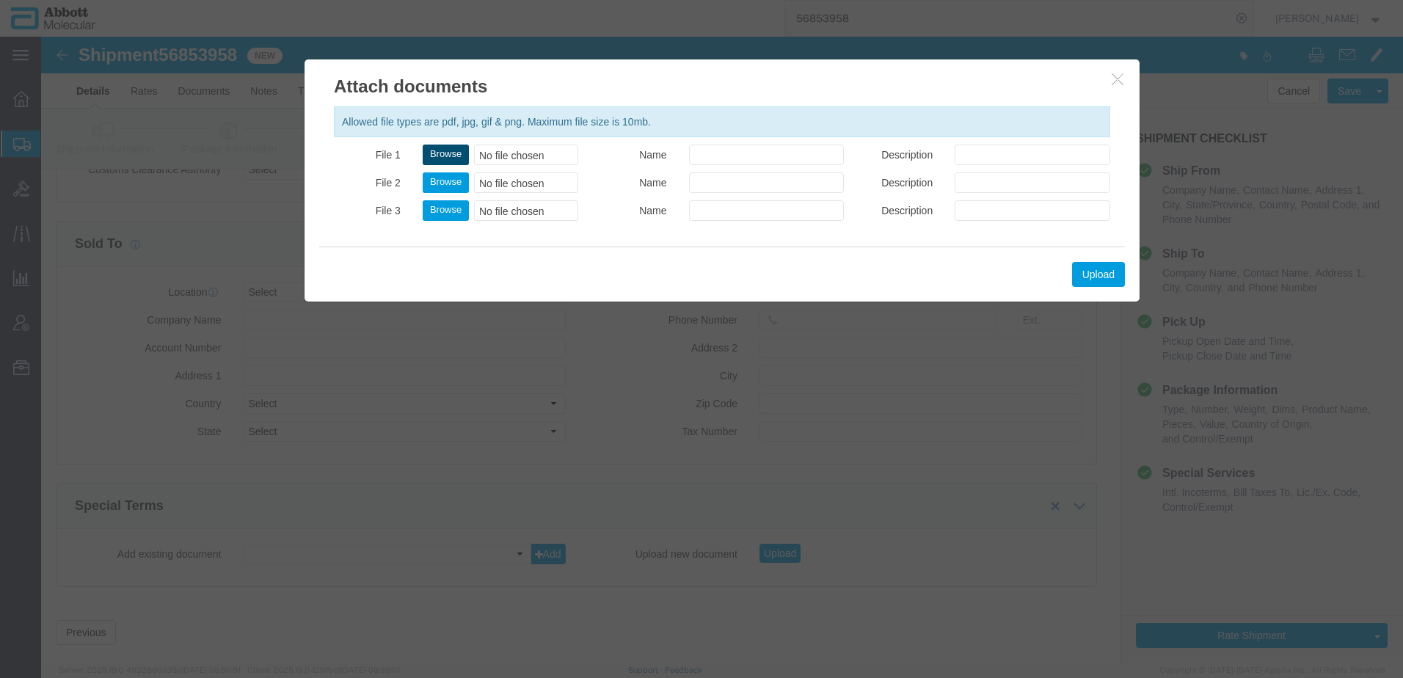
click button "Browse"
click button "Upload"
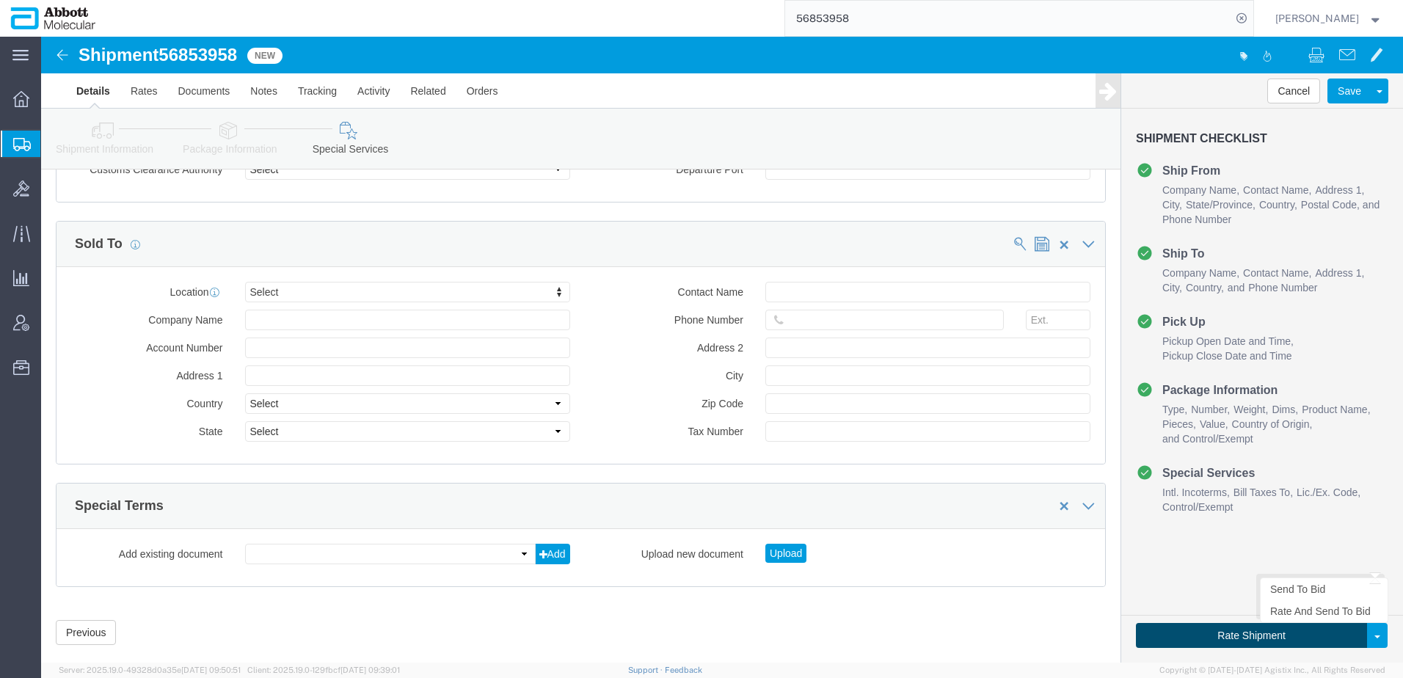
click button "Rate Shipment"
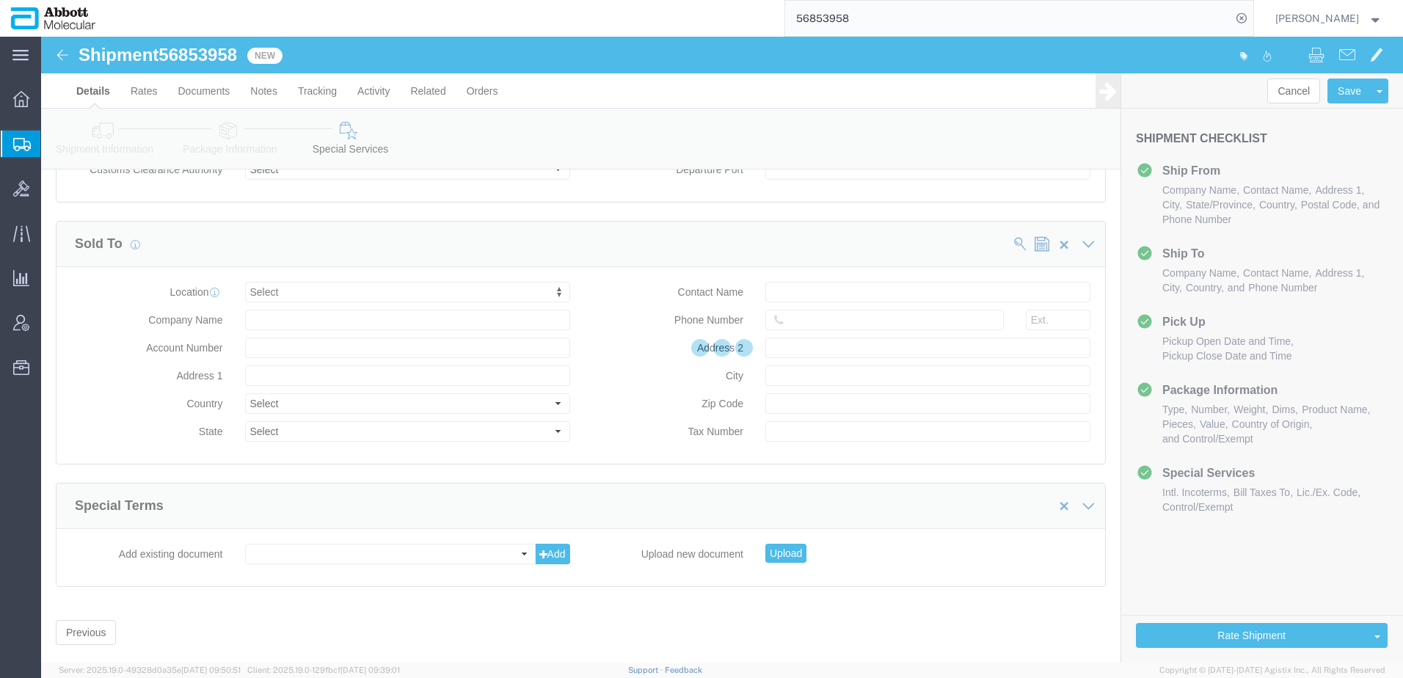
click at [1213, 636] on div at bounding box center [722, 350] width 1362 height 626
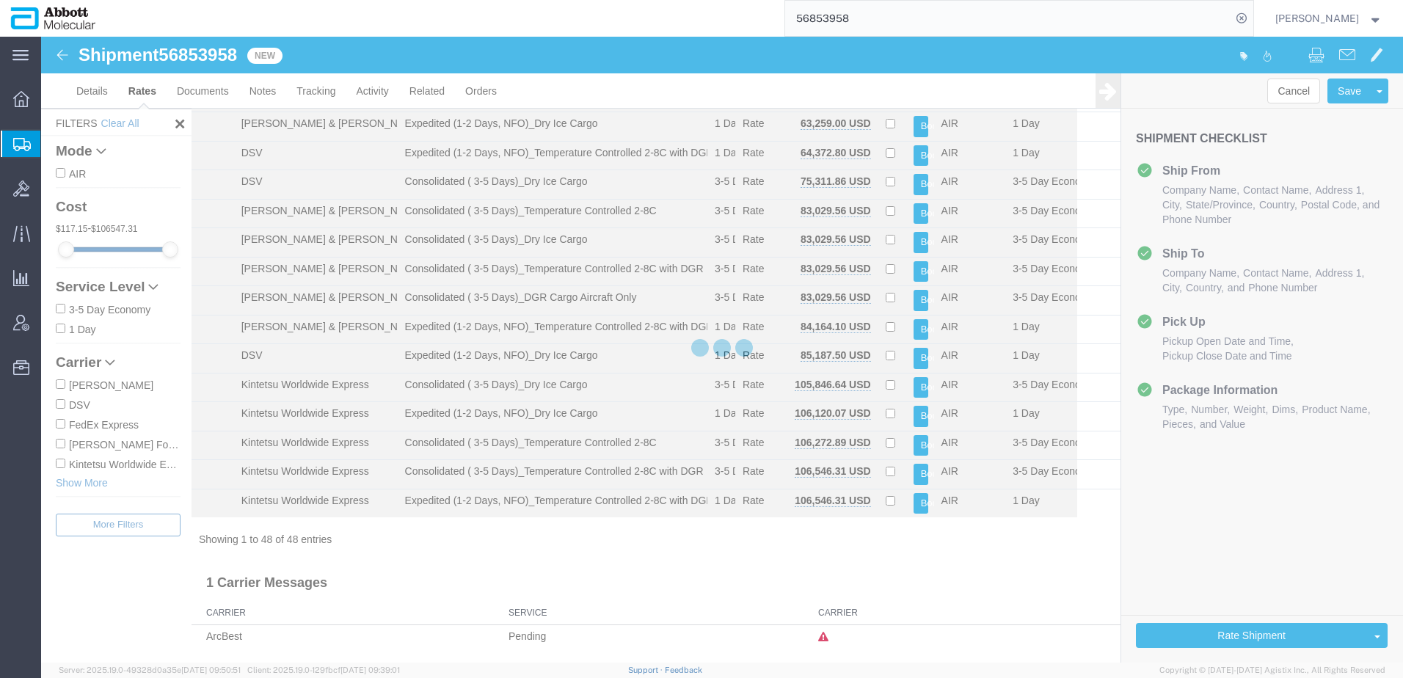
scroll to position [1039, 0]
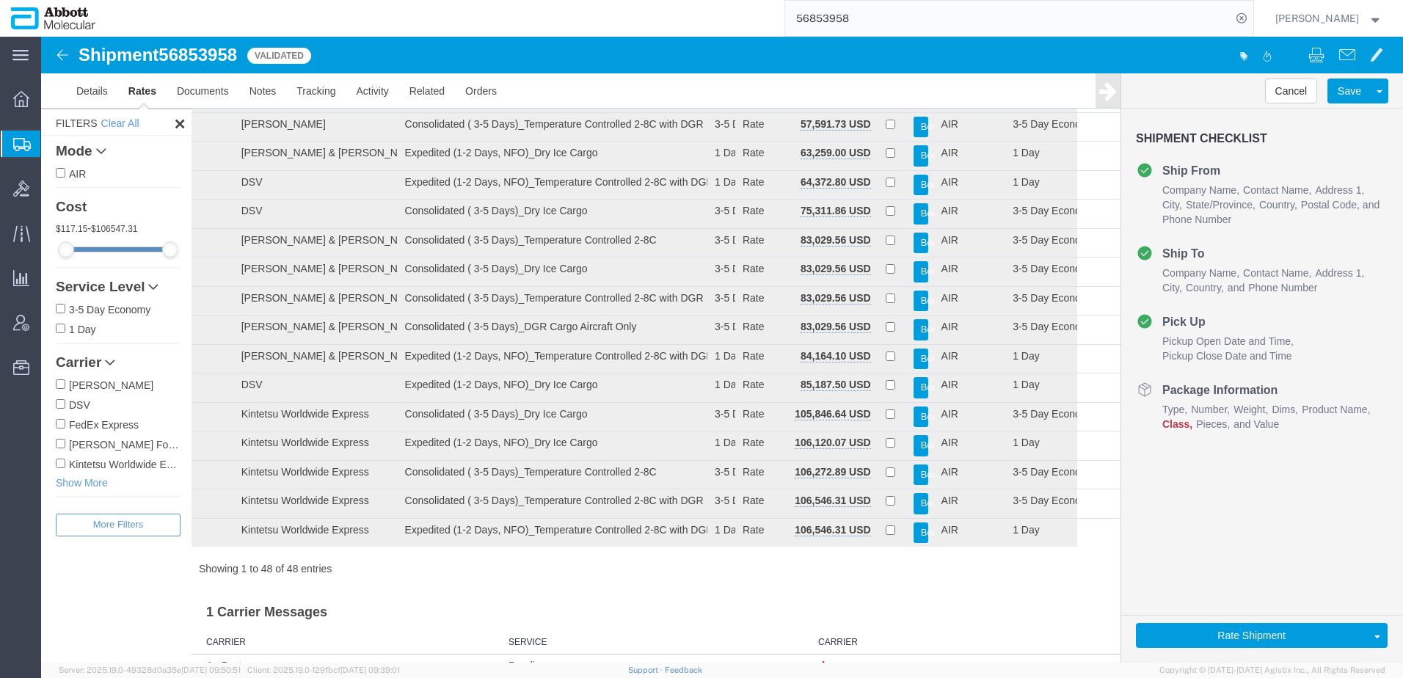
click at [65, 442] on label "[PERSON_NAME] Forwarding Worldwide" at bounding box center [118, 444] width 125 height 16
click at [65, 442] on input "[PERSON_NAME] Forwarding Worldwide" at bounding box center [61, 444] width 10 height 10
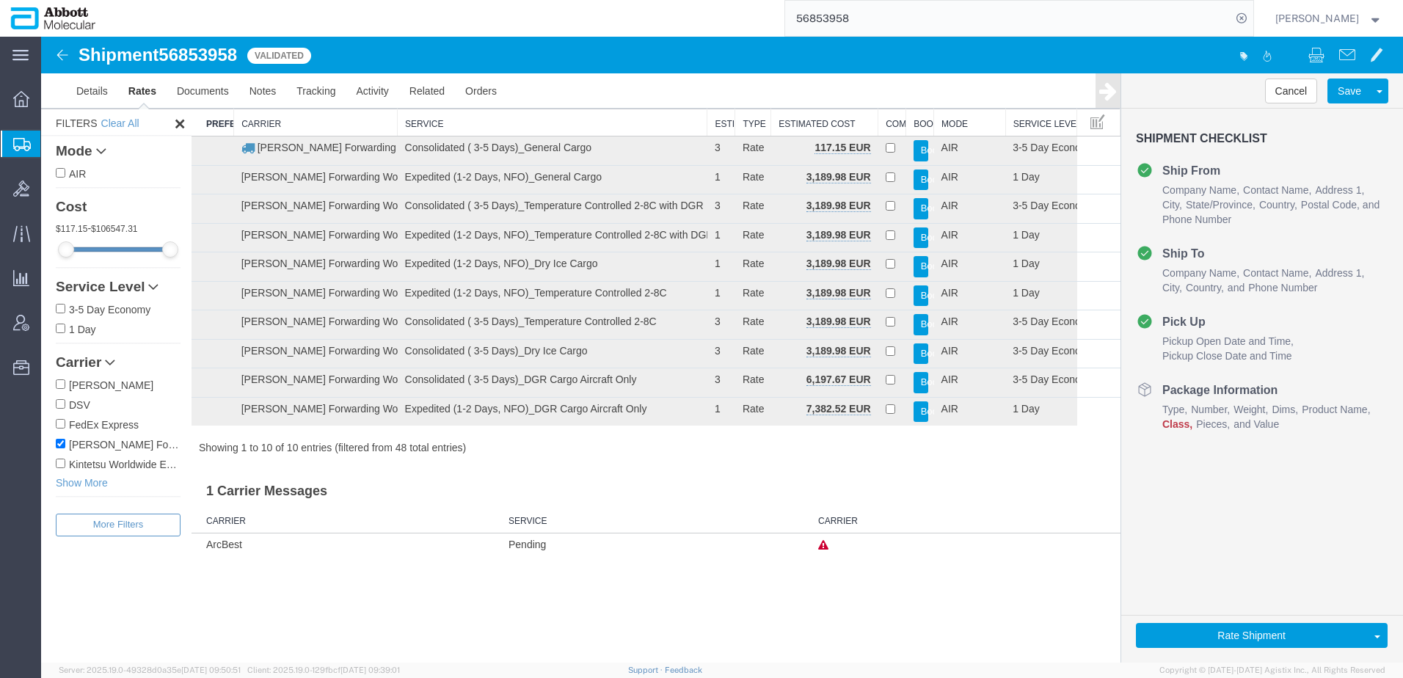
scroll to position [0, 0]
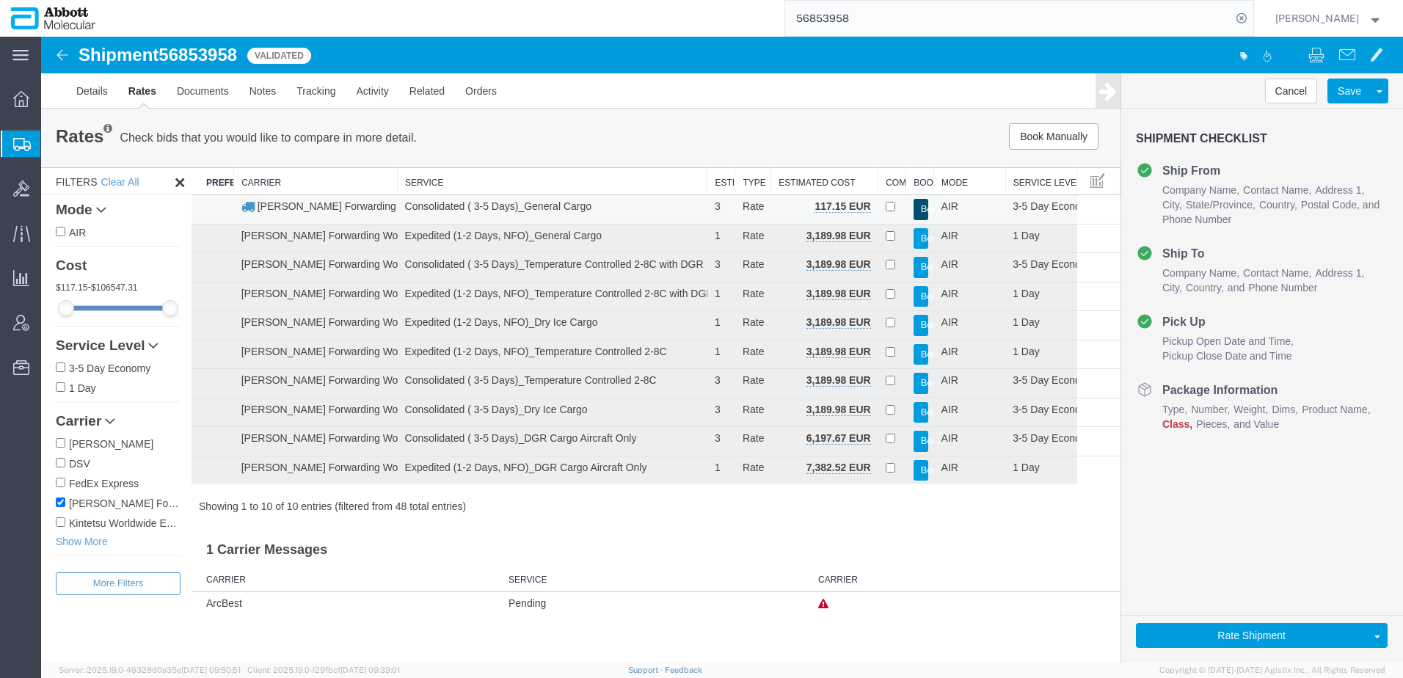
click at [919, 211] on button "Book" at bounding box center [921, 209] width 15 height 21
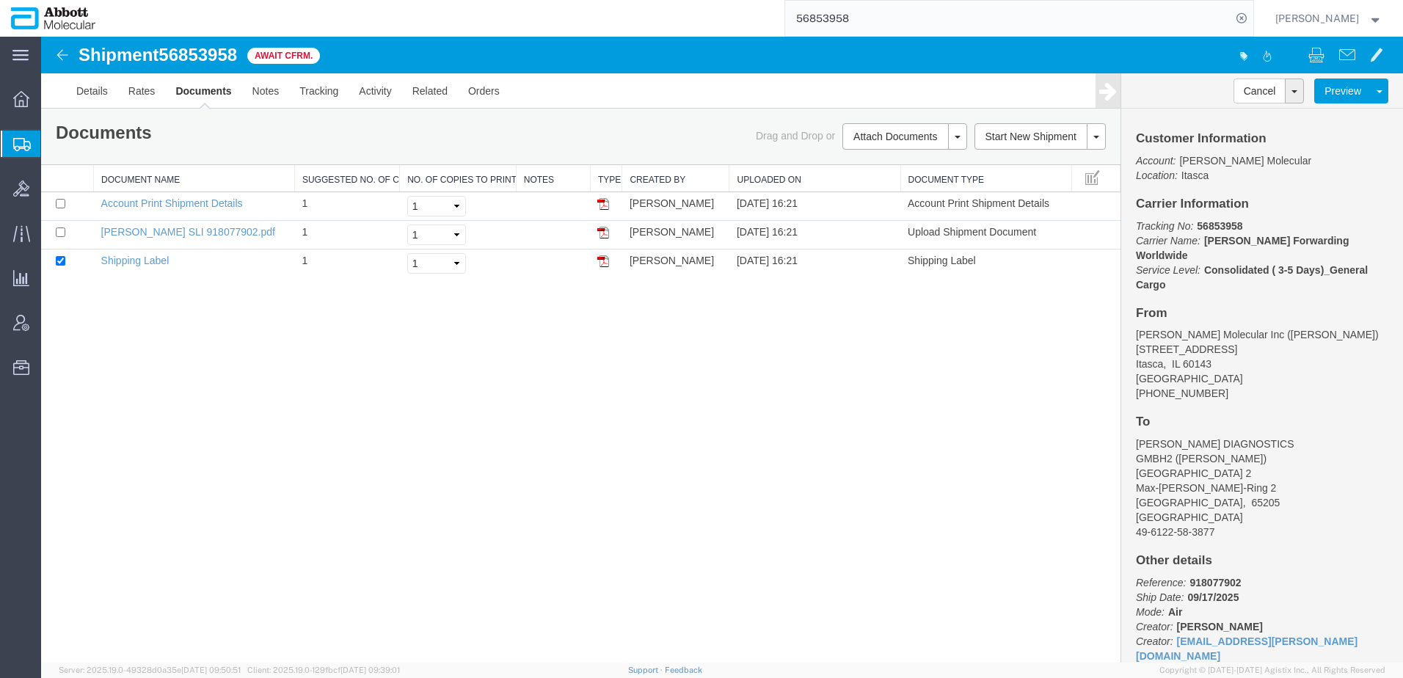
click at [212, 57] on span "56853958" at bounding box center [198, 55] width 79 height 20
copy span "56853958"
